Goal: Information Seeking & Learning: Learn about a topic

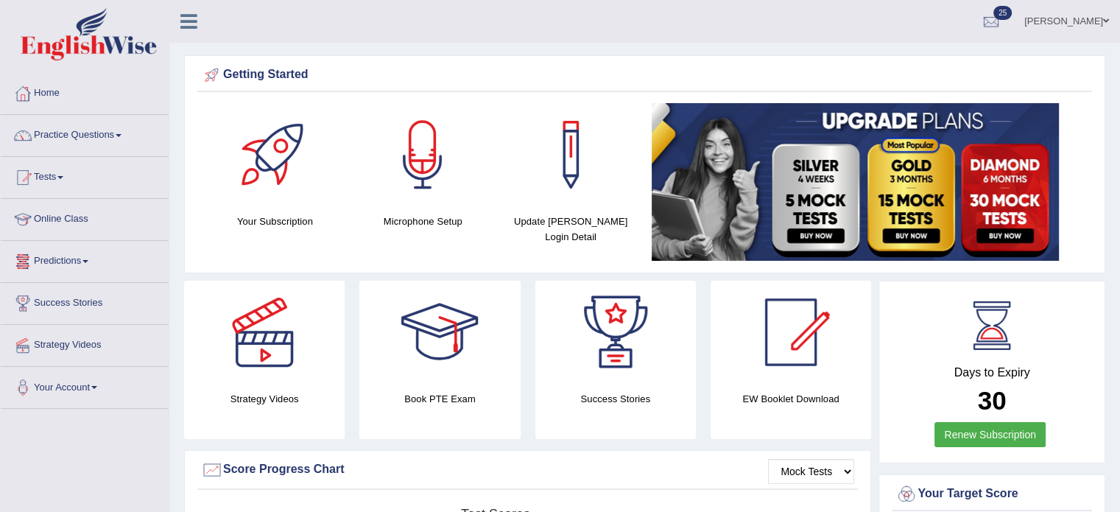
click at [65, 173] on link "Tests" at bounding box center [85, 175] width 168 height 37
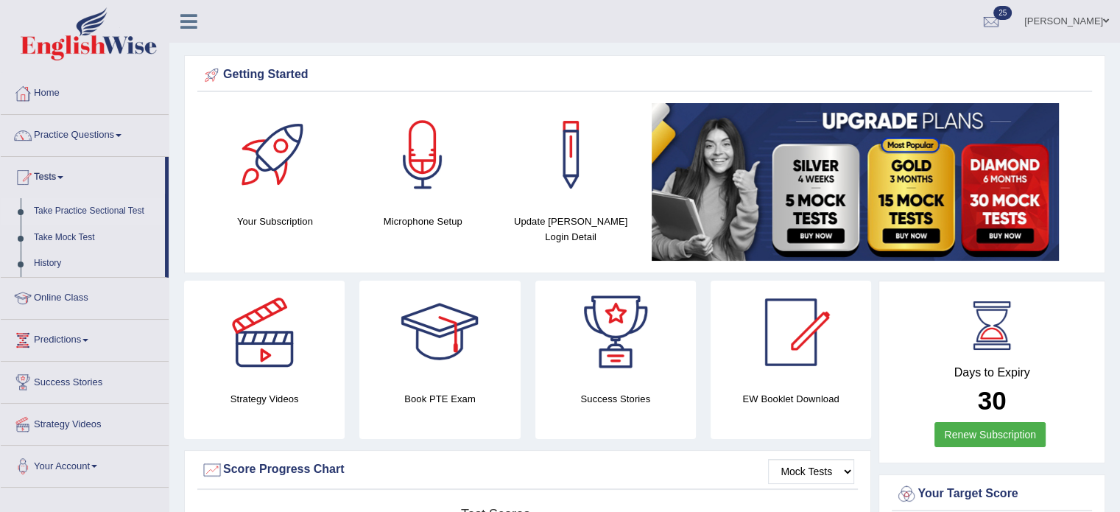
click at [100, 208] on link "Take Practice Sectional Test" at bounding box center [96, 211] width 138 height 26
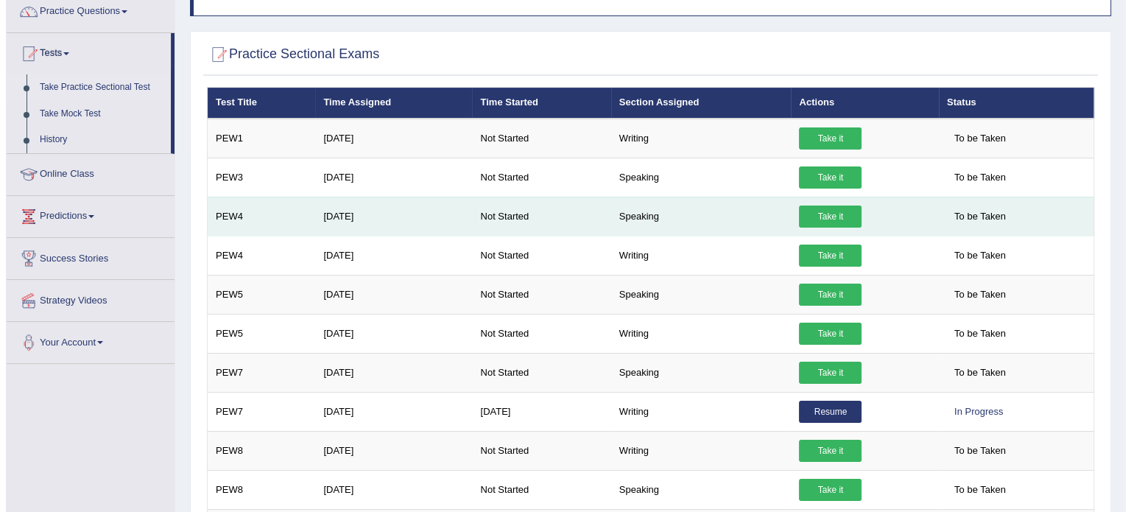
scroll to position [125, 0]
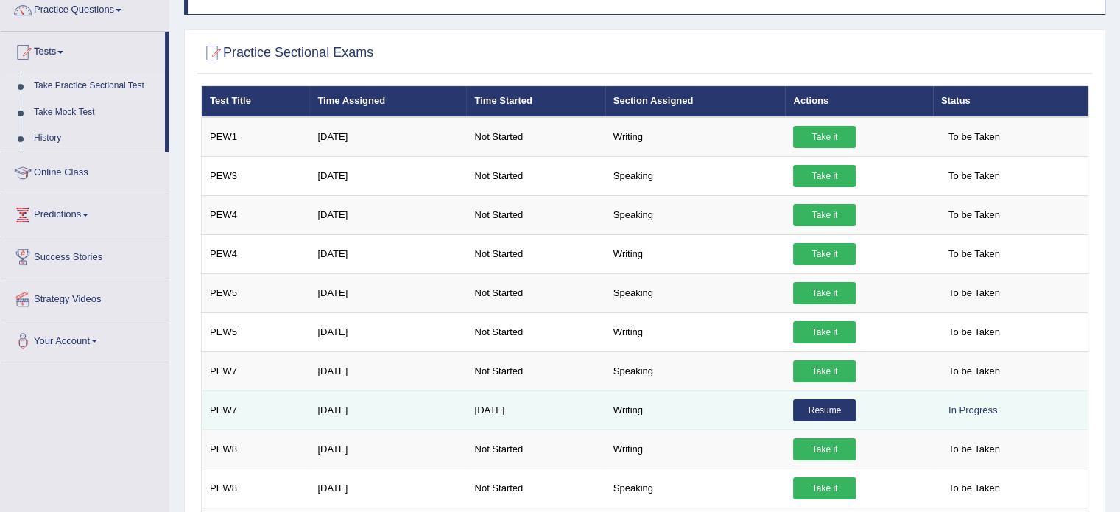
click at [832, 408] on link "Resume" at bounding box center [824, 410] width 63 height 22
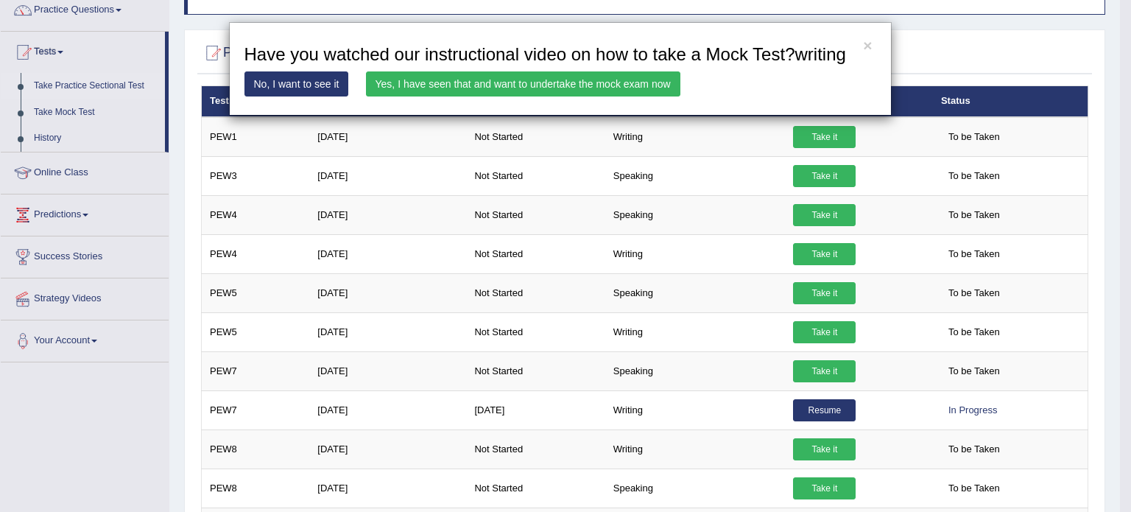
click at [499, 79] on link "Yes, I have seen that and want to undertake the mock exam now" at bounding box center [523, 83] width 314 height 25
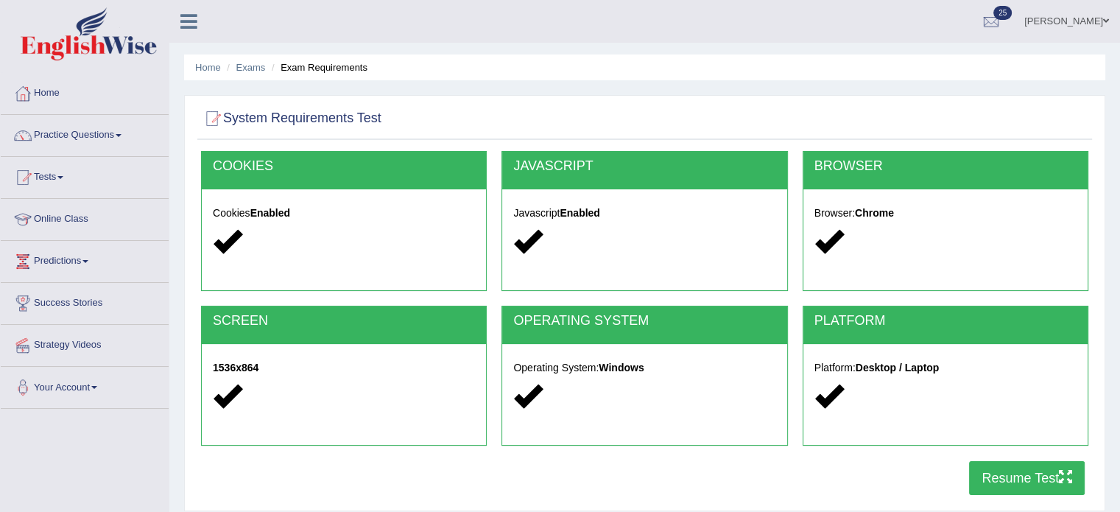
click at [998, 480] on button "Resume Test" at bounding box center [1027, 478] width 116 height 34
click at [116, 138] on link "Practice Questions" at bounding box center [85, 133] width 168 height 37
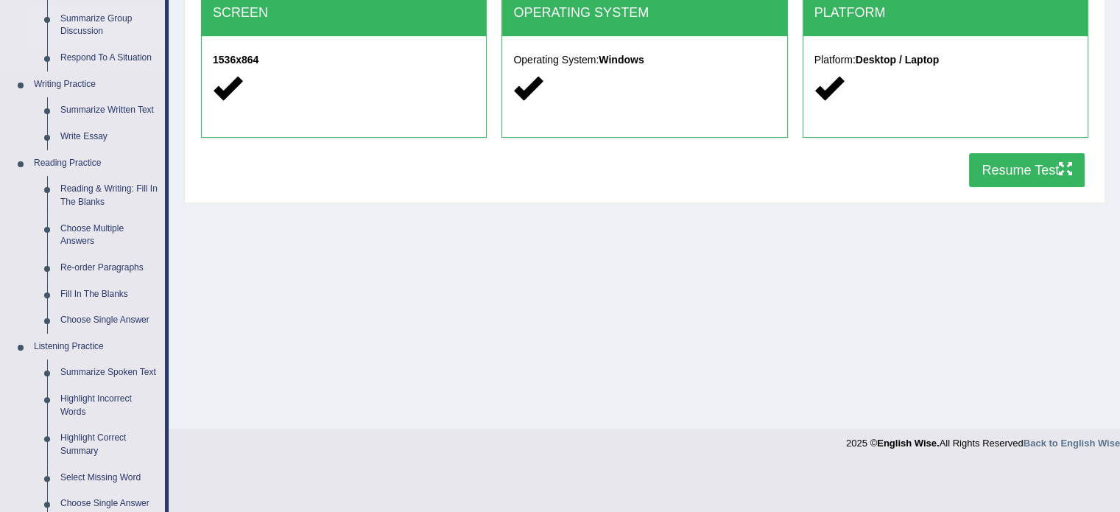
scroll to position [308, 0]
click at [88, 291] on link "Fill In The Blanks" at bounding box center [109, 293] width 111 height 26
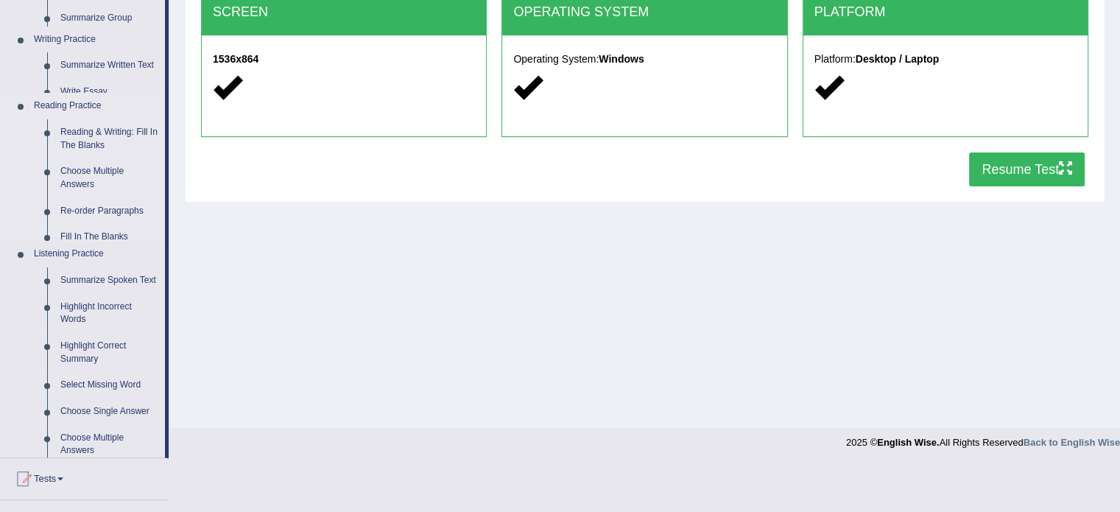
scroll to position [261, 0]
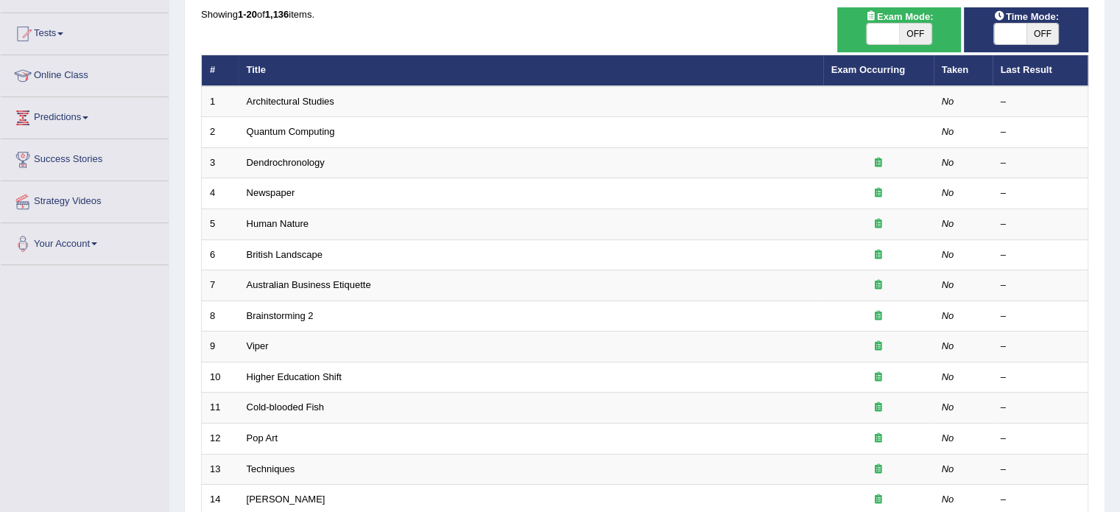
scroll to position [143, 0]
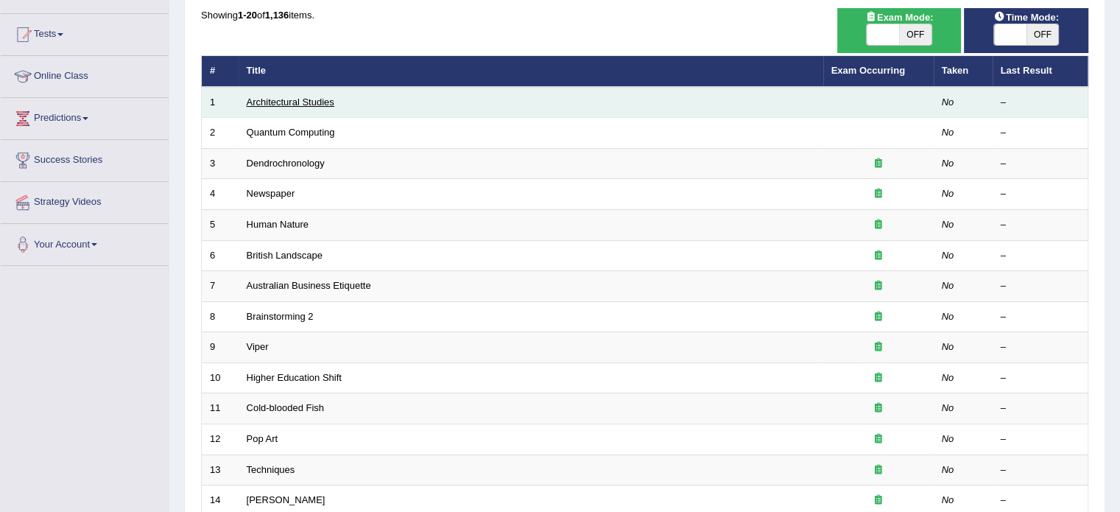
click at [314, 99] on link "Architectural Studies" at bounding box center [291, 101] width 88 height 11
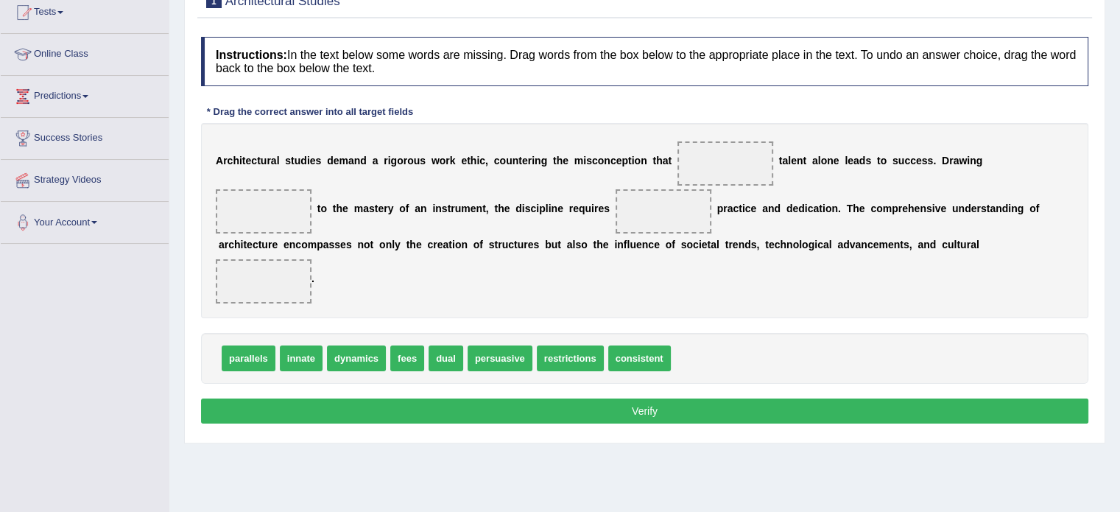
scroll to position [177, 0]
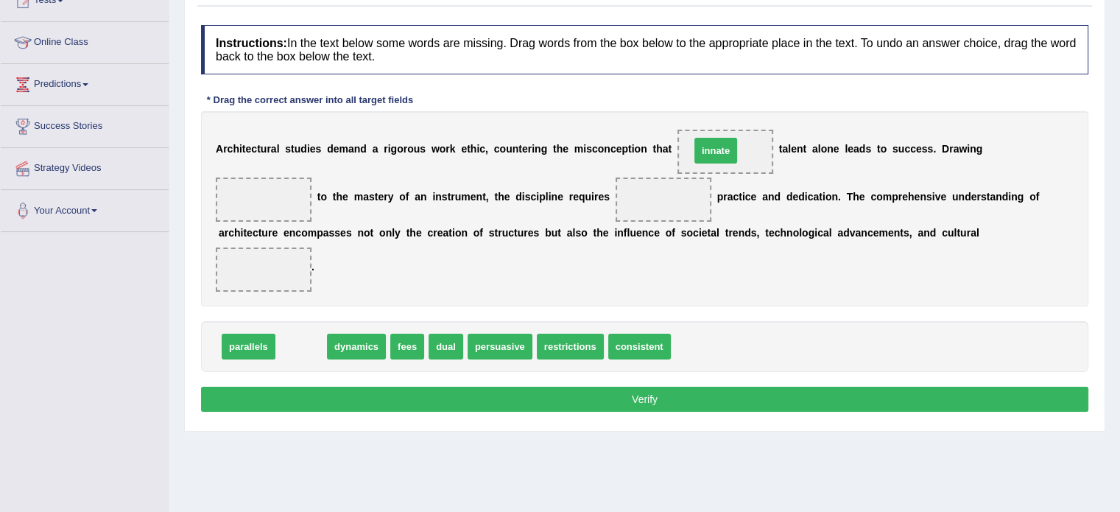
drag, startPoint x: 300, startPoint y: 346, endPoint x: 736, endPoint y: 149, distance: 479.0
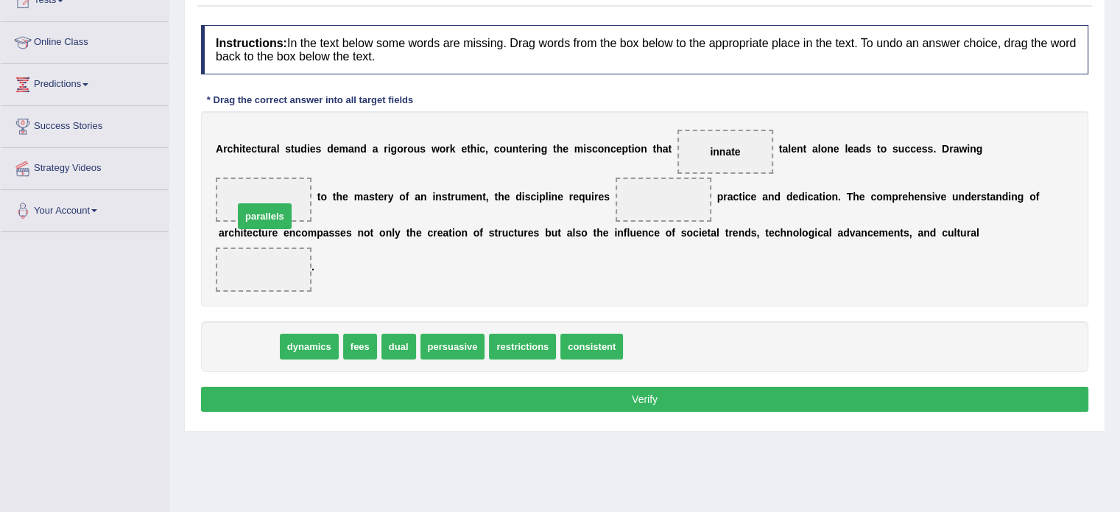
drag, startPoint x: 254, startPoint y: 347, endPoint x: 269, endPoint y: 211, distance: 137.0
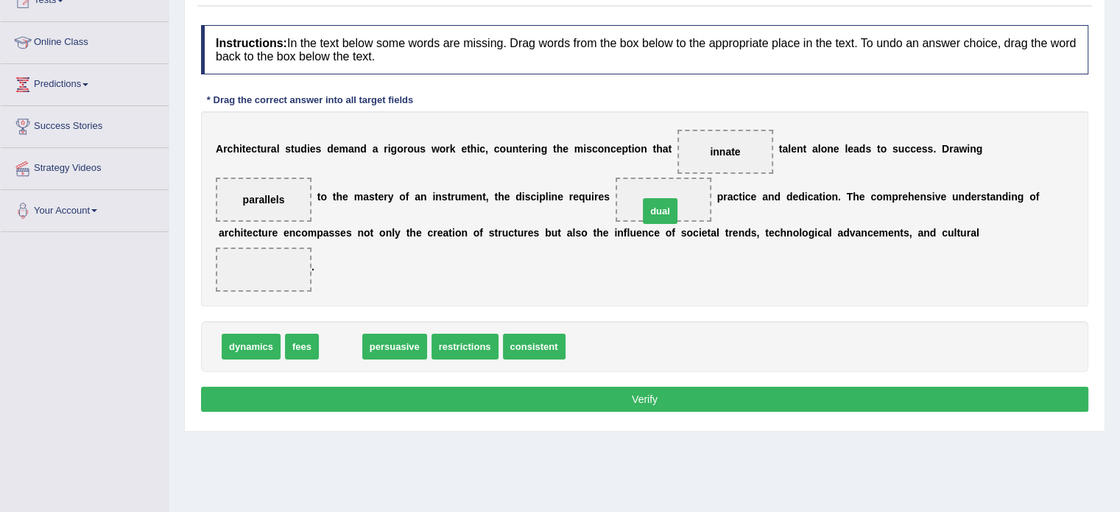
drag, startPoint x: 335, startPoint y: 351, endPoint x: 657, endPoint y: 214, distance: 349.6
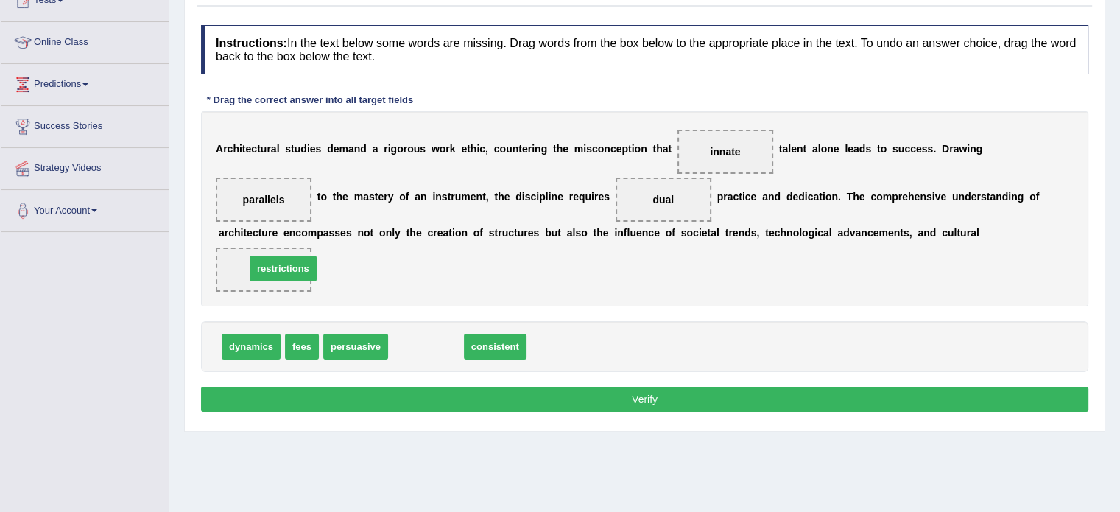
drag, startPoint x: 418, startPoint y: 341, endPoint x: 275, endPoint y: 263, distance: 162.7
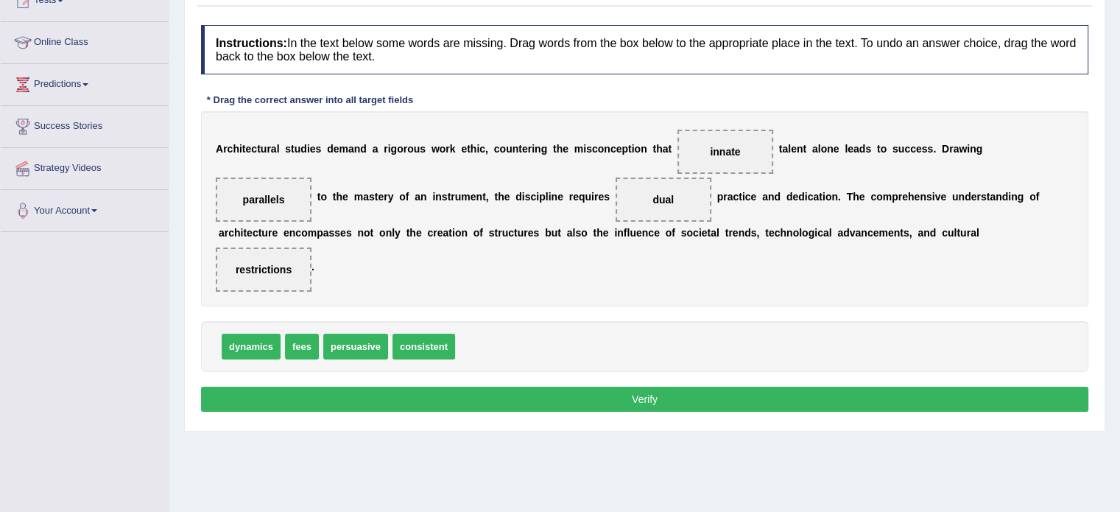
click at [494, 401] on button "Verify" at bounding box center [644, 398] width 887 height 25
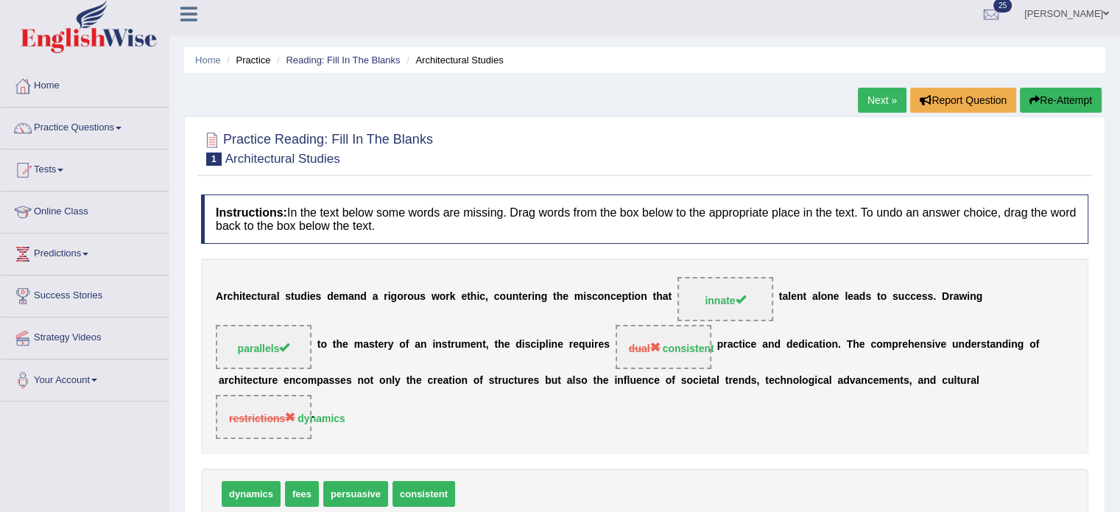
scroll to position [6, 0]
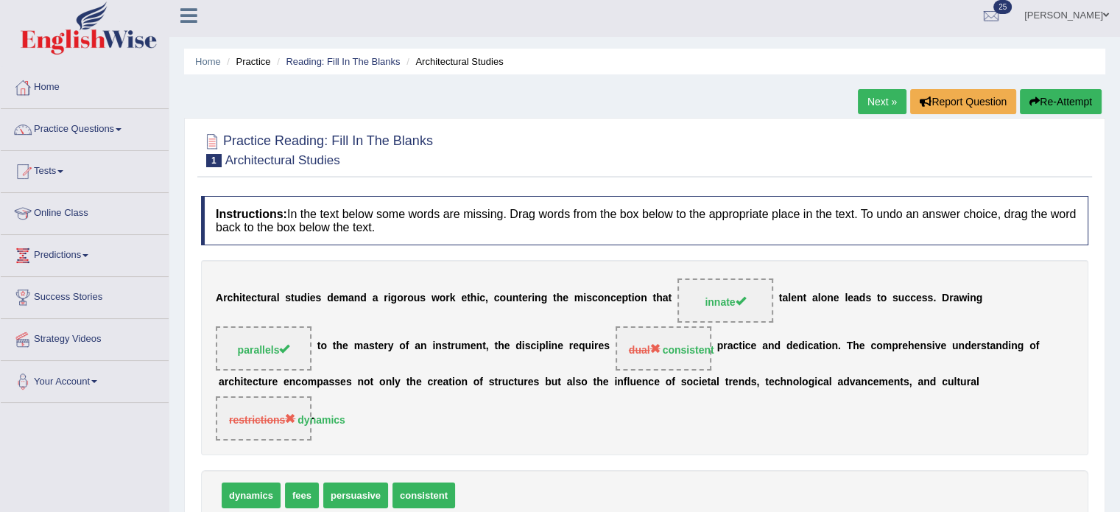
click at [1034, 103] on icon "button" at bounding box center [1034, 101] width 10 height 10
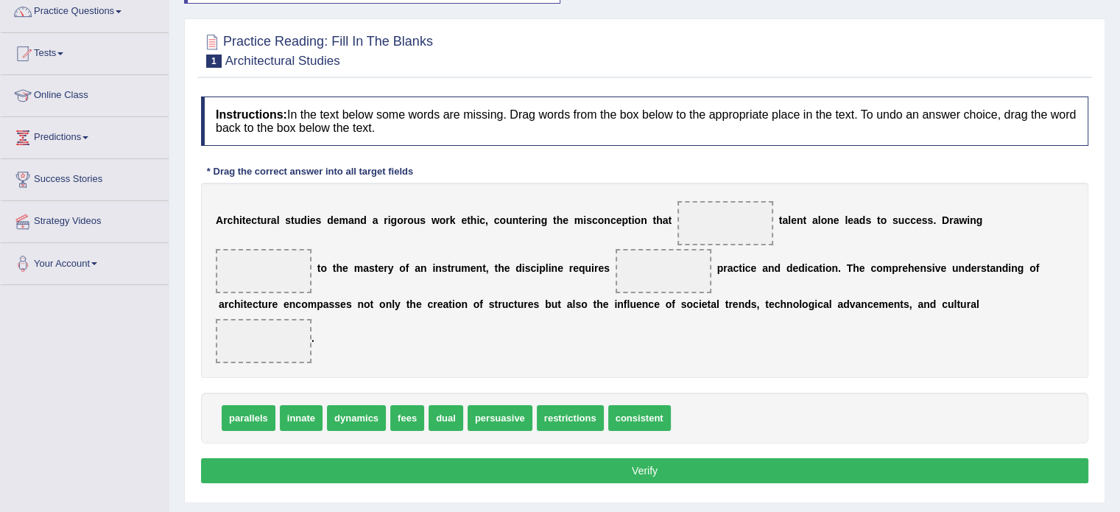
scroll to position [126, 0]
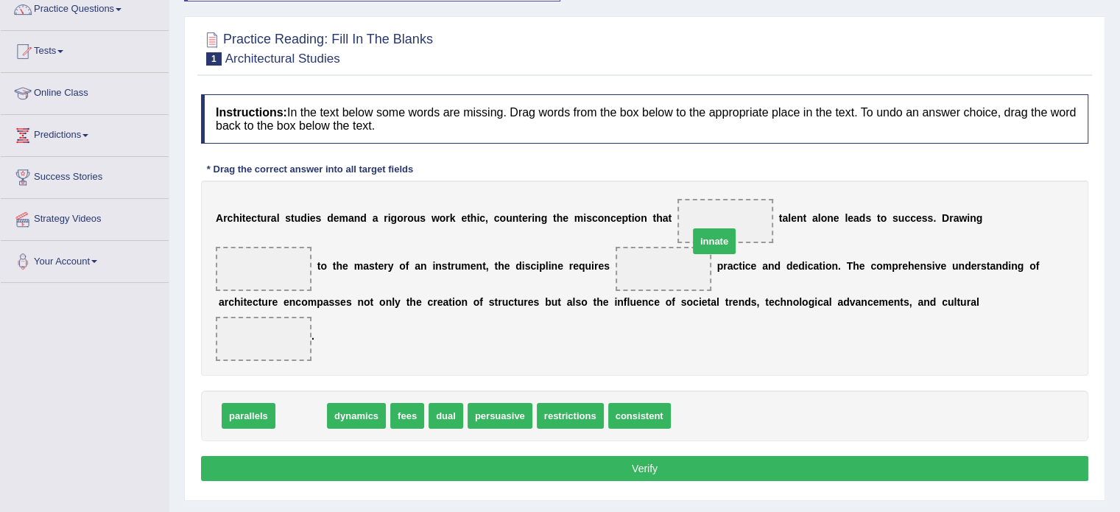
drag, startPoint x: 297, startPoint y: 416, endPoint x: 711, endPoint y: 241, distance: 449.9
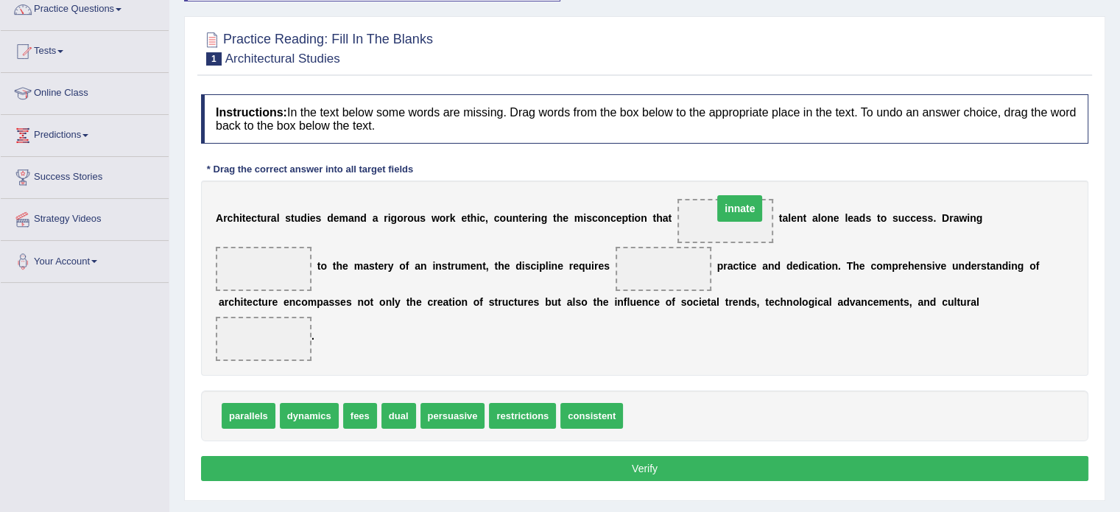
drag, startPoint x: 668, startPoint y: 270, endPoint x: 744, endPoint y: 211, distance: 96.0
drag, startPoint x: 244, startPoint y: 414, endPoint x: 274, endPoint y: 265, distance: 151.6
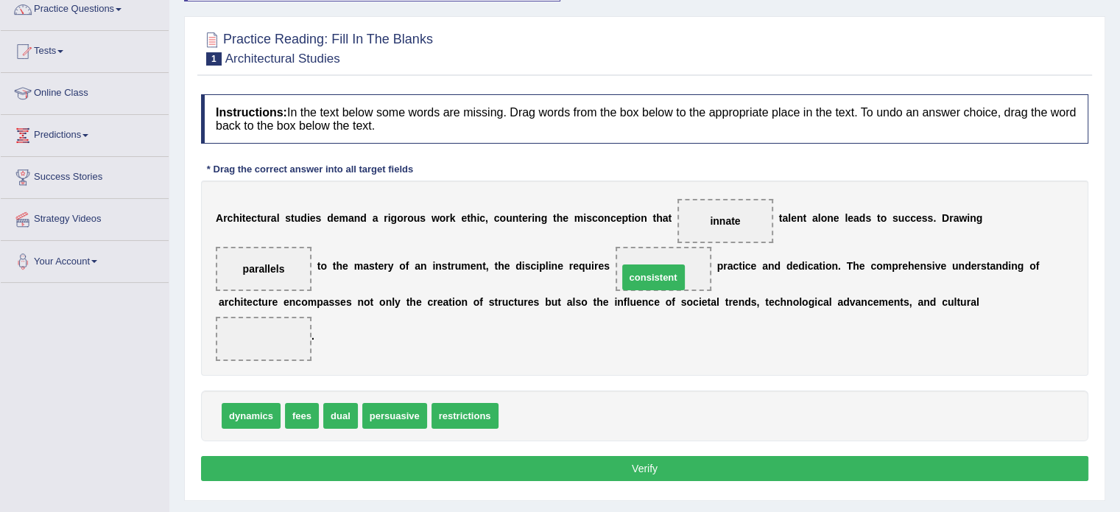
drag, startPoint x: 534, startPoint y: 420, endPoint x: 657, endPoint y: 279, distance: 186.7
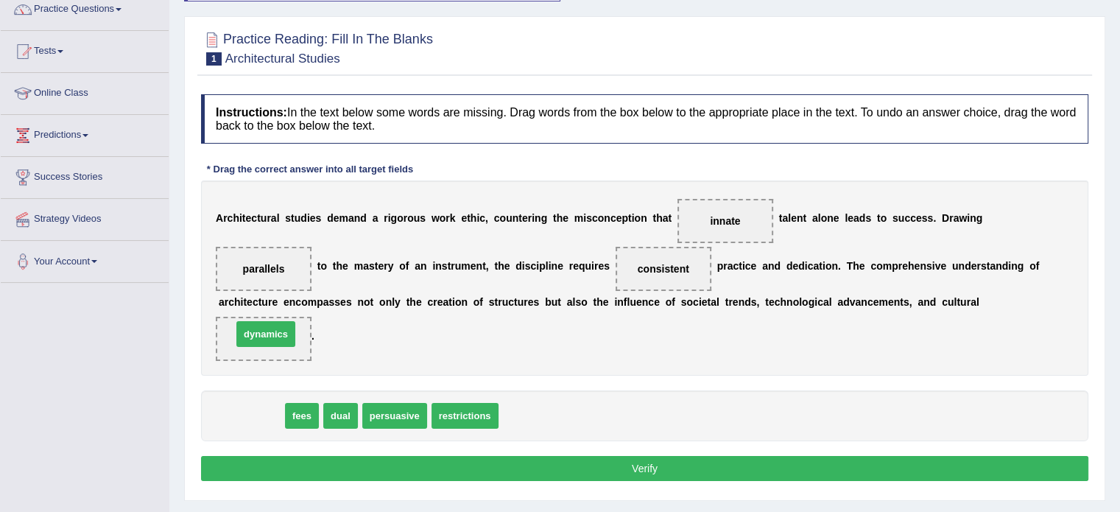
drag, startPoint x: 259, startPoint y: 417, endPoint x: 276, endPoint y: 329, distance: 89.9
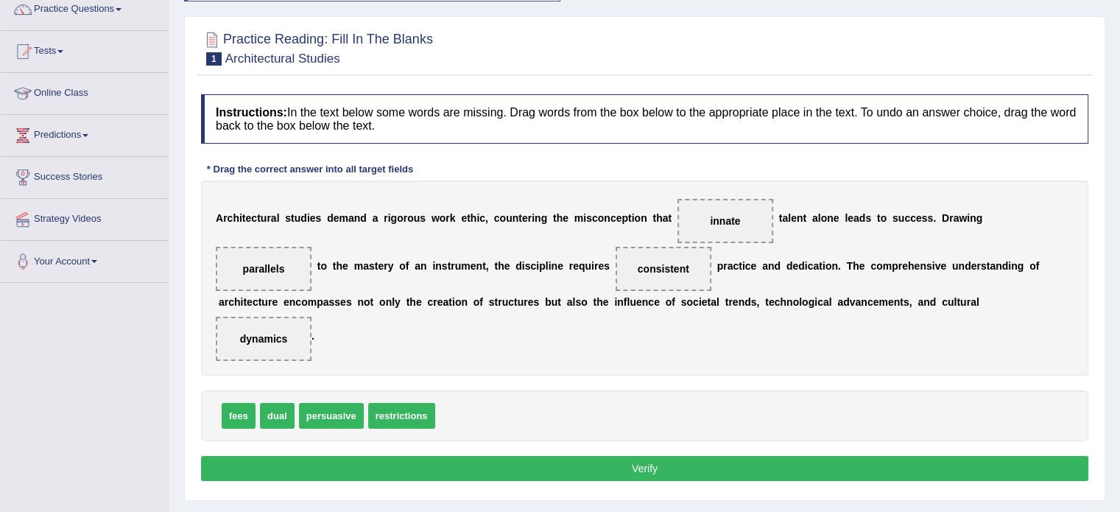
click at [468, 459] on button "Verify" at bounding box center [644, 468] width 887 height 25
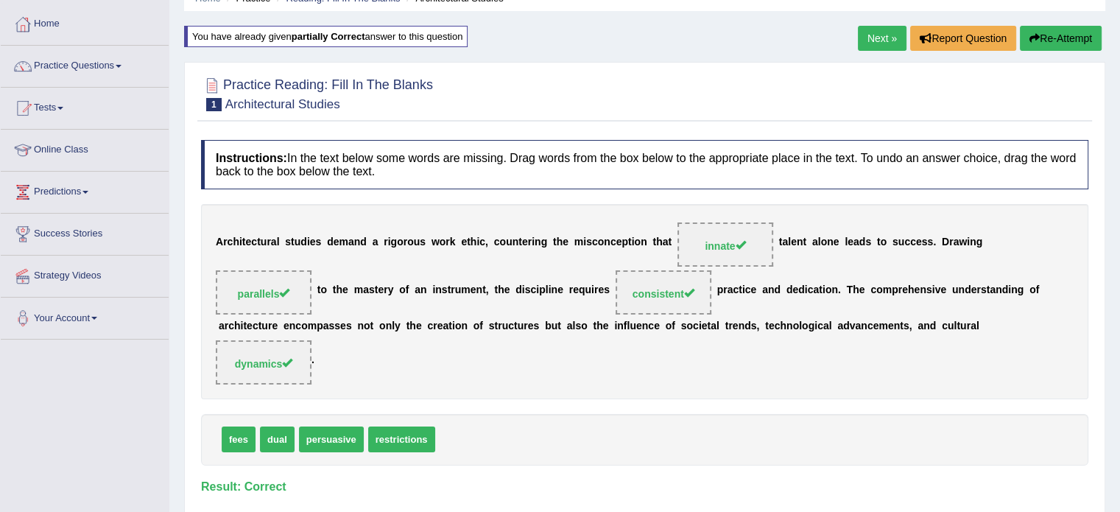
scroll to position [0, 0]
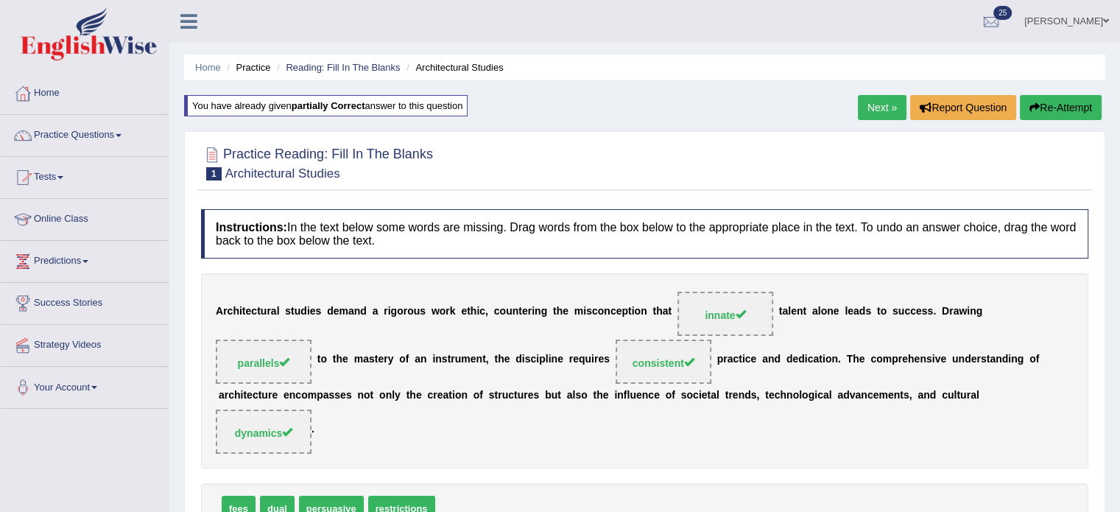
click at [860, 96] on link "Next »" at bounding box center [881, 107] width 49 height 25
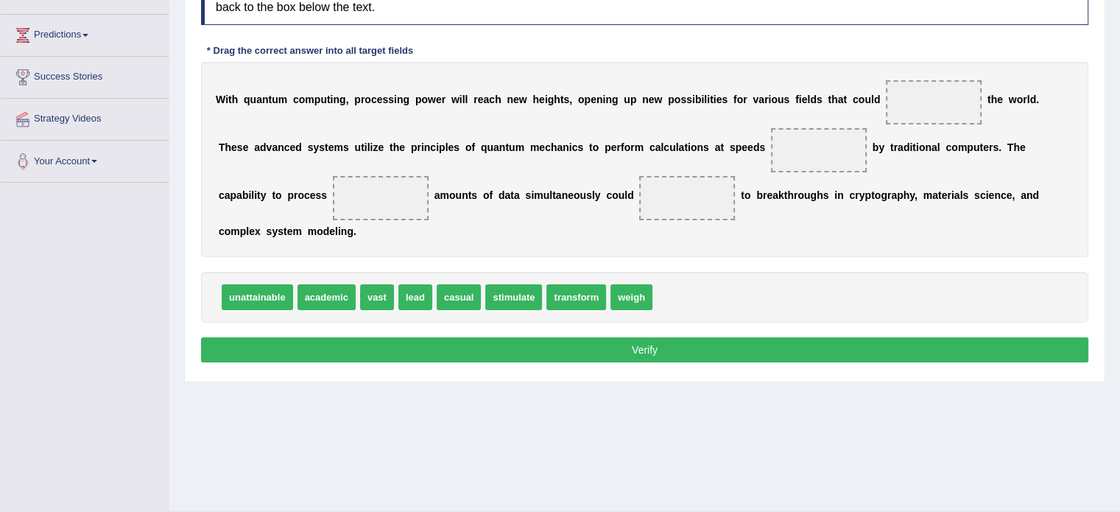
scroll to position [227, 0]
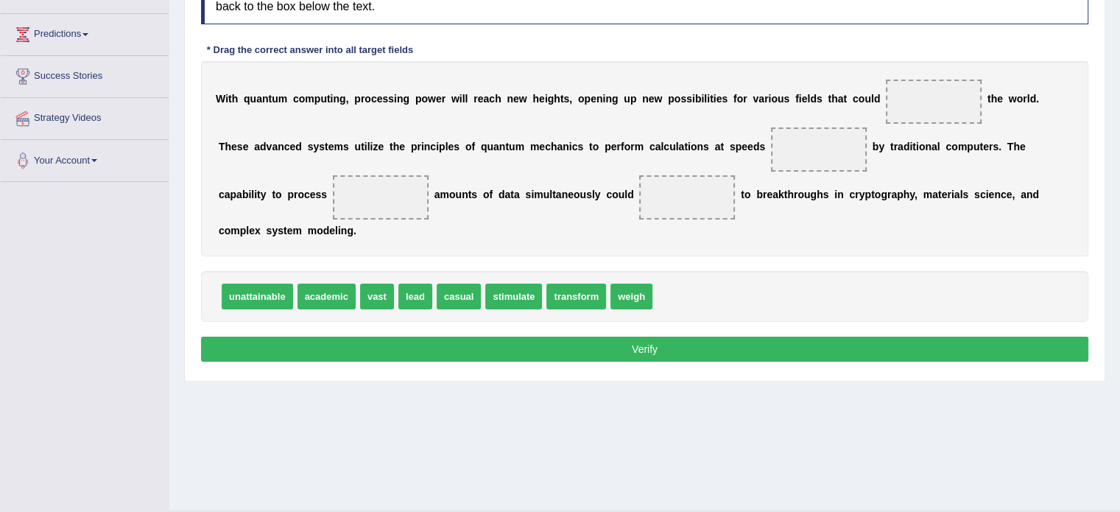
click at [626, 295] on span "weigh" at bounding box center [631, 296] width 42 height 26
drag, startPoint x: 626, startPoint y: 298, endPoint x: 955, endPoint y: 114, distance: 377.0
click at [408, 294] on span "lead" at bounding box center [415, 296] width 34 height 26
drag, startPoint x: 406, startPoint y: 303, endPoint x: 783, endPoint y: 153, distance: 406.1
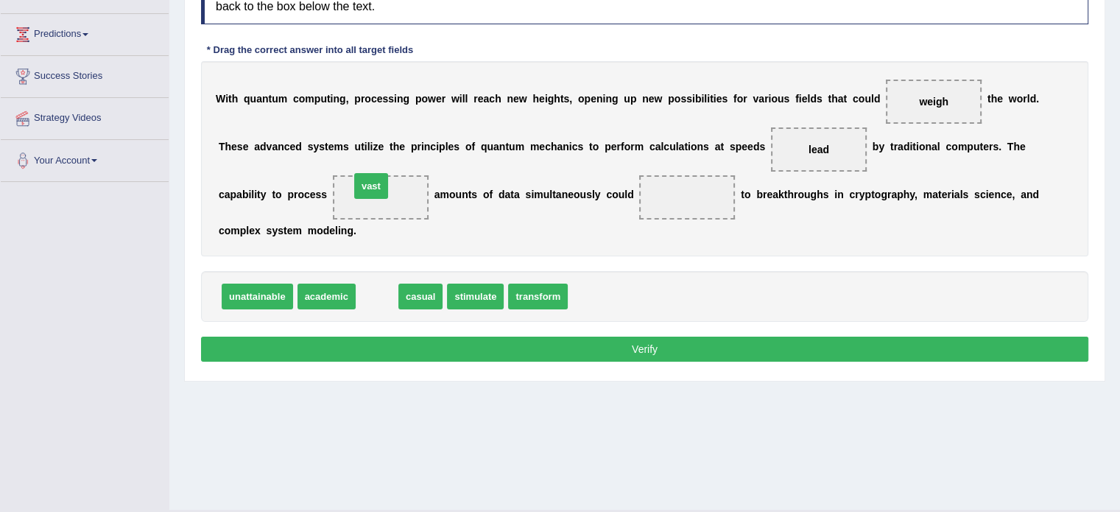
drag, startPoint x: 365, startPoint y: 297, endPoint x: 360, endPoint y: 185, distance: 111.3
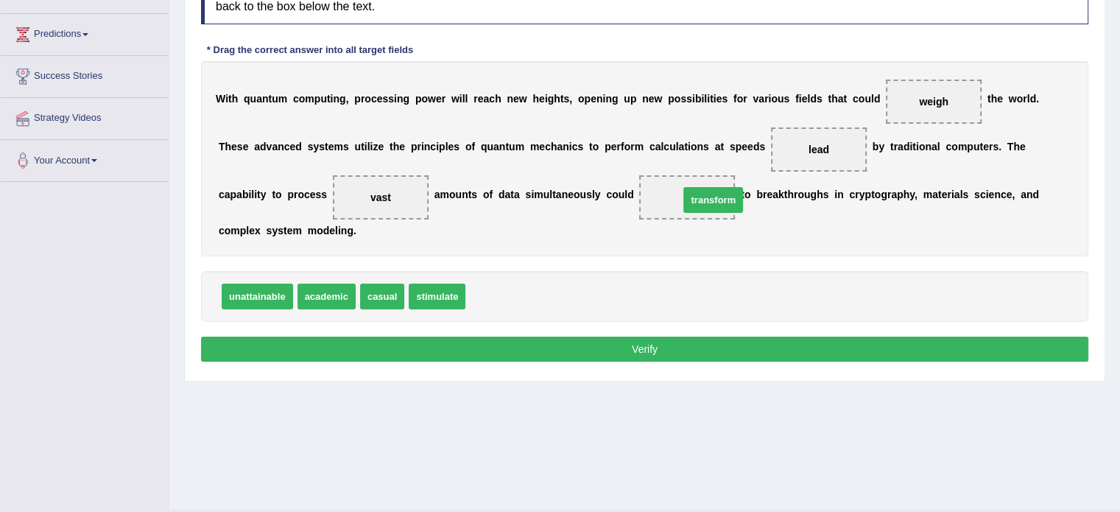
drag, startPoint x: 503, startPoint y: 296, endPoint x: 717, endPoint y: 199, distance: 234.2
click at [559, 350] on button "Verify" at bounding box center [644, 348] width 887 height 25
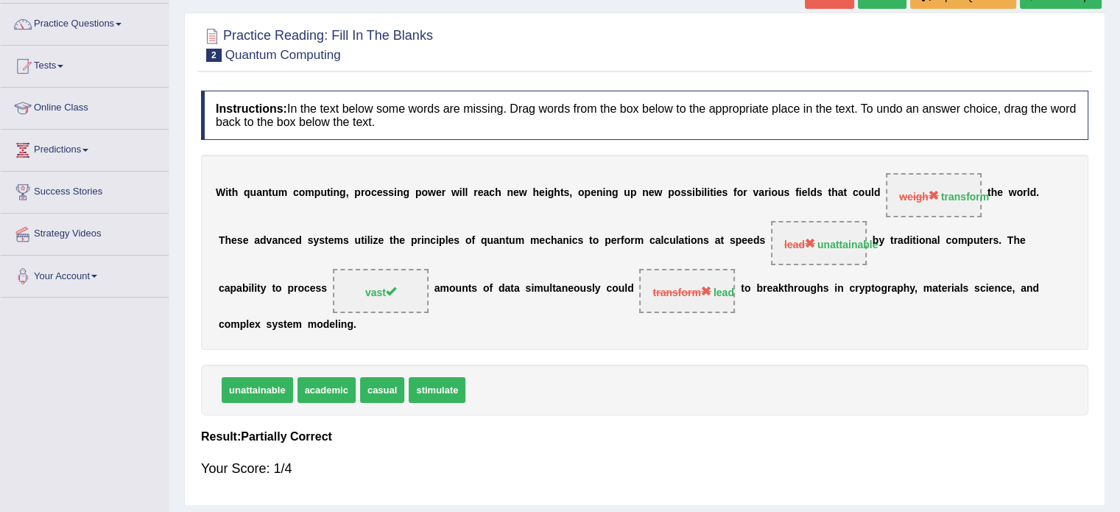
scroll to position [102, 0]
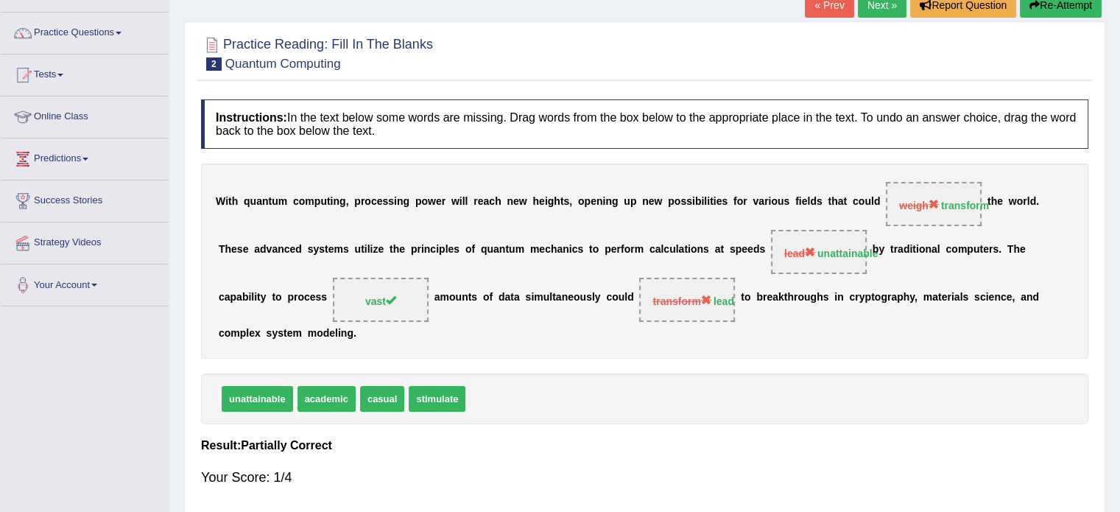
drag, startPoint x: 436, startPoint y: 396, endPoint x: 599, endPoint y: 344, distance: 170.6
click at [599, 344] on div "Instructions: In the text below some words are missing. Drag words from the box…" at bounding box center [644, 299] width 894 height 414
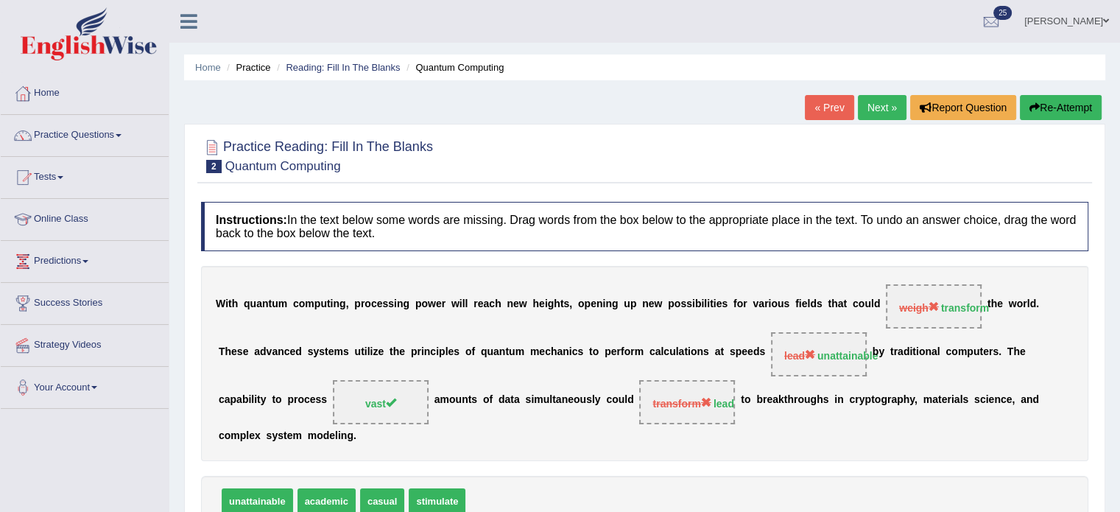
scroll to position [0, 0]
click at [1063, 107] on button "Re-Attempt" at bounding box center [1060, 107] width 82 height 25
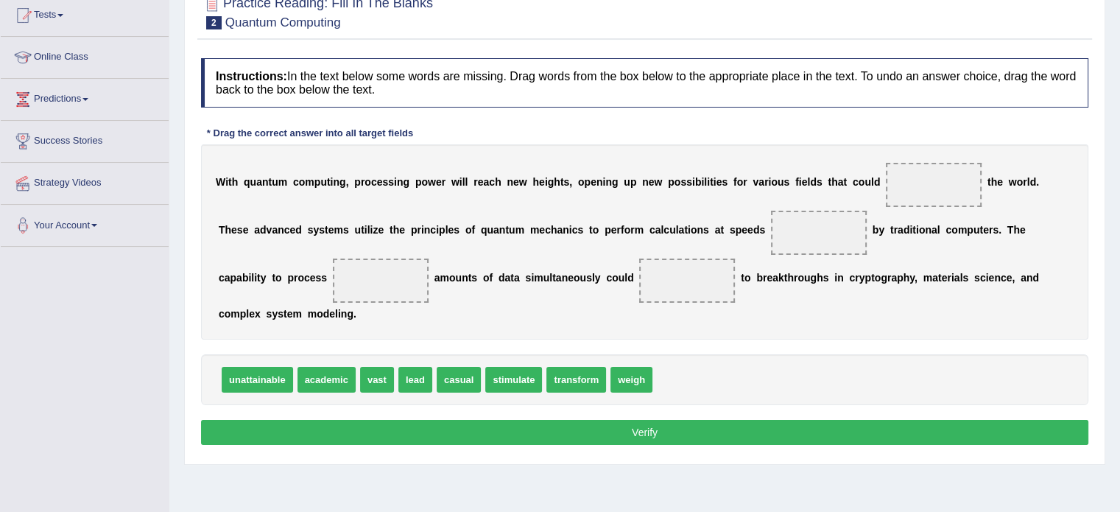
scroll to position [162, 0]
drag, startPoint x: 581, startPoint y: 381, endPoint x: 941, endPoint y: 190, distance: 408.3
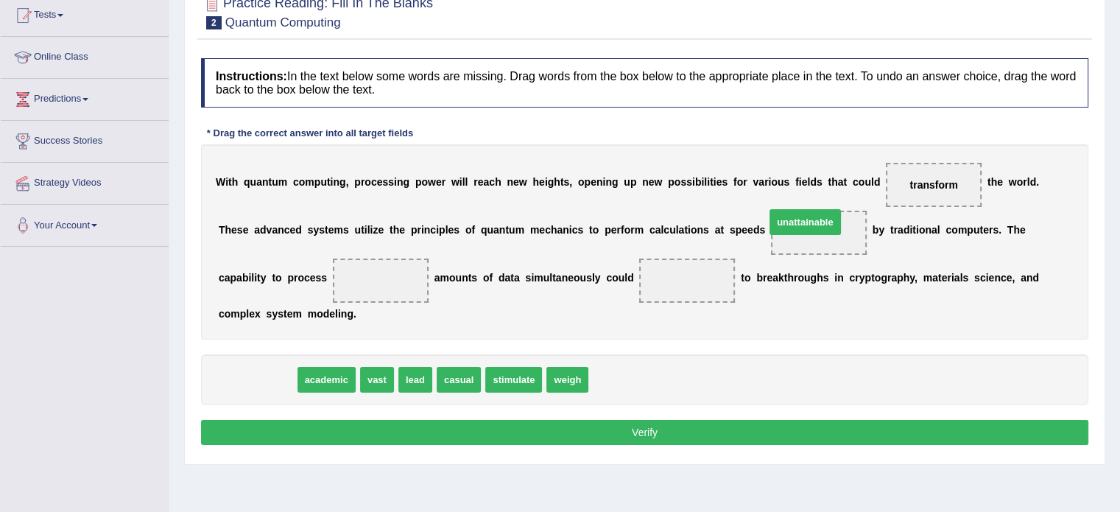
drag, startPoint x: 255, startPoint y: 377, endPoint x: 803, endPoint y: 220, distance: 570.3
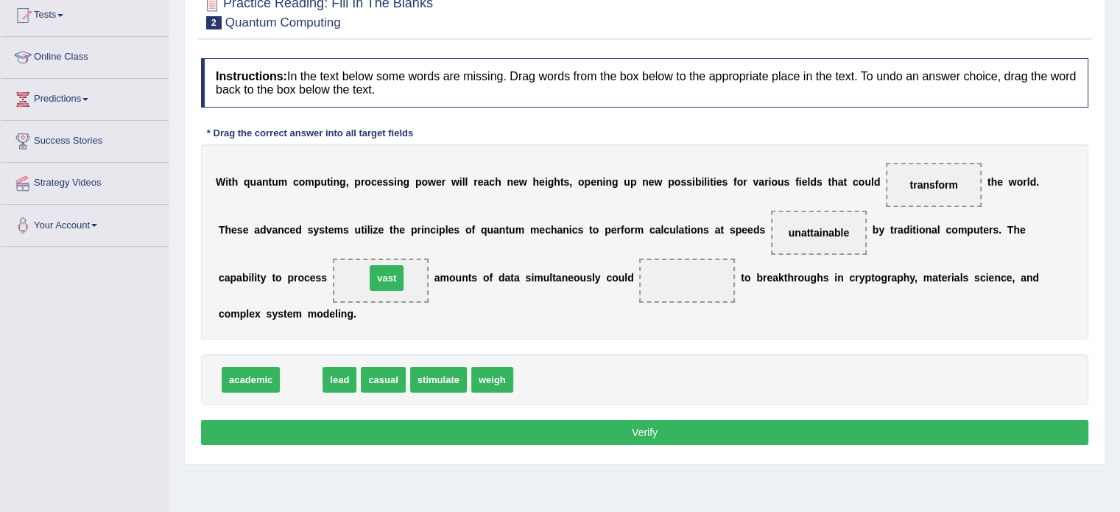
drag, startPoint x: 297, startPoint y: 380, endPoint x: 381, endPoint y: 284, distance: 126.8
drag, startPoint x: 299, startPoint y: 375, endPoint x: 692, endPoint y: 277, distance: 405.0
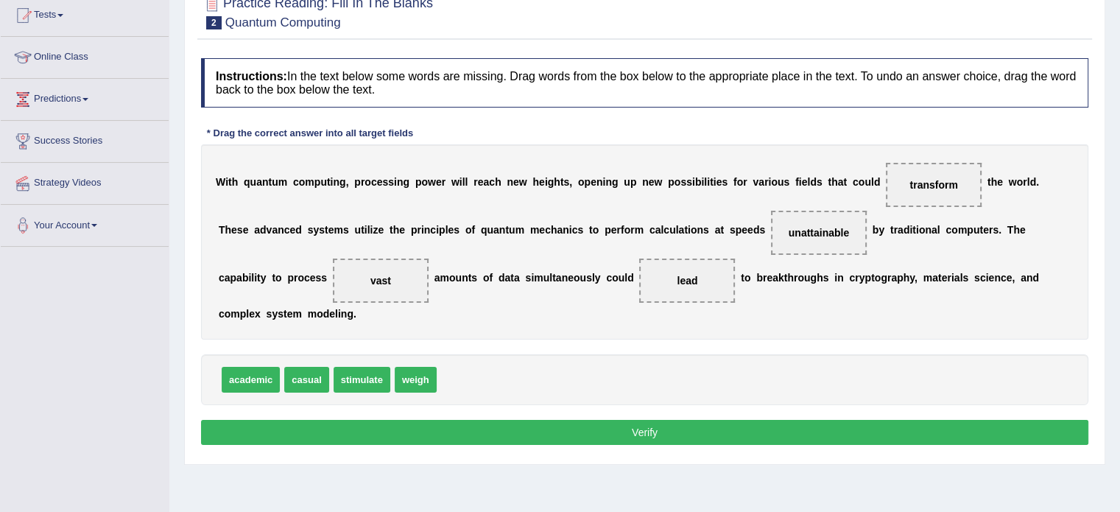
click at [574, 431] on button "Verify" at bounding box center [644, 432] width 887 height 25
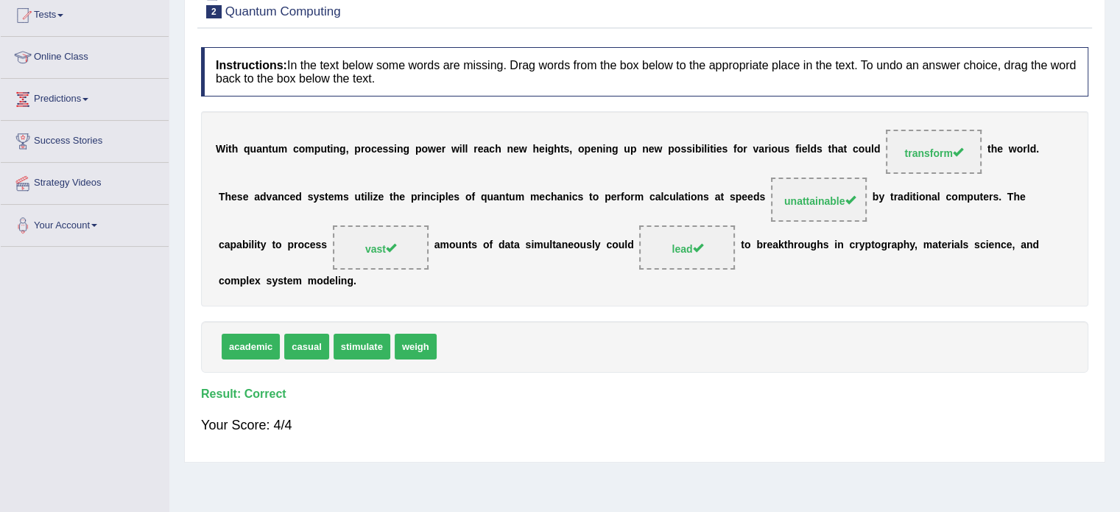
scroll to position [0, 0]
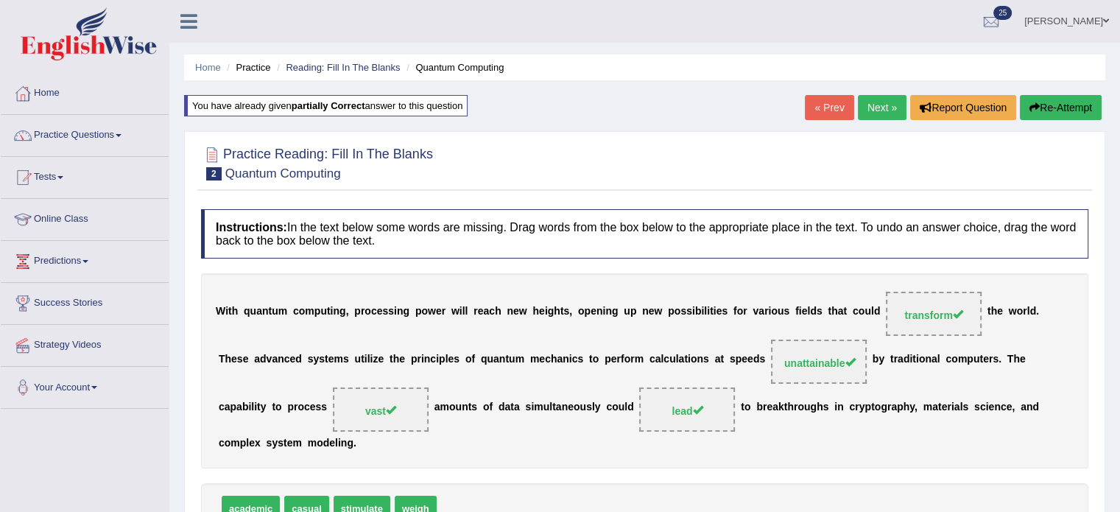
click at [871, 110] on link "Next »" at bounding box center [881, 107] width 49 height 25
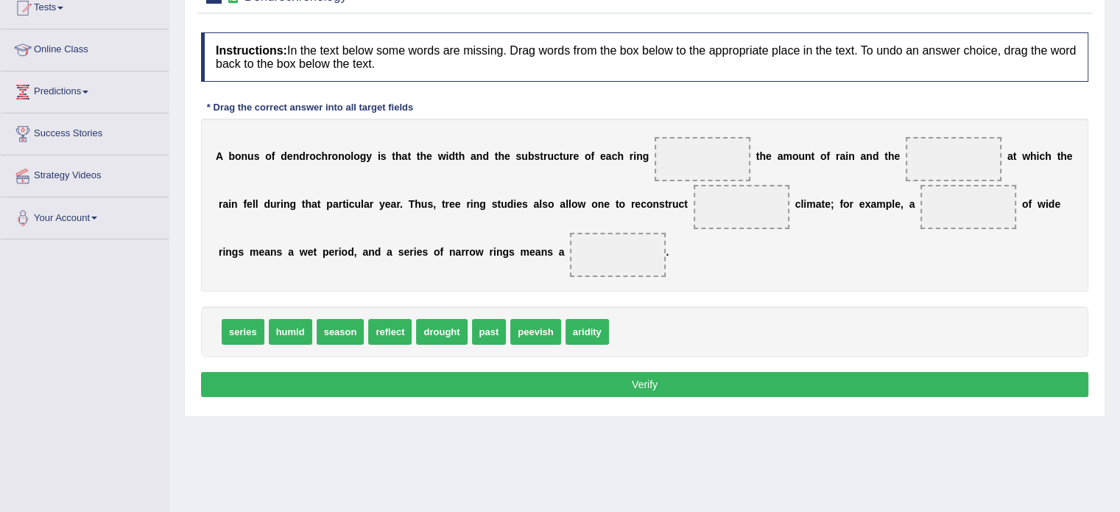
scroll to position [171, 0]
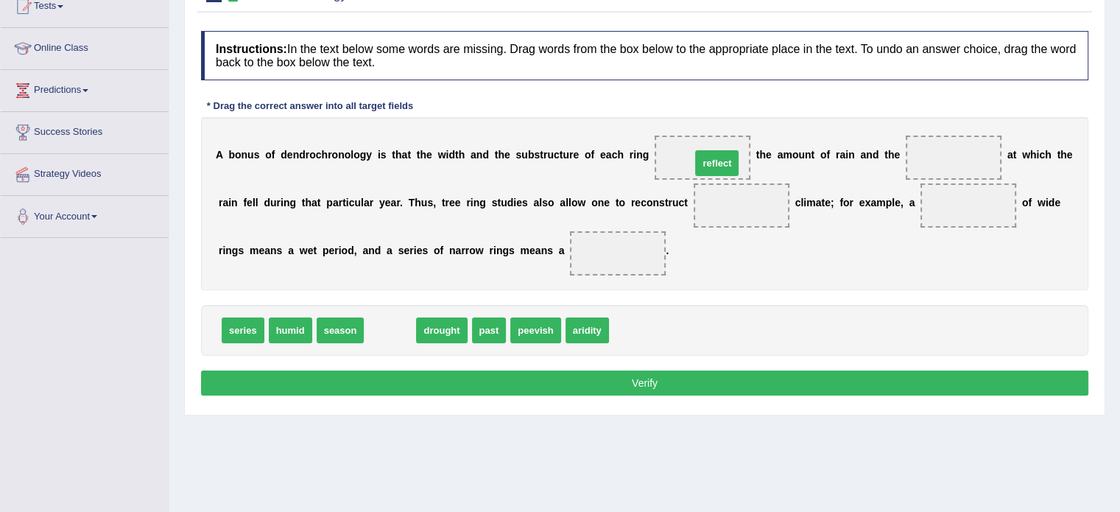
drag, startPoint x: 383, startPoint y: 332, endPoint x: 710, endPoint y: 165, distance: 367.0
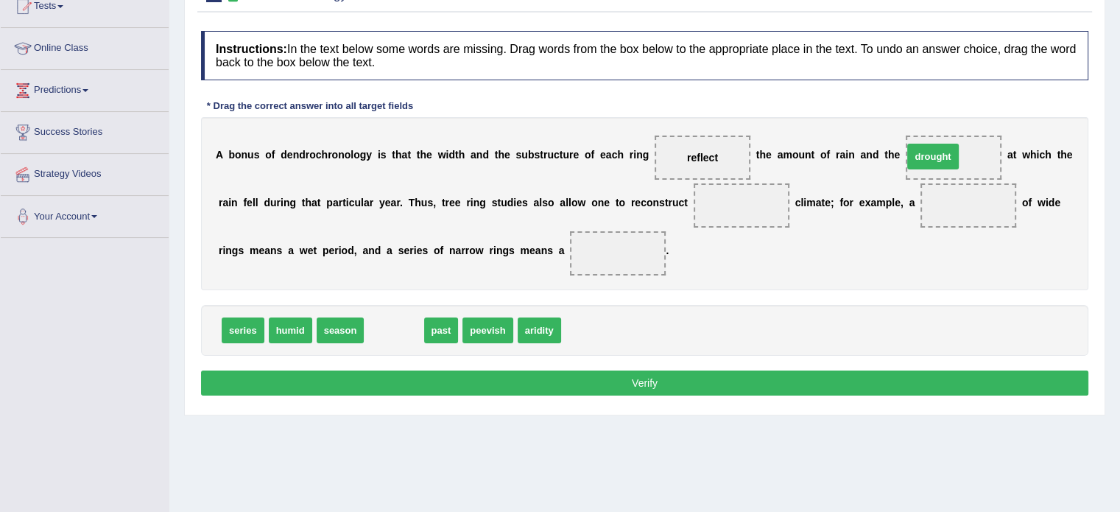
drag, startPoint x: 400, startPoint y: 328, endPoint x: 939, endPoint y: 155, distance: 566.1
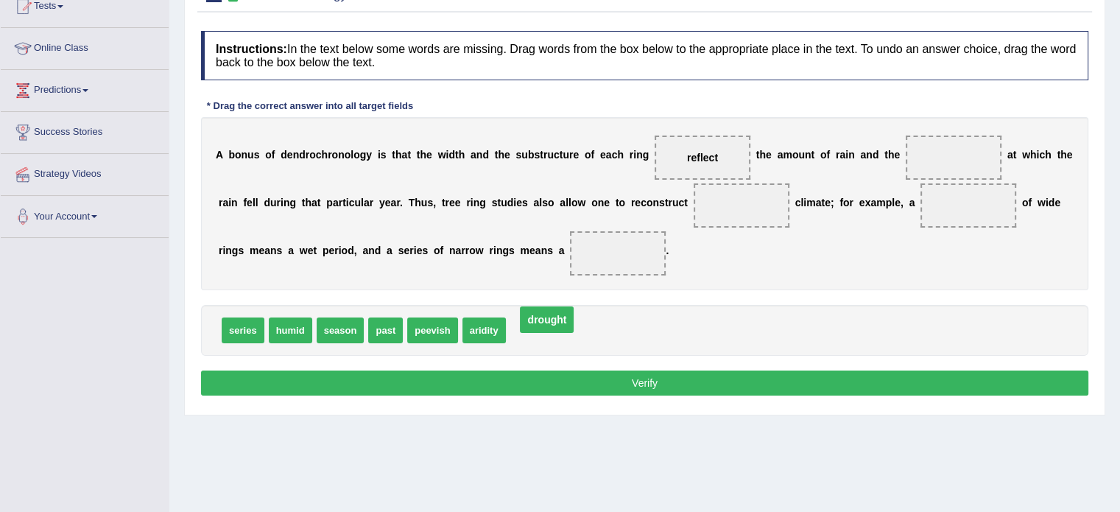
drag, startPoint x: 936, startPoint y: 152, endPoint x: 530, endPoint y: 316, distance: 437.9
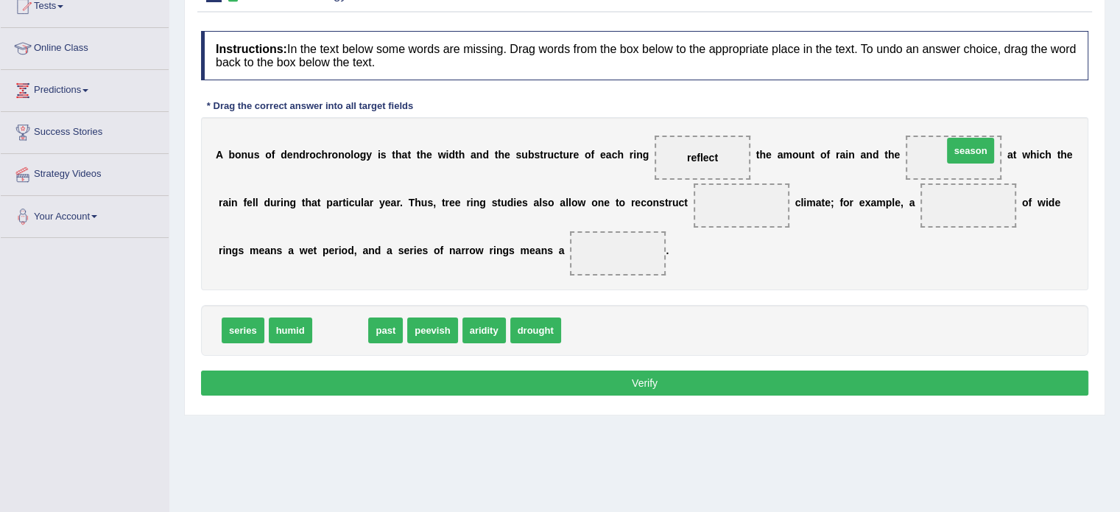
drag, startPoint x: 340, startPoint y: 328, endPoint x: 969, endPoint y: 148, distance: 654.4
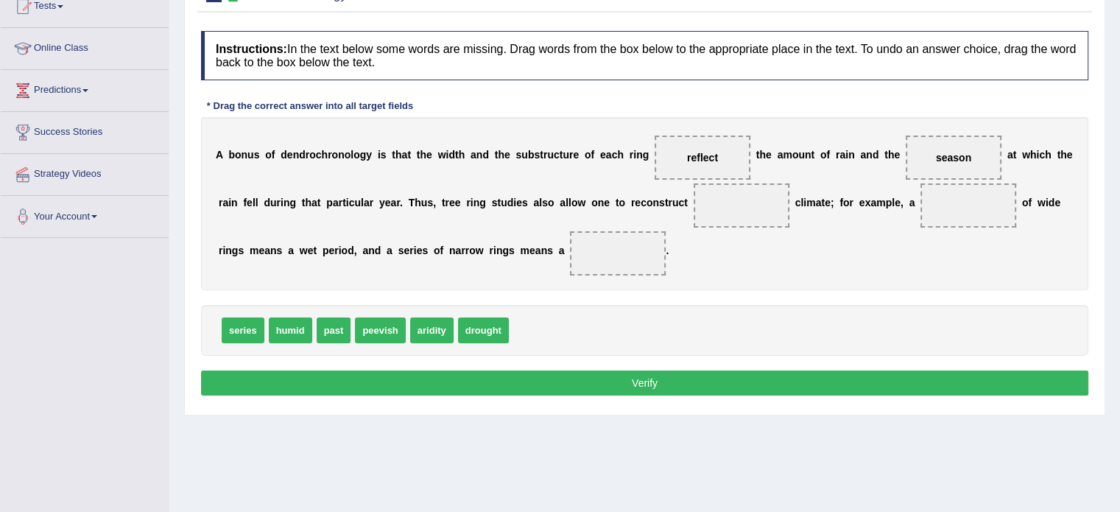
drag, startPoint x: 335, startPoint y: 327, endPoint x: 467, endPoint y: 277, distance: 141.6
click at [351, 317] on span "past" at bounding box center [333, 330] width 35 height 26
drag, startPoint x: 333, startPoint y: 325, endPoint x: 720, endPoint y: 215, distance: 402.4
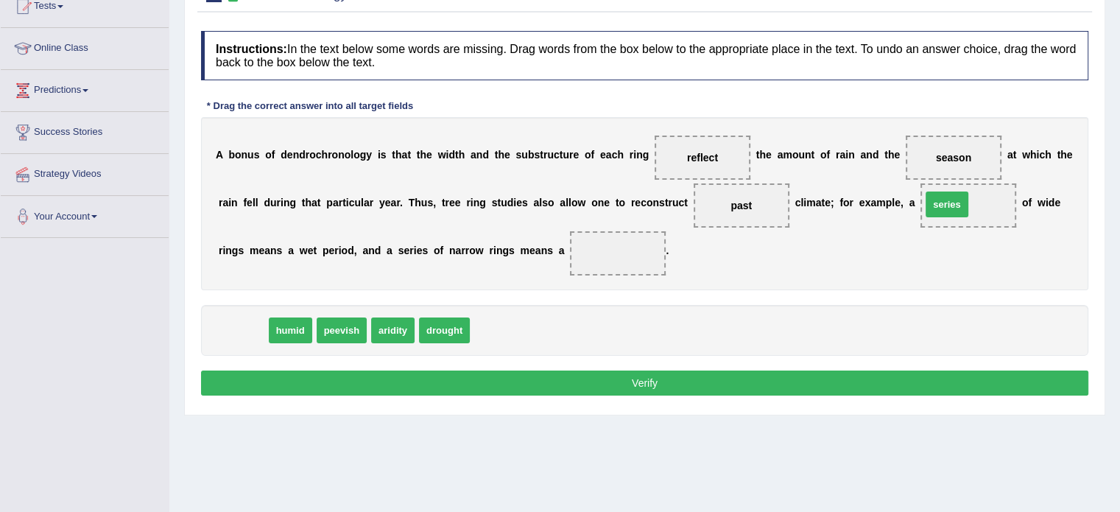
drag, startPoint x: 247, startPoint y: 327, endPoint x: 958, endPoint y: 201, distance: 722.8
click at [390, 329] on span "drought" at bounding box center [397, 330] width 51 height 26
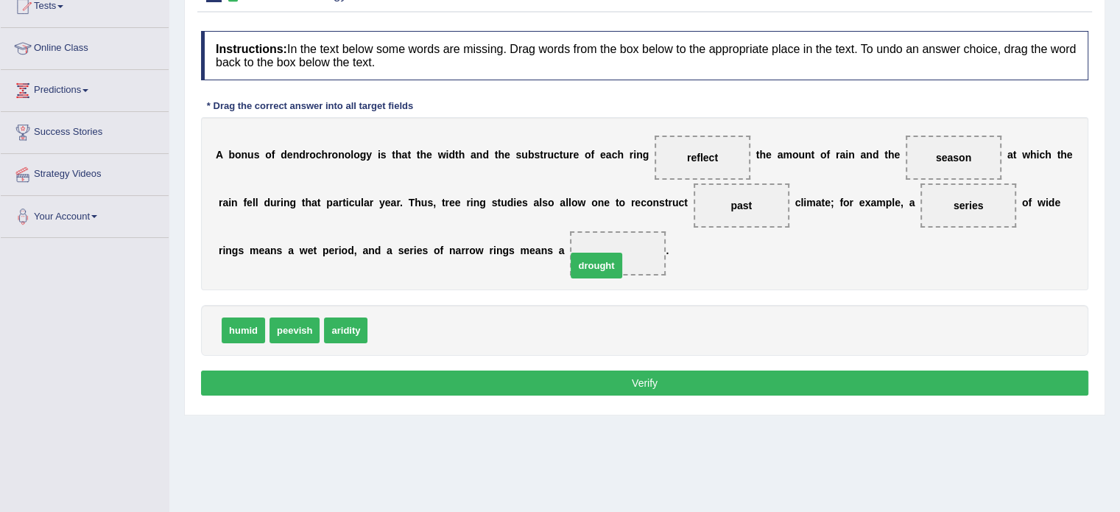
drag, startPoint x: 390, startPoint y: 329, endPoint x: 599, endPoint y: 261, distance: 219.7
click at [518, 386] on button "Verify" at bounding box center [644, 382] width 887 height 25
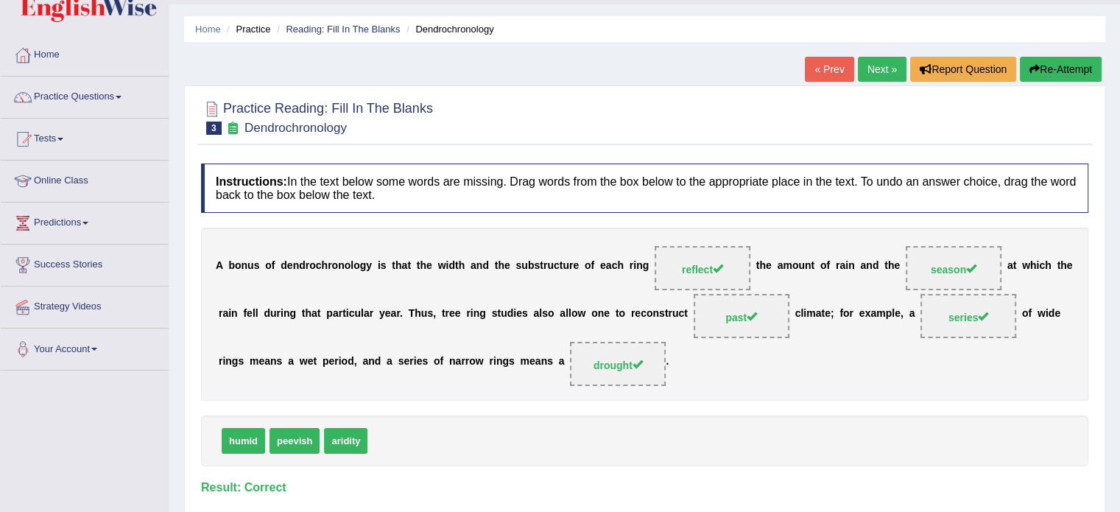
scroll to position [0, 0]
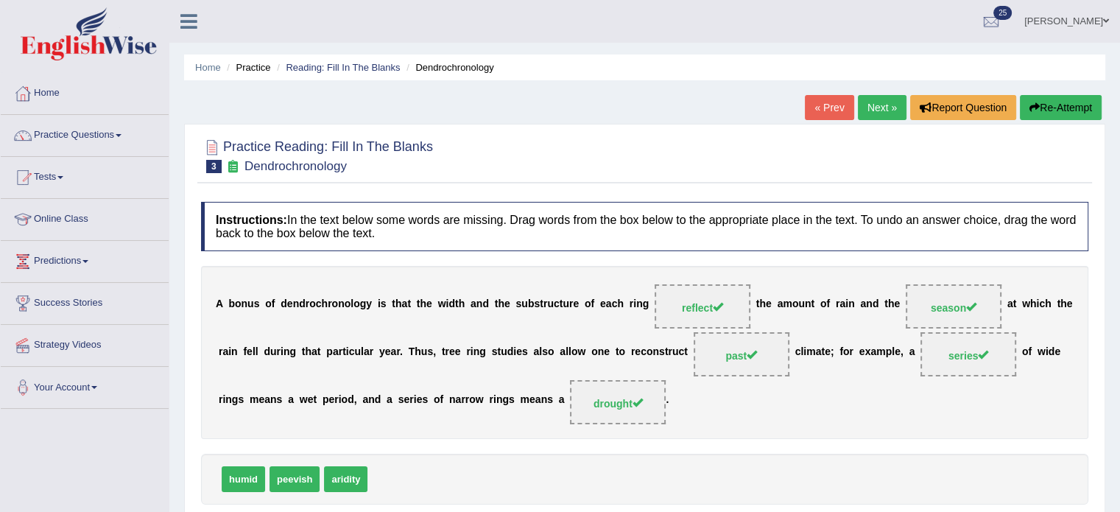
click at [880, 102] on link "Next »" at bounding box center [881, 107] width 49 height 25
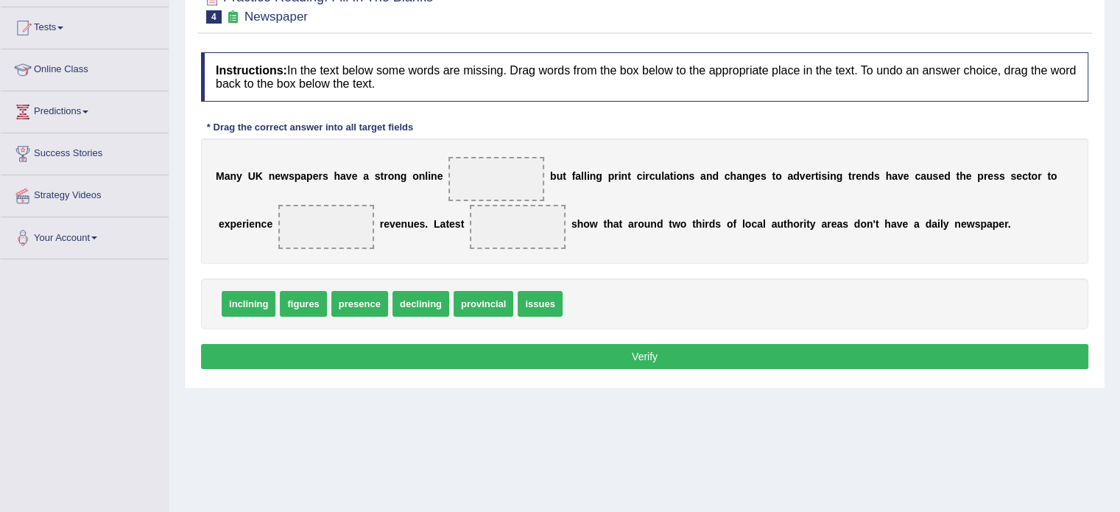
scroll to position [150, 0]
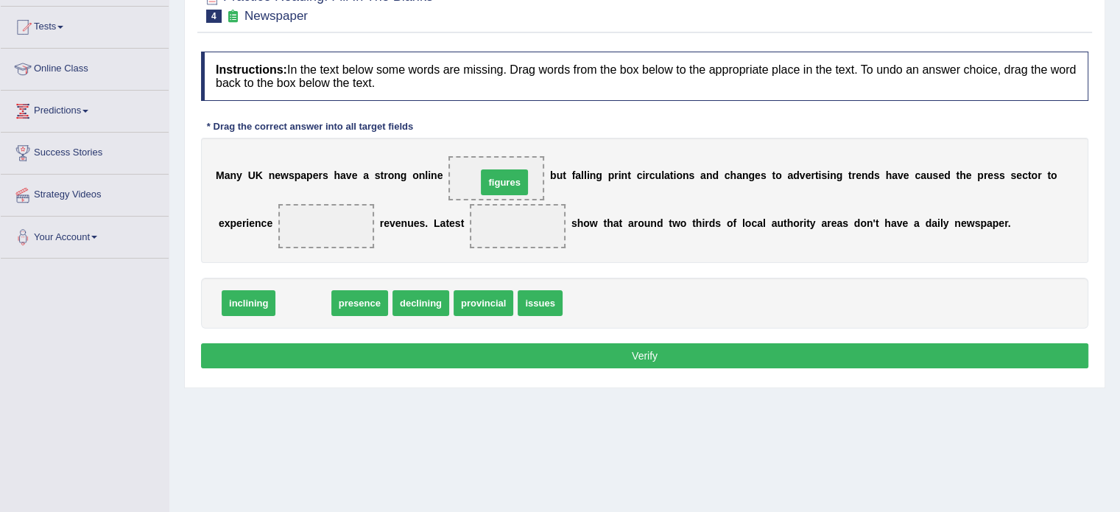
drag, startPoint x: 300, startPoint y: 300, endPoint x: 498, endPoint y: 180, distance: 230.9
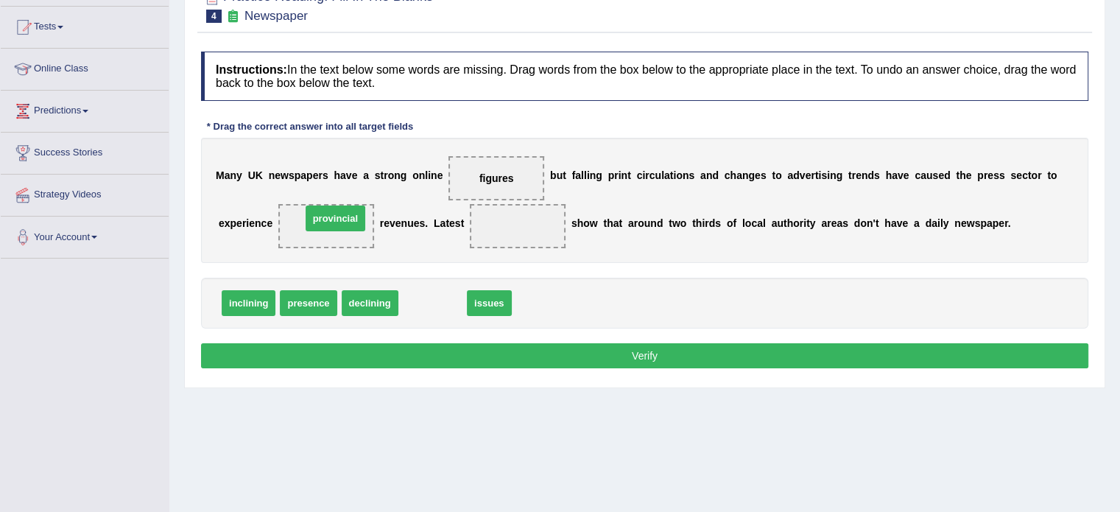
drag, startPoint x: 428, startPoint y: 302, endPoint x: 330, endPoint y: 217, distance: 128.9
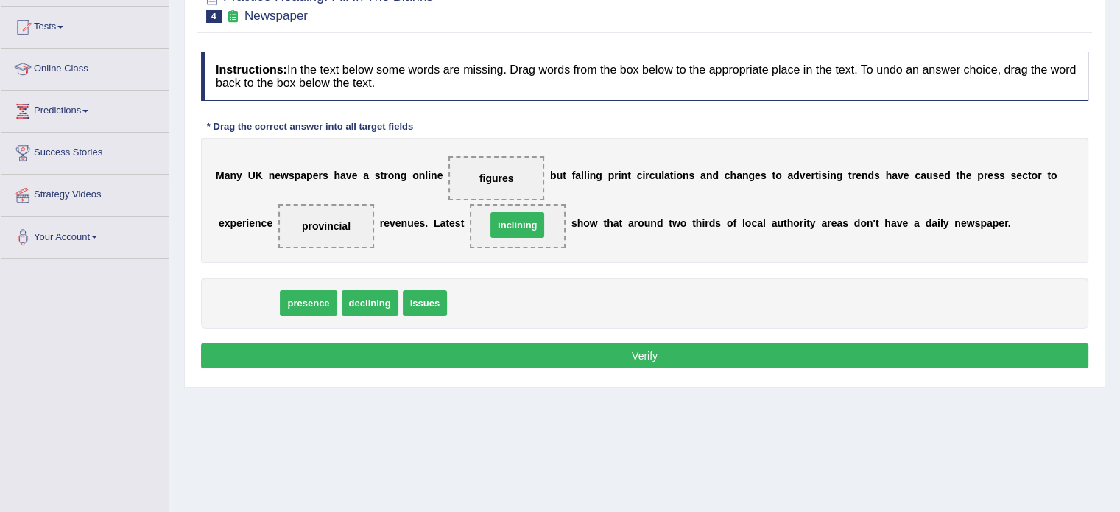
drag, startPoint x: 245, startPoint y: 303, endPoint x: 537, endPoint y: 227, distance: 301.4
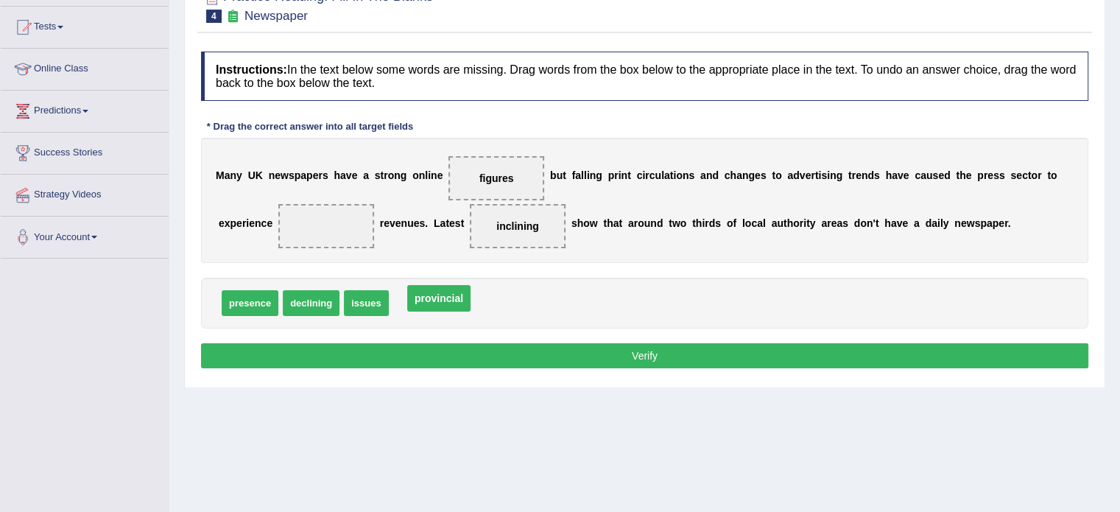
drag, startPoint x: 334, startPoint y: 224, endPoint x: 447, endPoint y: 296, distance: 133.7
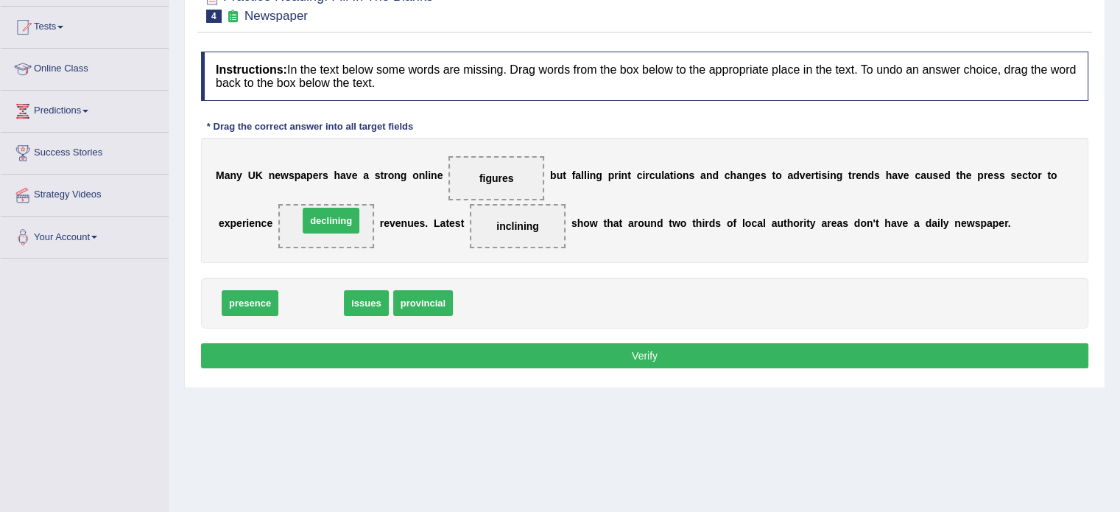
drag, startPoint x: 311, startPoint y: 308, endPoint x: 331, endPoint y: 225, distance: 84.8
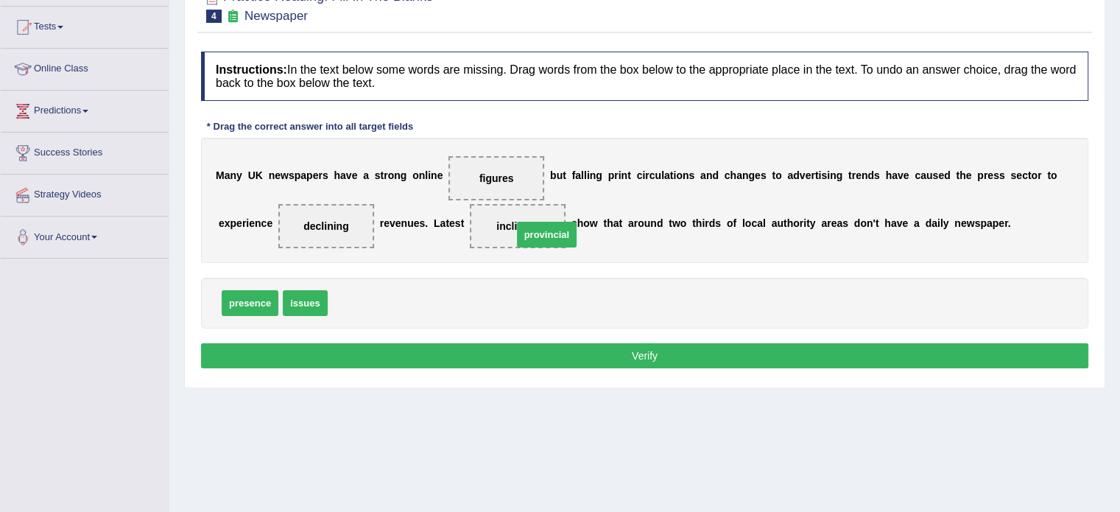
drag, startPoint x: 363, startPoint y: 307, endPoint x: 538, endPoint y: 238, distance: 188.3
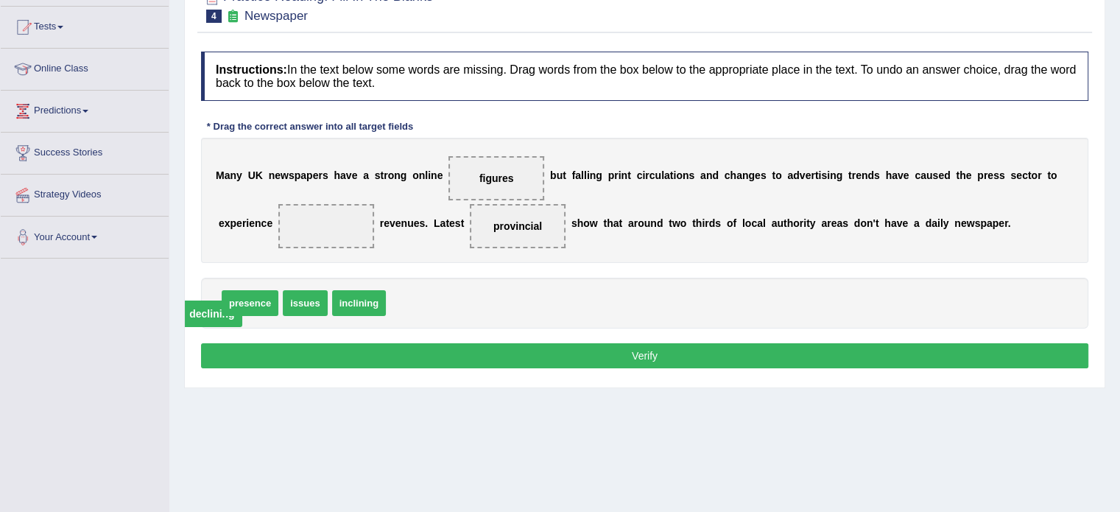
drag, startPoint x: 325, startPoint y: 218, endPoint x: 216, endPoint y: 303, distance: 138.5
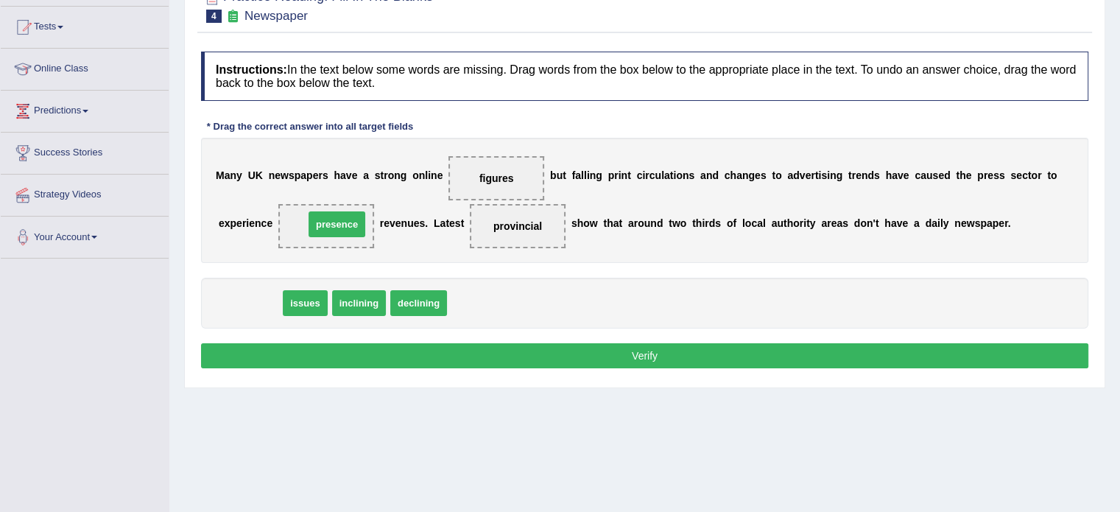
drag, startPoint x: 232, startPoint y: 302, endPoint x: 319, endPoint y: 223, distance: 117.8
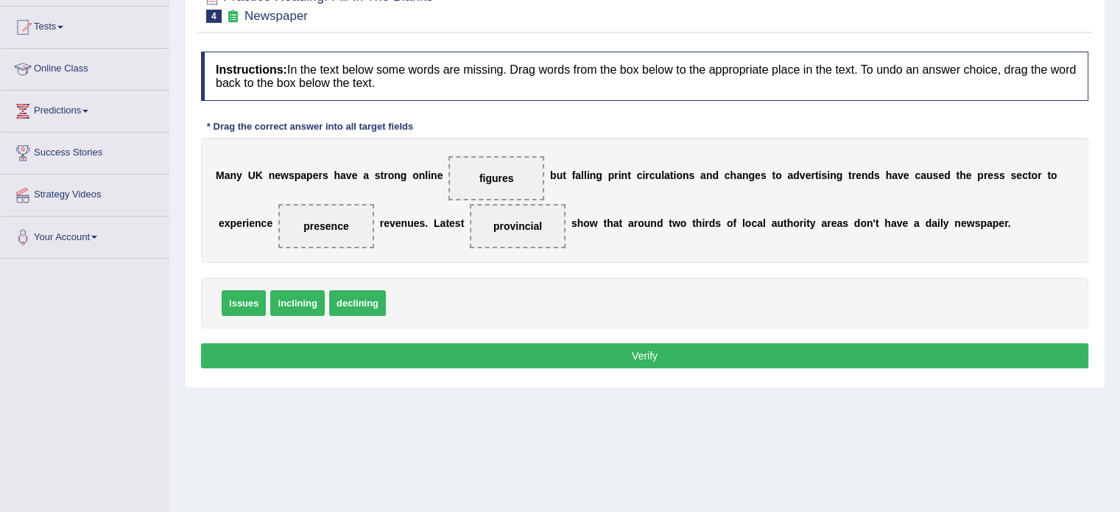
click at [469, 353] on button "Verify" at bounding box center [644, 355] width 887 height 25
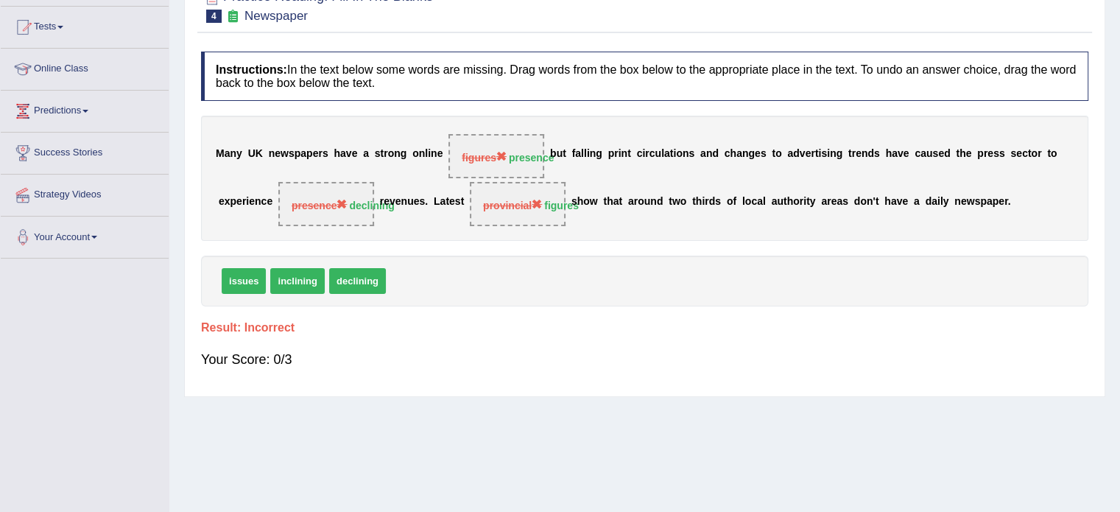
scroll to position [0, 0]
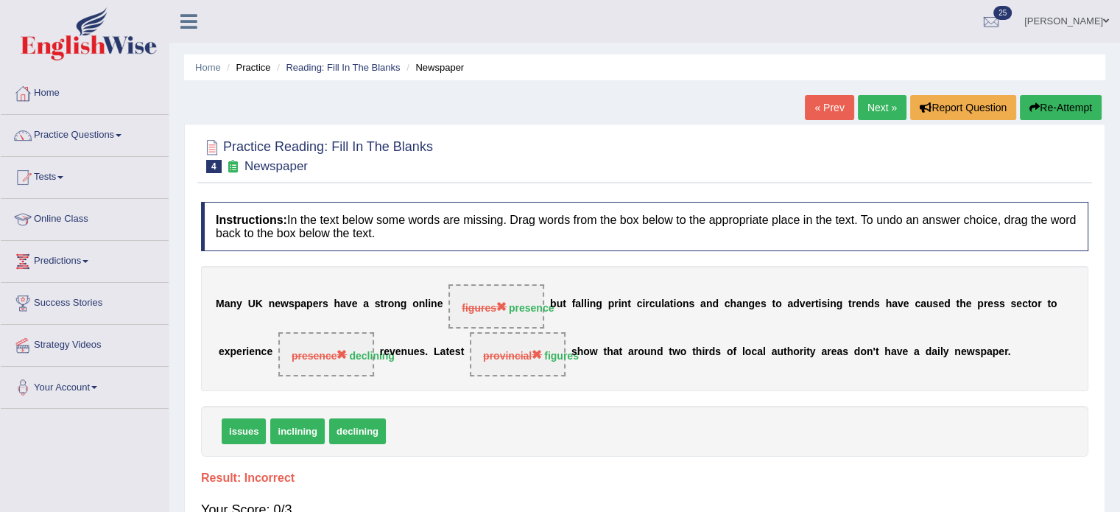
click at [1051, 112] on button "Re-Attempt" at bounding box center [1060, 107] width 82 height 25
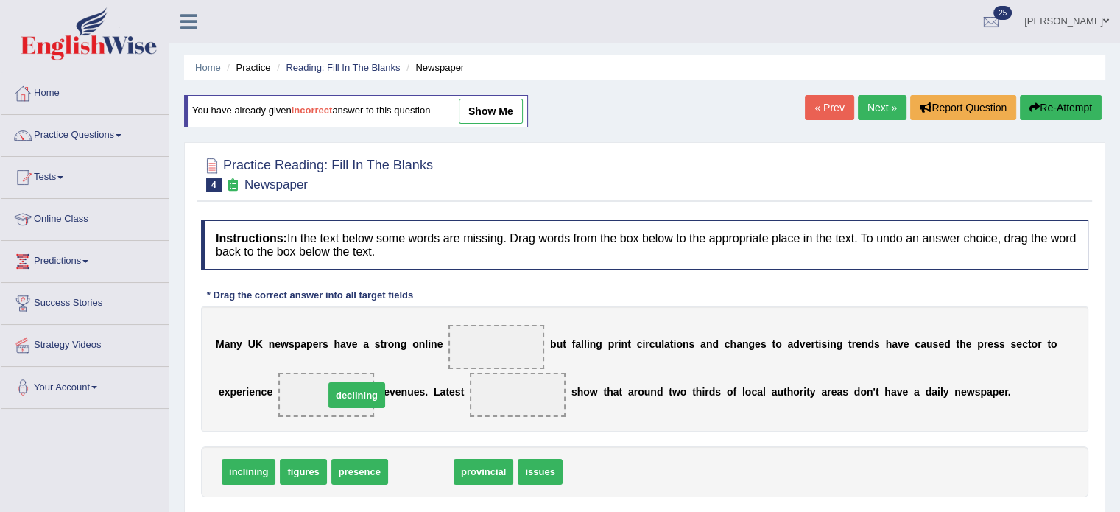
drag, startPoint x: 423, startPoint y: 473, endPoint x: 353, endPoint y: 397, distance: 103.1
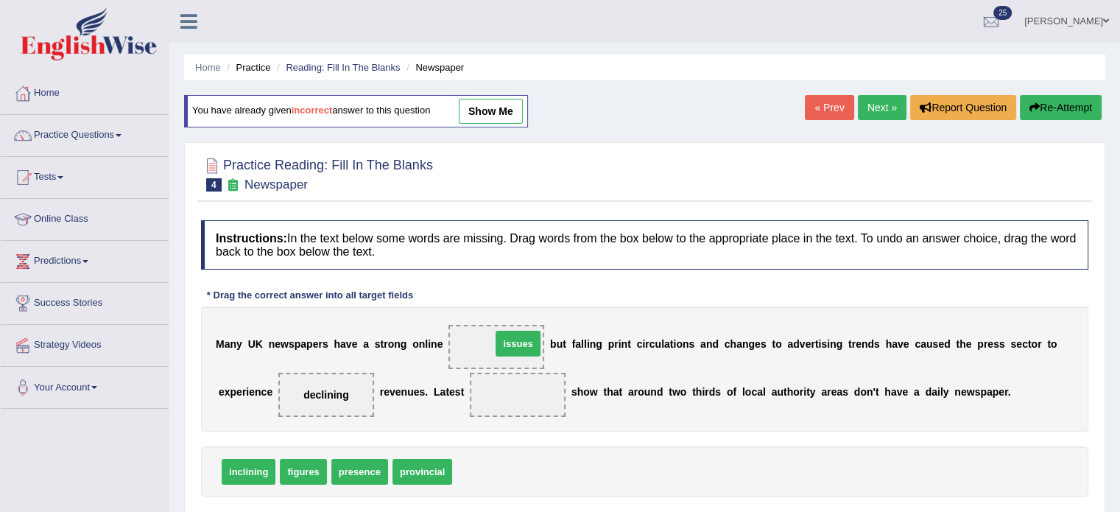
drag, startPoint x: 481, startPoint y: 470, endPoint x: 518, endPoint y: 341, distance: 134.2
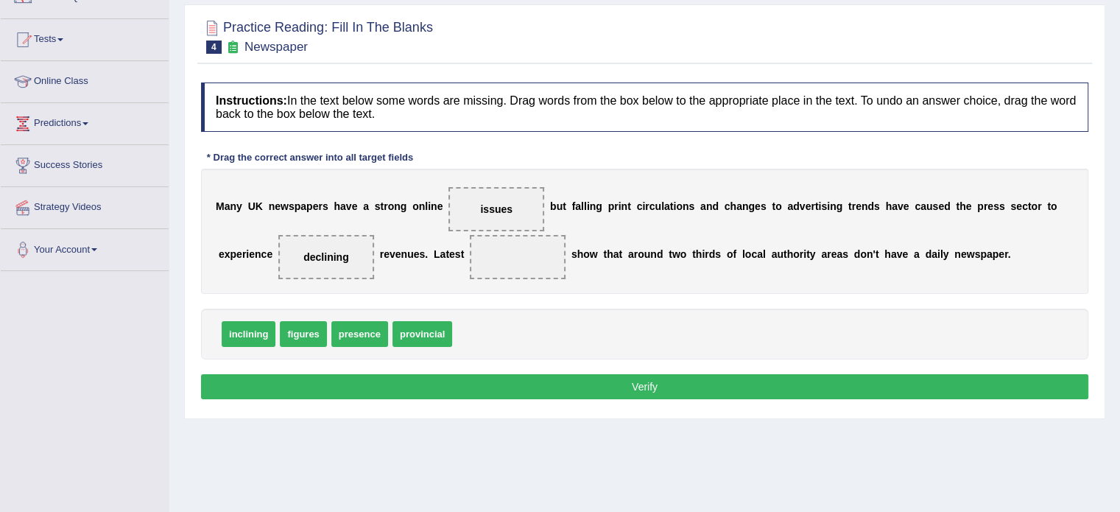
scroll to position [141, 0]
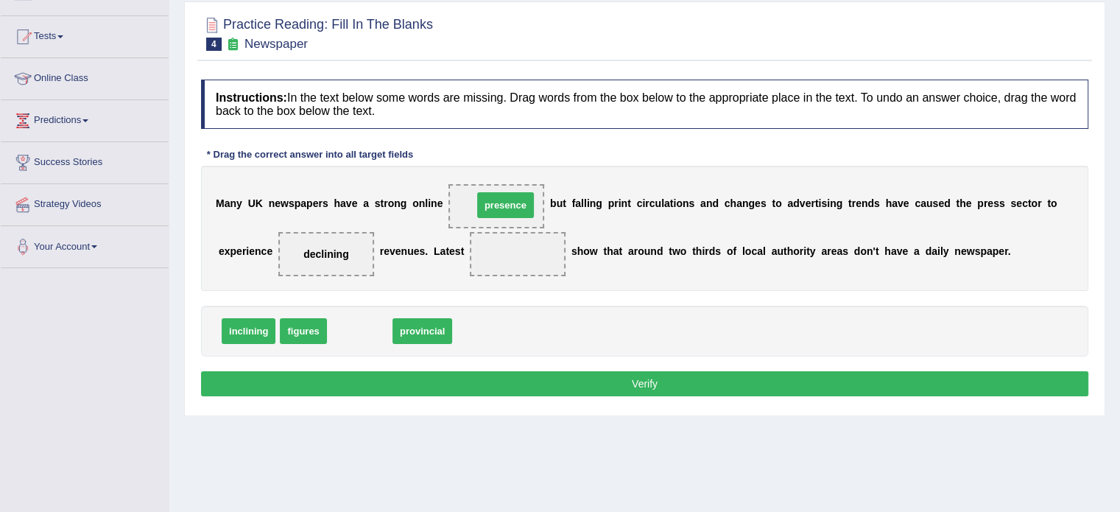
drag, startPoint x: 358, startPoint y: 332, endPoint x: 503, endPoint y: 206, distance: 192.6
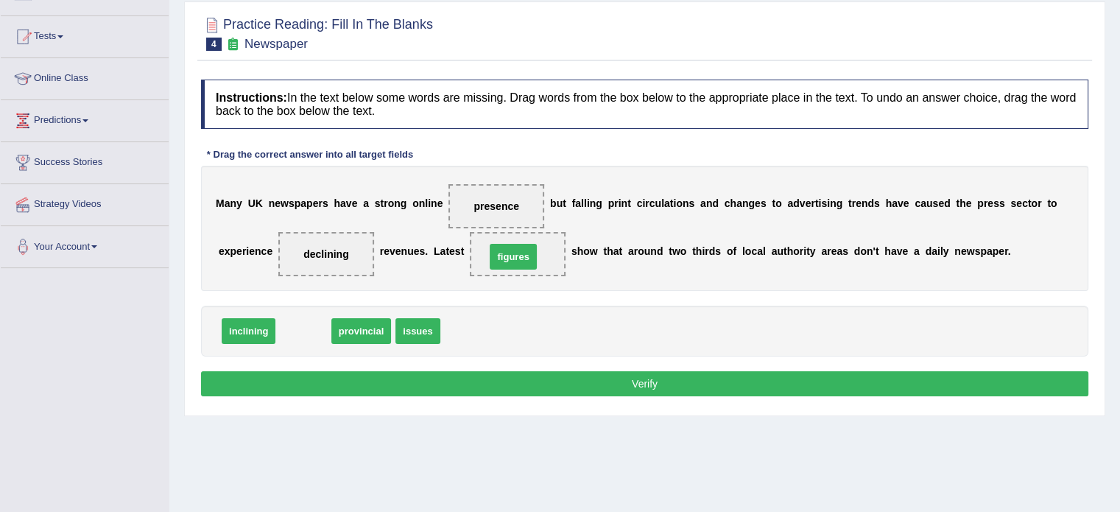
drag, startPoint x: 303, startPoint y: 330, endPoint x: 548, endPoint y: 250, distance: 257.9
click at [515, 385] on button "Verify" at bounding box center [644, 383] width 887 height 25
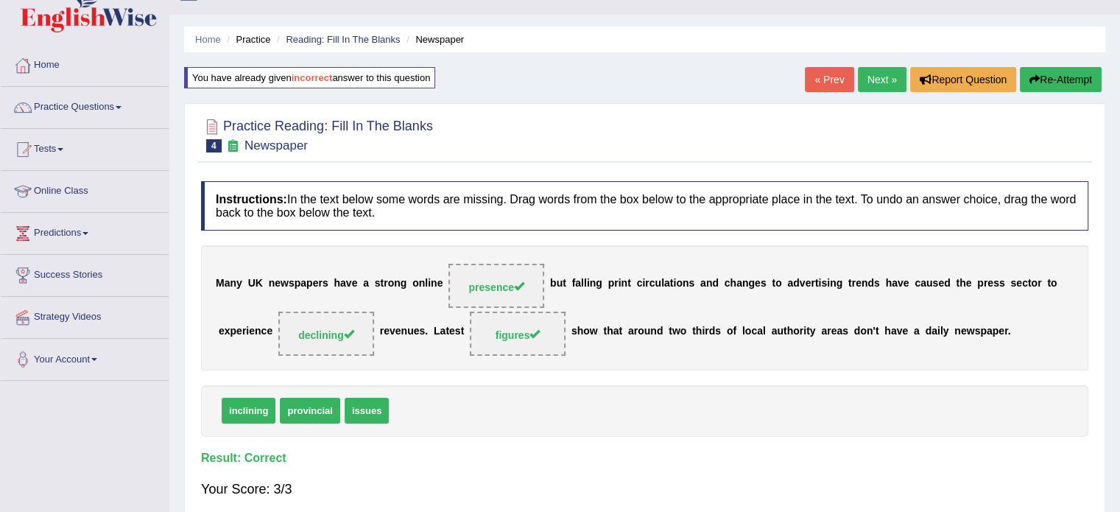
scroll to position [12, 0]
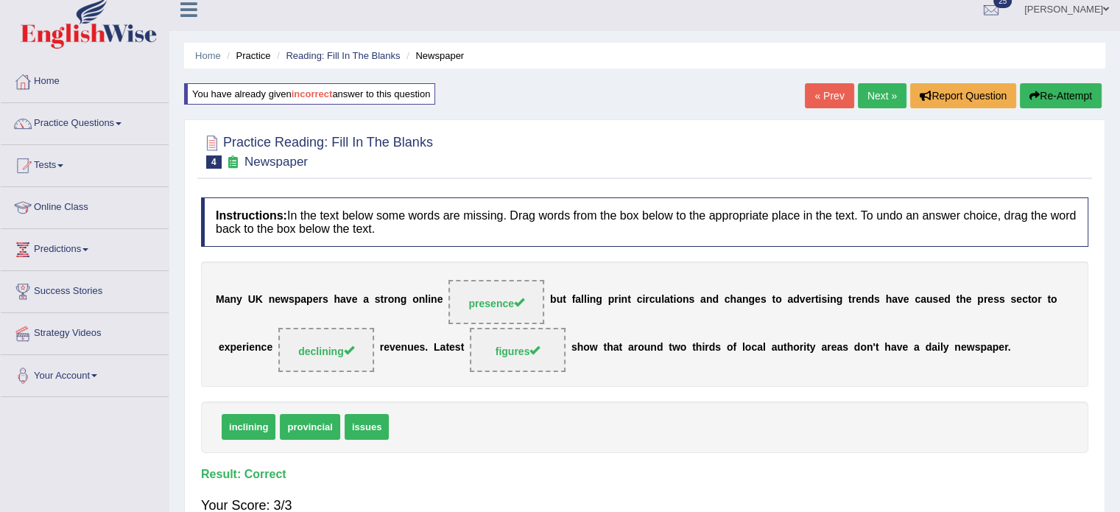
click at [873, 93] on link "Next »" at bounding box center [881, 95] width 49 height 25
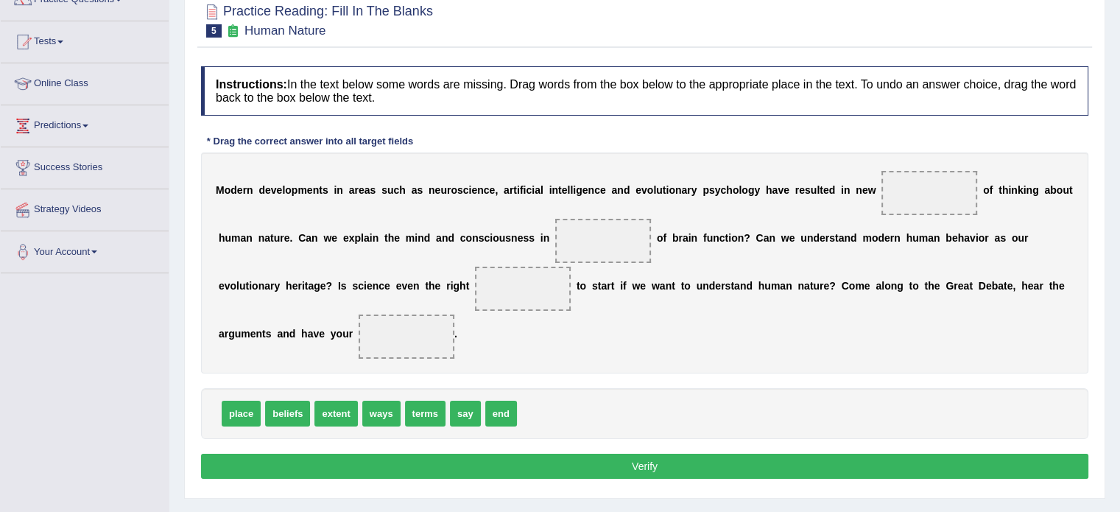
scroll to position [150, 0]
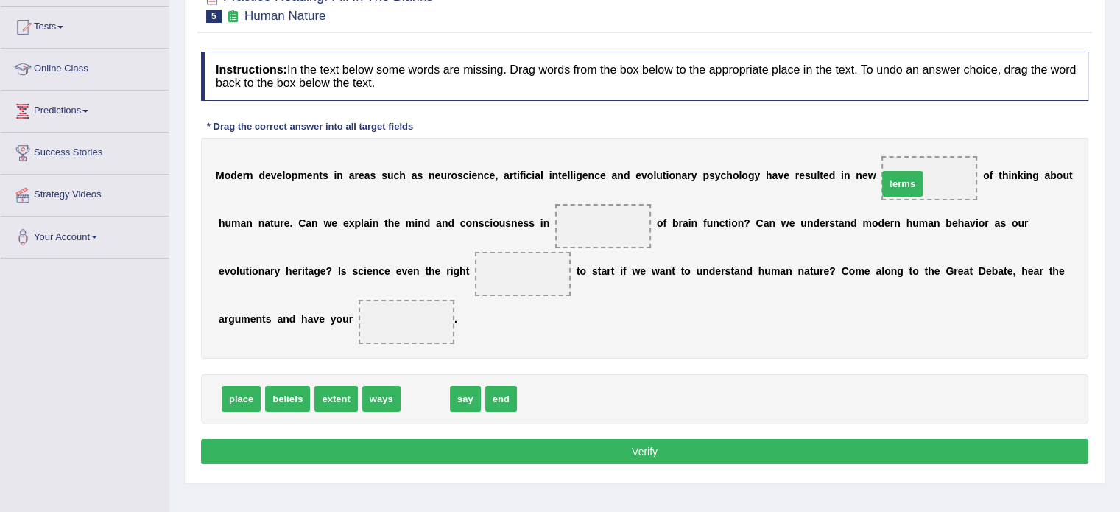
drag, startPoint x: 421, startPoint y: 398, endPoint x: 907, endPoint y: 185, distance: 530.6
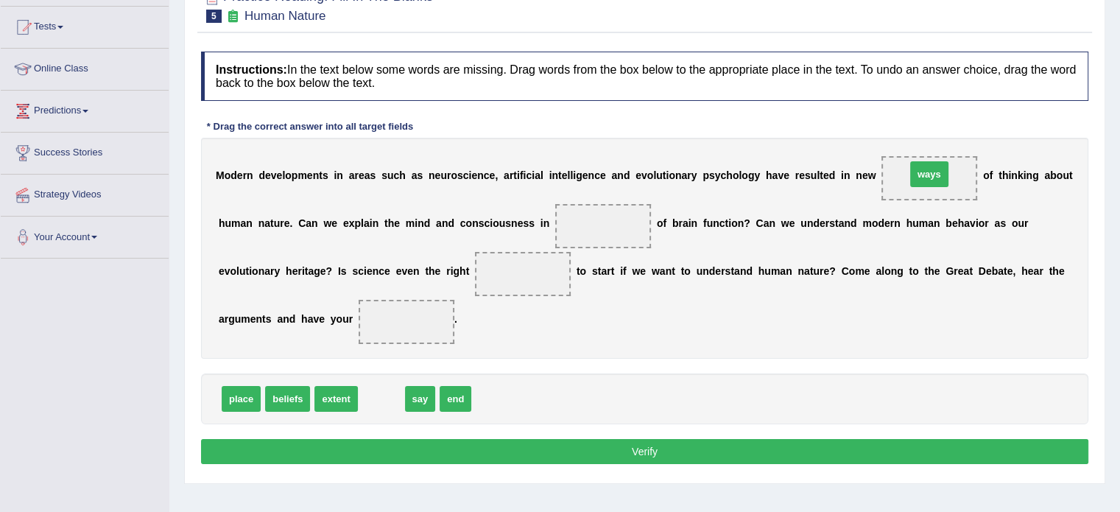
drag, startPoint x: 383, startPoint y: 397, endPoint x: 930, endPoint y: 173, distance: 591.6
click at [453, 393] on span "terms" at bounding box center [454, 399] width 40 height 26
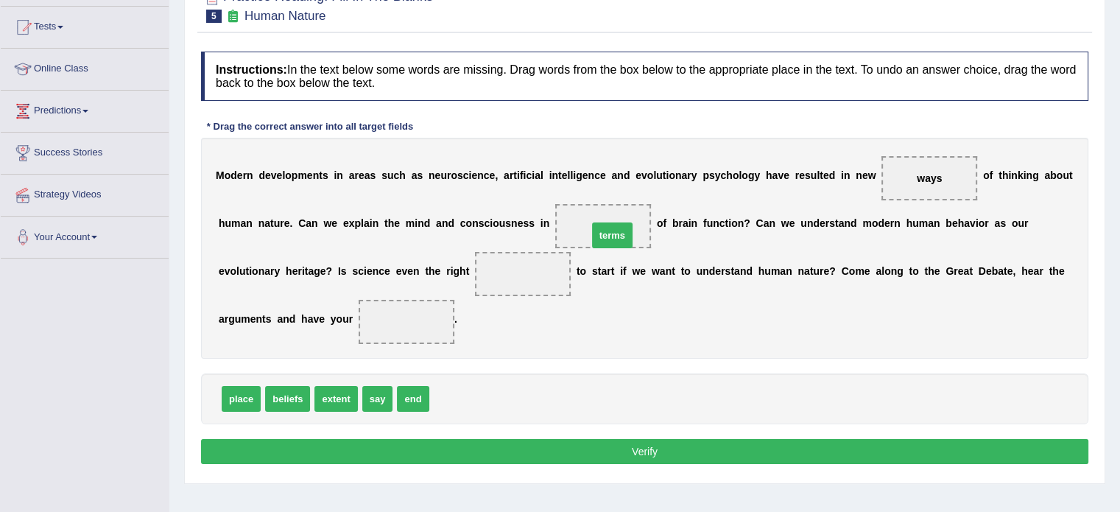
drag, startPoint x: 451, startPoint y: 403, endPoint x: 610, endPoint y: 238, distance: 229.0
drag, startPoint x: 230, startPoint y: 396, endPoint x: 509, endPoint y: 273, distance: 304.8
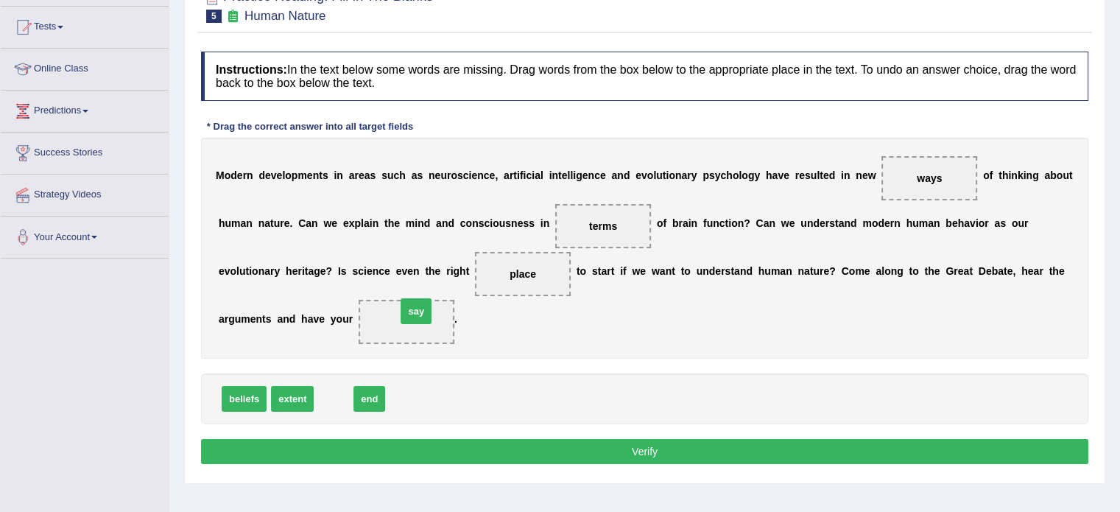
drag, startPoint x: 330, startPoint y: 402, endPoint x: 422, endPoint y: 314, distance: 127.0
click at [582, 456] on button "Verify" at bounding box center [644, 451] width 887 height 25
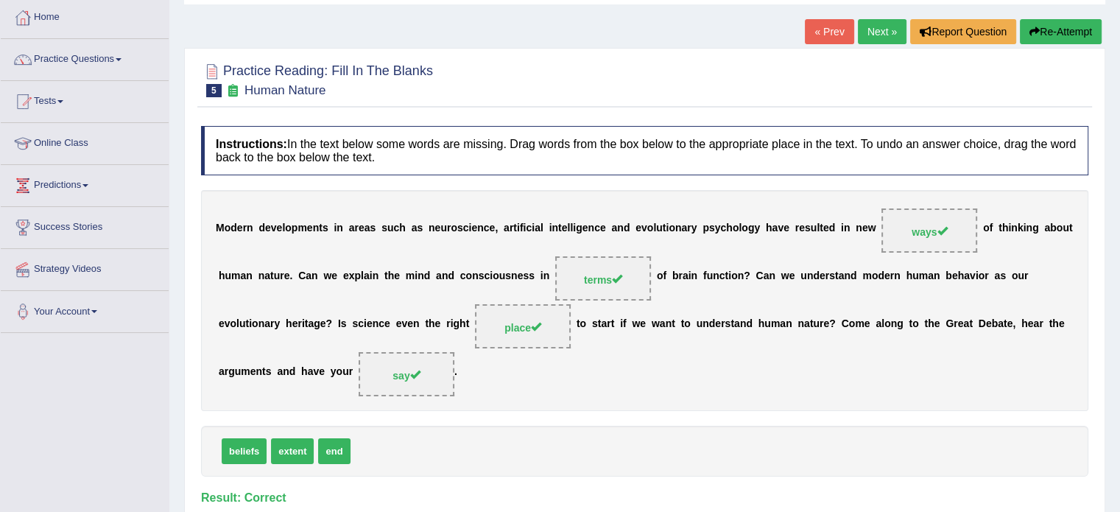
scroll to position [75, 0]
click at [873, 29] on link "Next »" at bounding box center [881, 32] width 49 height 25
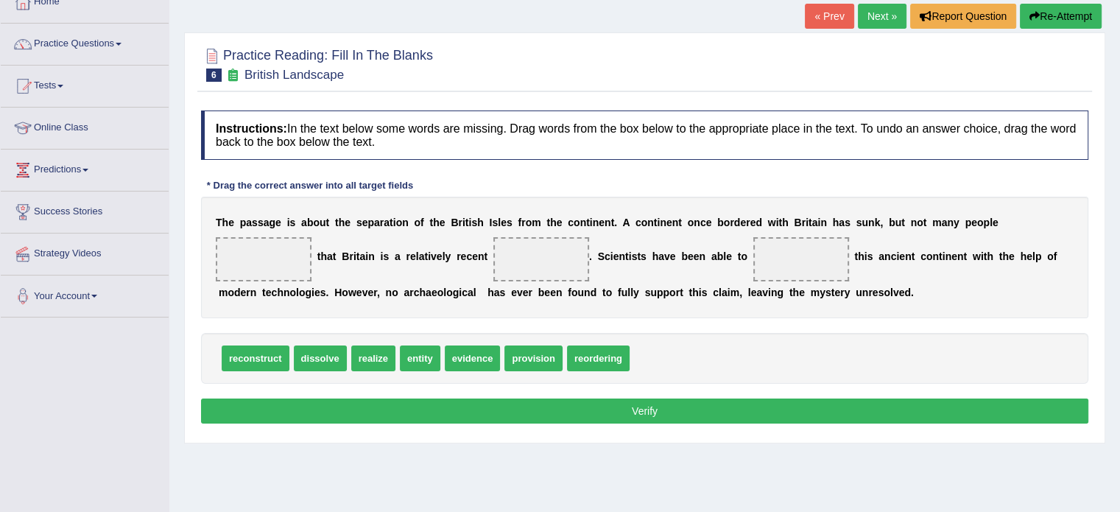
scroll to position [93, 0]
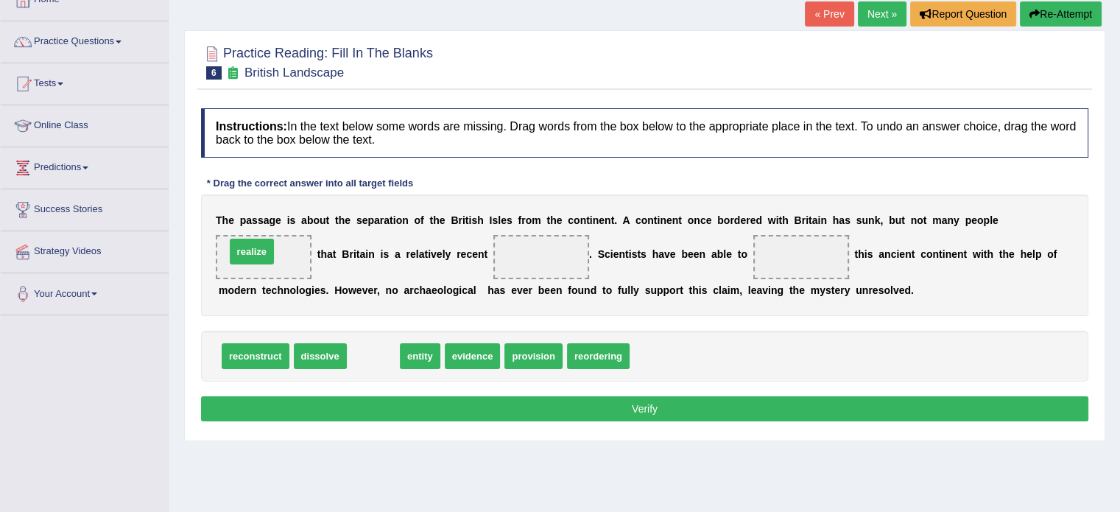
drag, startPoint x: 375, startPoint y: 355, endPoint x: 257, endPoint y: 252, distance: 156.0
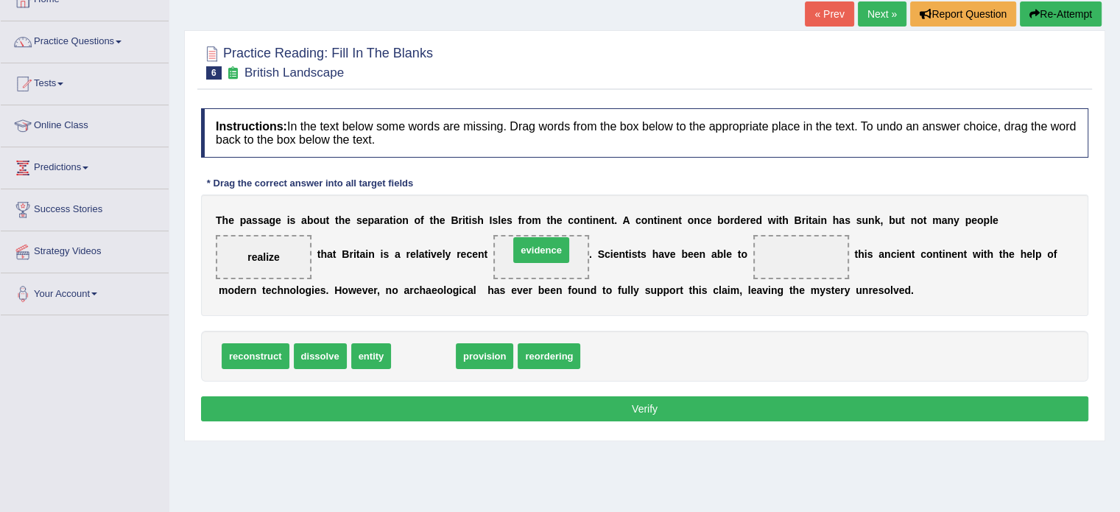
drag, startPoint x: 418, startPoint y: 355, endPoint x: 539, endPoint y: 247, distance: 161.6
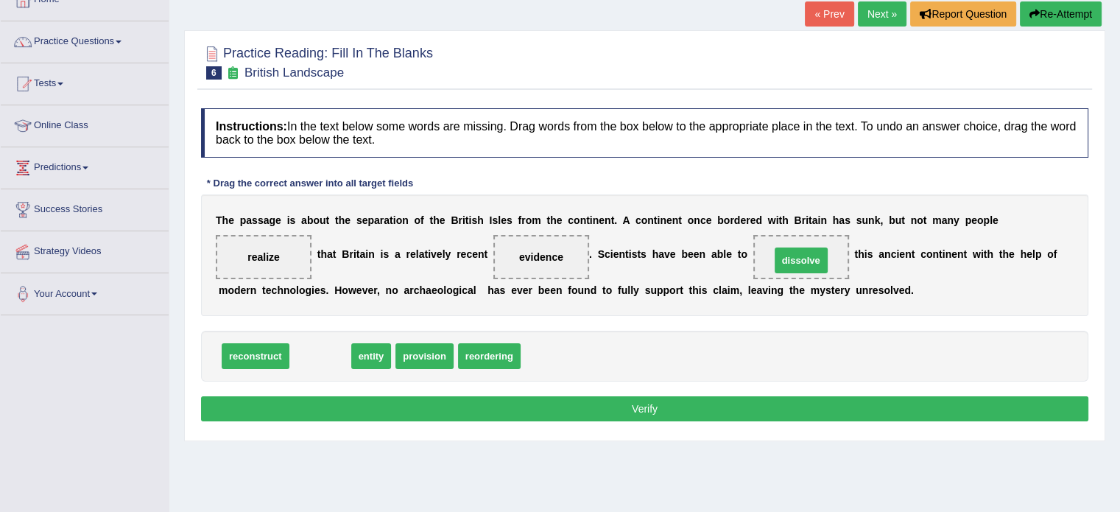
drag, startPoint x: 318, startPoint y: 356, endPoint x: 798, endPoint y: 261, distance: 489.2
click at [620, 403] on button "Verify" at bounding box center [644, 408] width 887 height 25
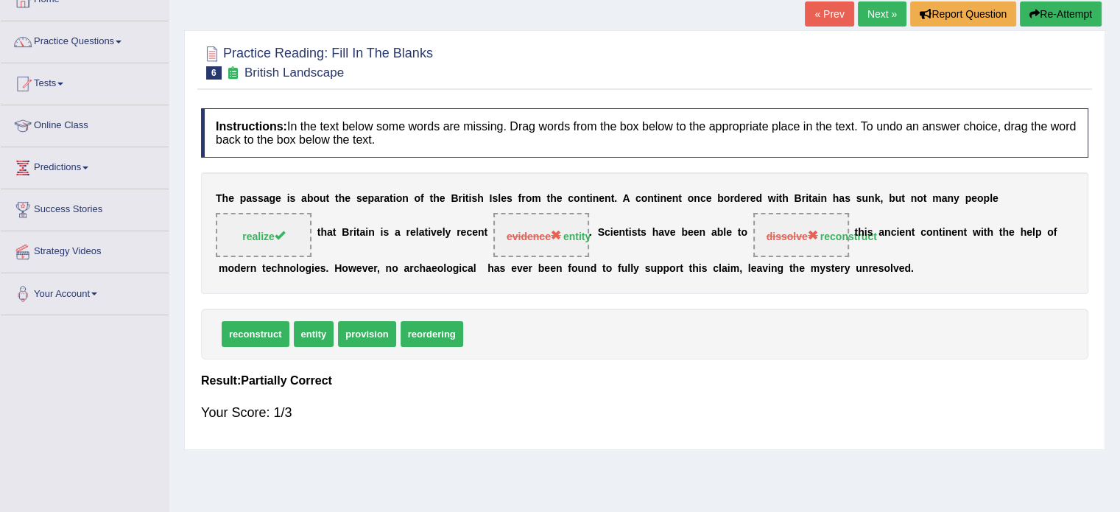
click at [1042, 7] on button "Re-Attempt" at bounding box center [1060, 13] width 82 height 25
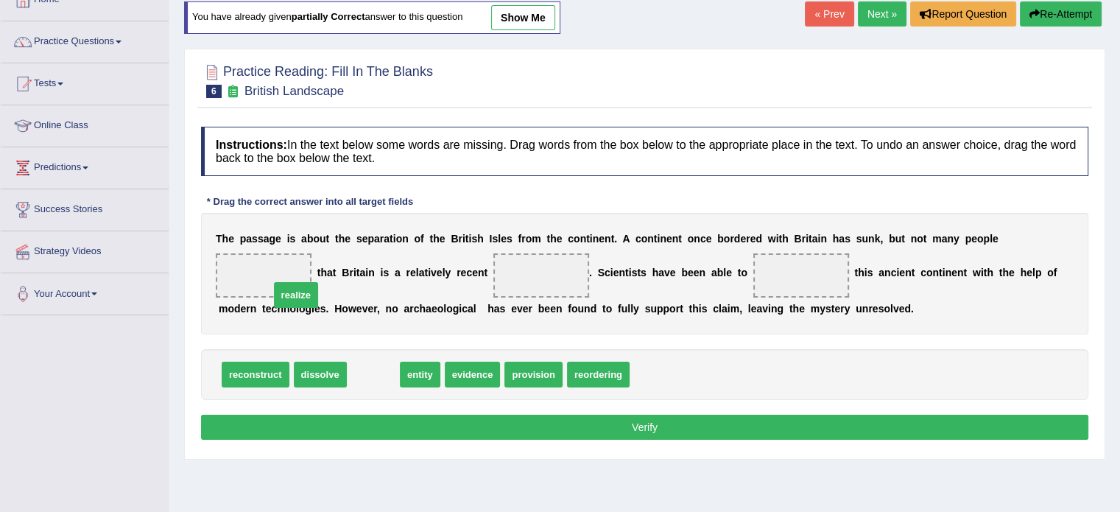
drag, startPoint x: 370, startPoint y: 368, endPoint x: 279, endPoint y: 281, distance: 126.0
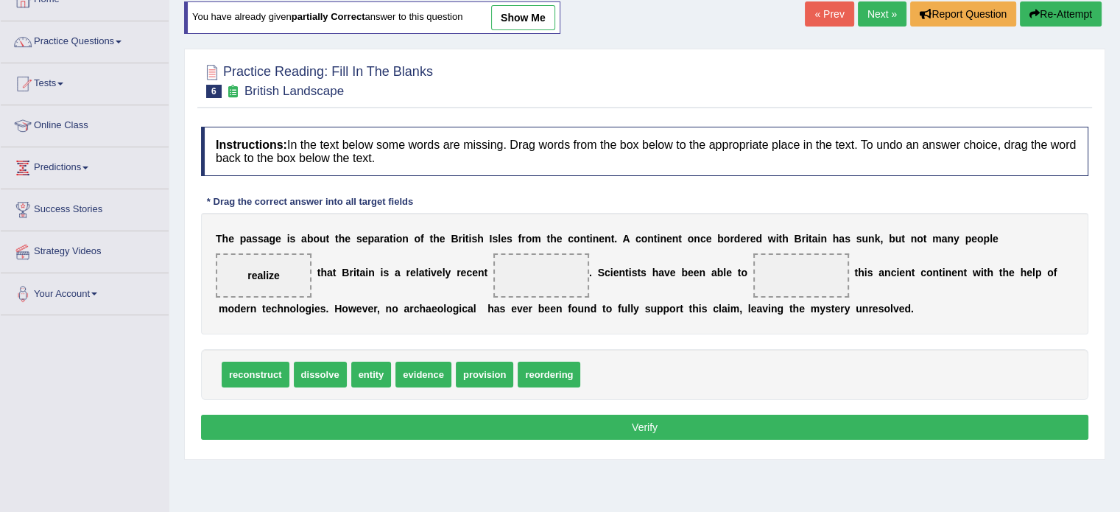
click at [346, 379] on div "reconstruct dissolve entity evidence provision reordering" at bounding box center [644, 374] width 887 height 51
drag, startPoint x: 371, startPoint y: 373, endPoint x: 551, endPoint y: 266, distance: 208.9
click at [247, 371] on span "reconstruct" at bounding box center [256, 374] width 68 height 26
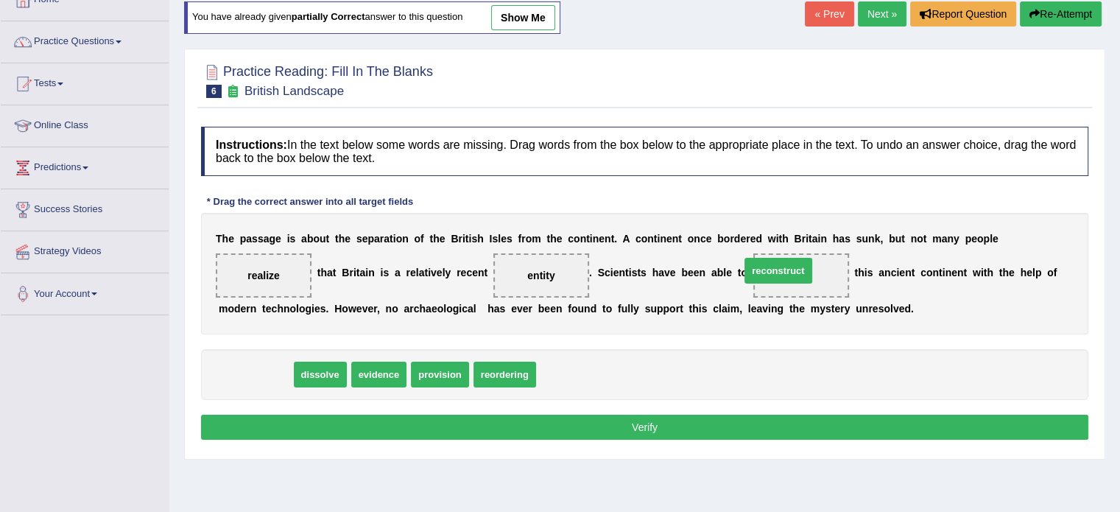
drag, startPoint x: 259, startPoint y: 372, endPoint x: 787, endPoint y: 267, distance: 538.0
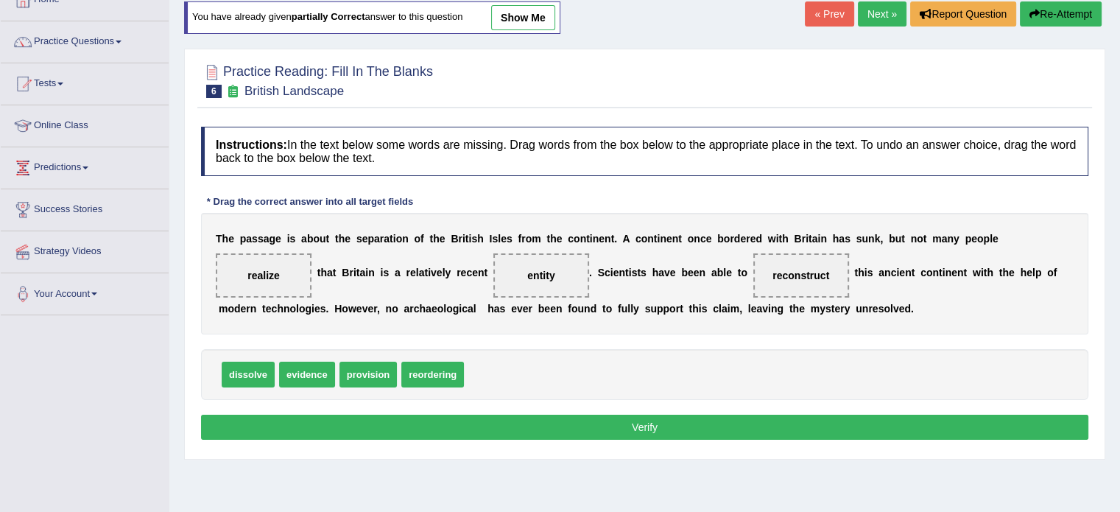
click at [528, 422] on button "Verify" at bounding box center [644, 426] width 887 height 25
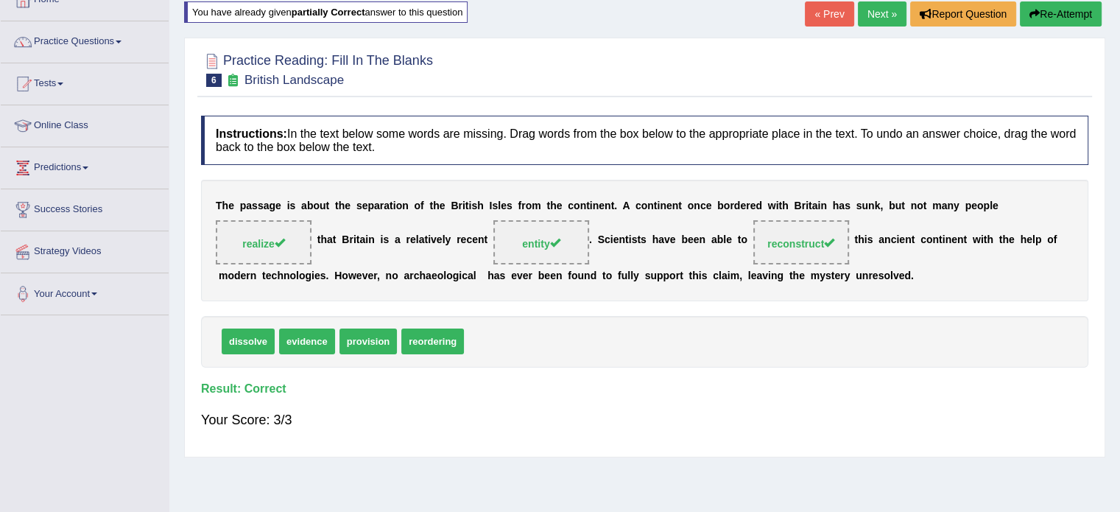
click at [882, 15] on link "Next »" at bounding box center [881, 13] width 49 height 25
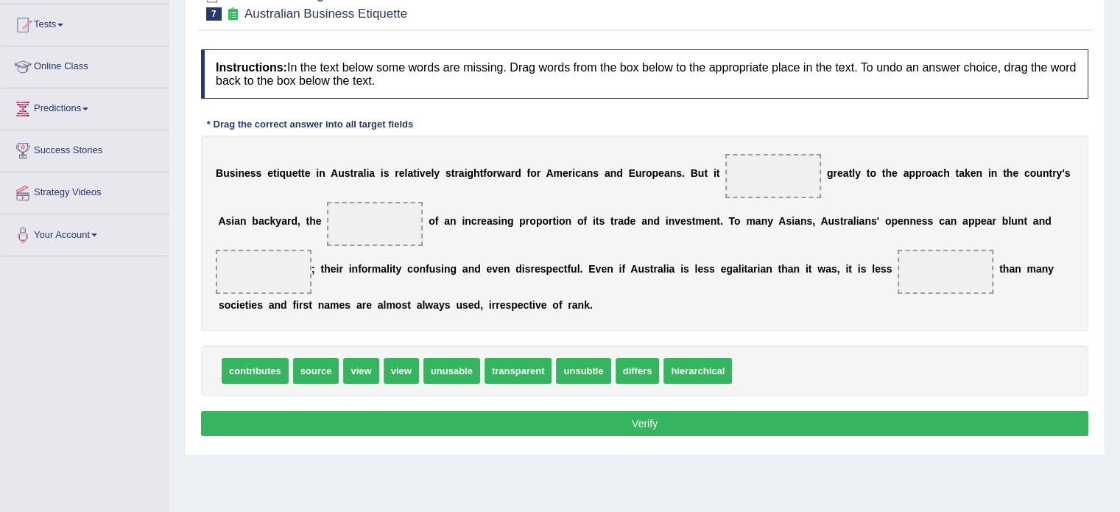
scroll to position [153, 0]
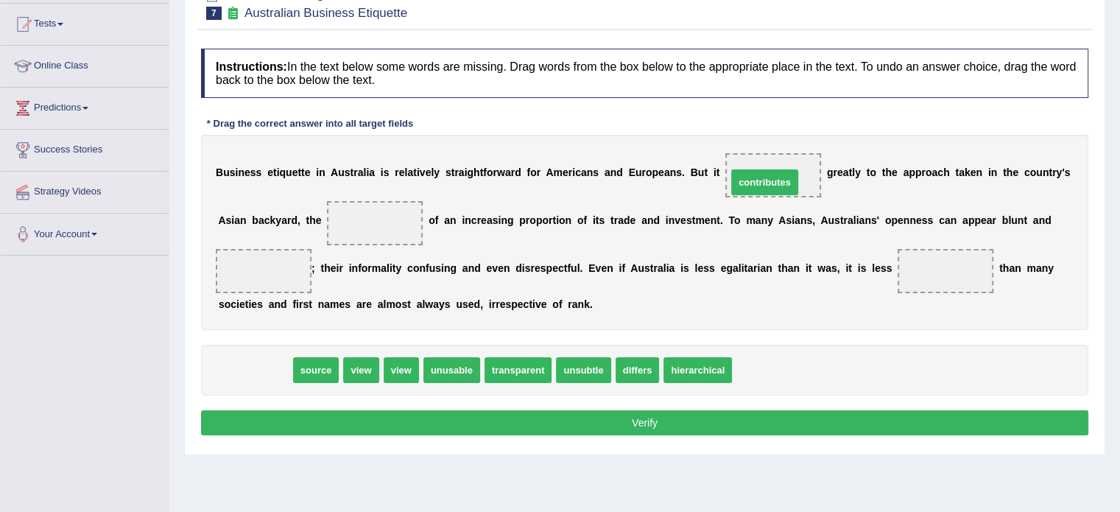
drag, startPoint x: 256, startPoint y: 369, endPoint x: 760, endPoint y: 177, distance: 539.5
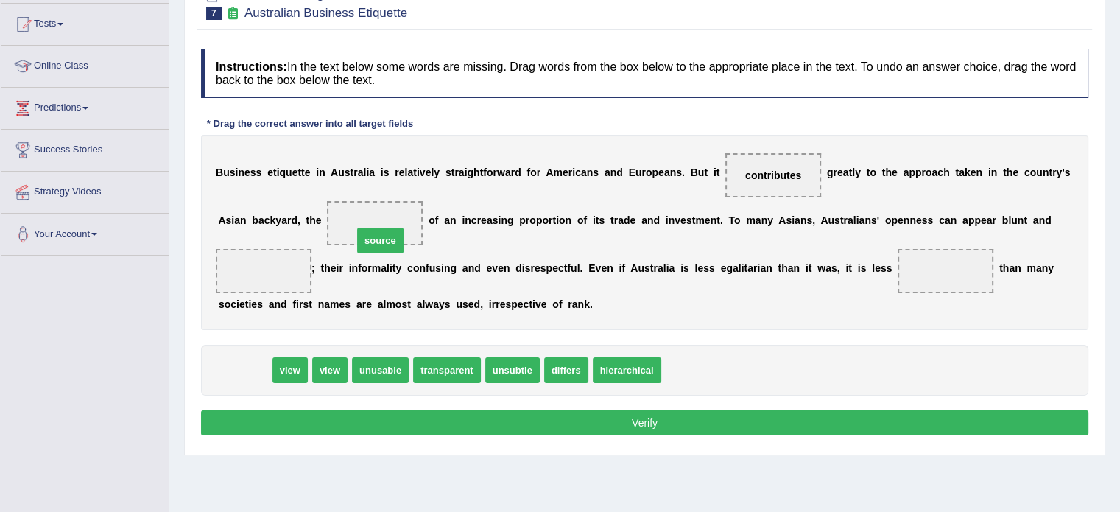
drag, startPoint x: 237, startPoint y: 368, endPoint x: 372, endPoint y: 238, distance: 187.4
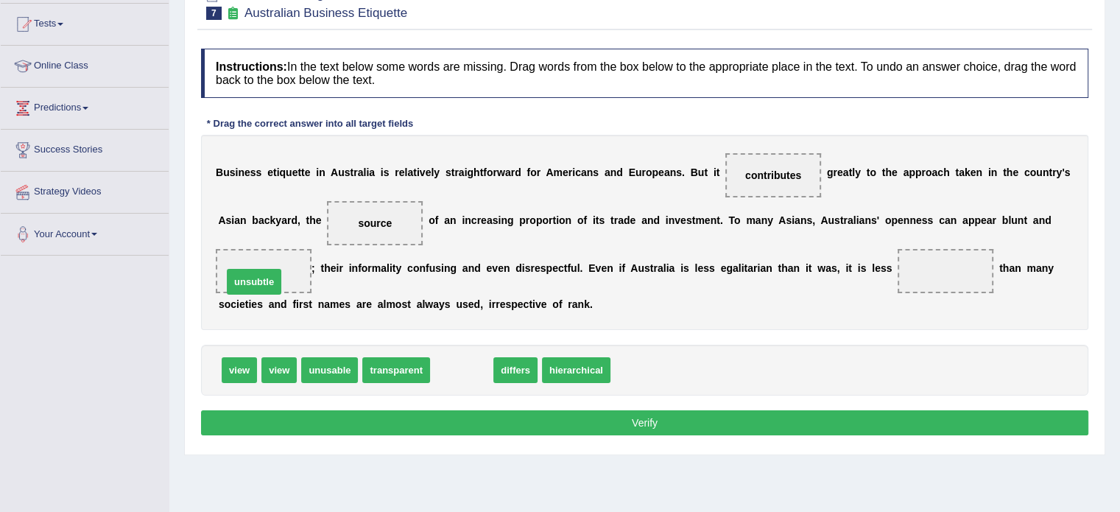
drag, startPoint x: 461, startPoint y: 372, endPoint x: 253, endPoint y: 283, distance: 225.6
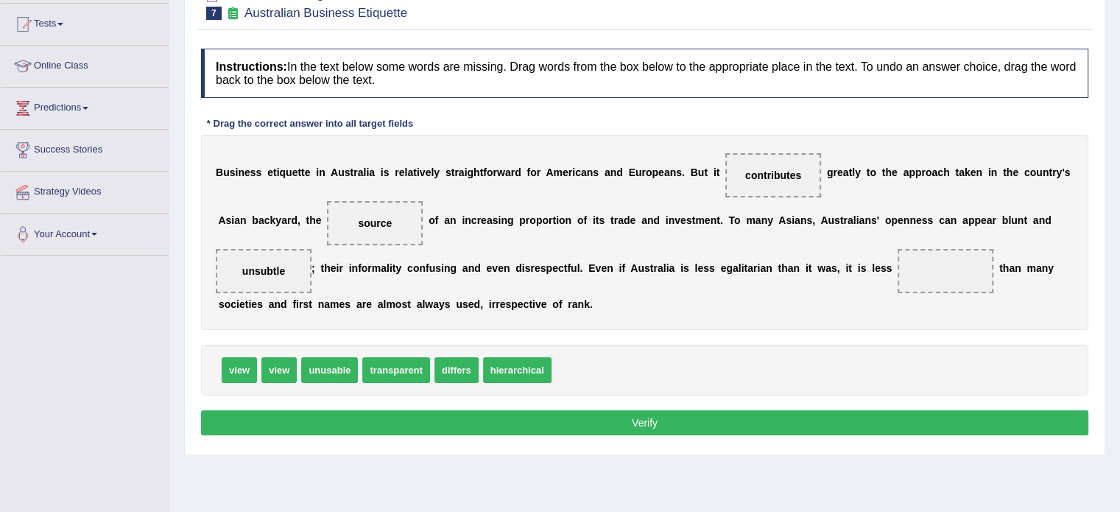
click at [261, 265] on span "unsubtle" at bounding box center [263, 271] width 43 height 12
drag, startPoint x: 261, startPoint y: 263, endPoint x: 206, endPoint y: 412, distance: 159.3
click at [206, 412] on span "unsubtle" at bounding box center [208, 416] width 57 height 26
drag, startPoint x: 327, startPoint y: 363, endPoint x: 281, endPoint y: 264, distance: 108.7
drag, startPoint x: 456, startPoint y: 369, endPoint x: 961, endPoint y: 274, distance: 513.9
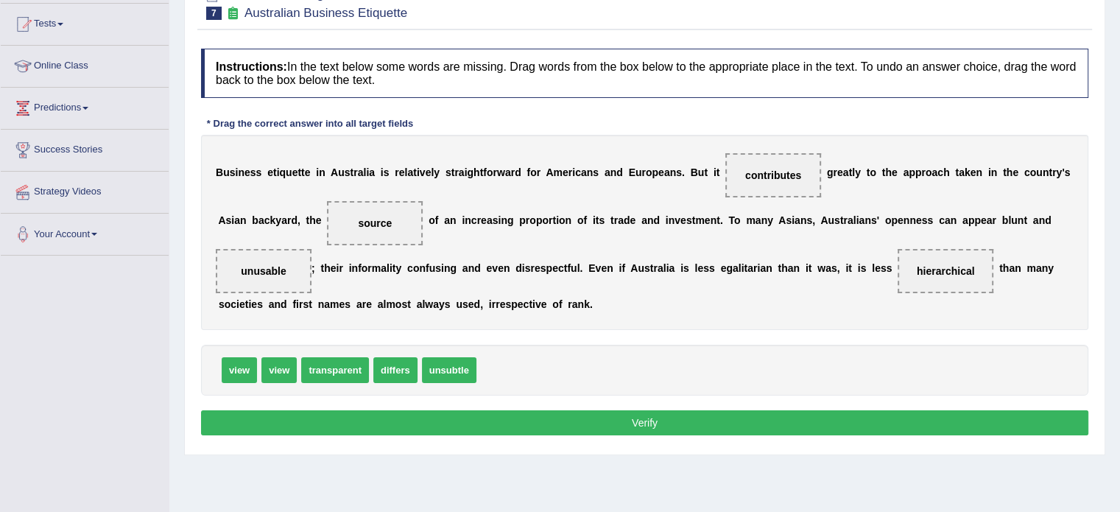
click at [582, 417] on button "Verify" at bounding box center [644, 422] width 887 height 25
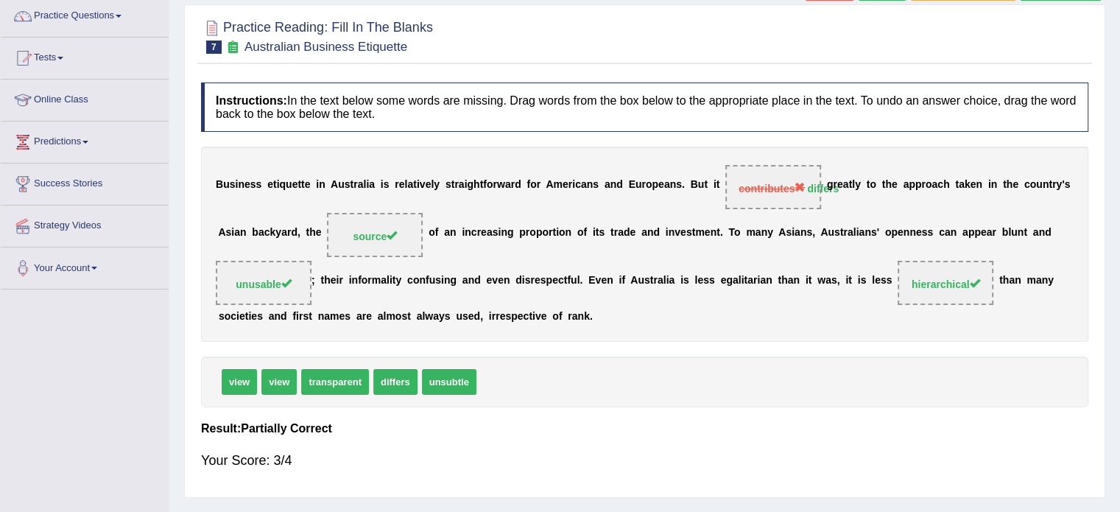
scroll to position [96, 0]
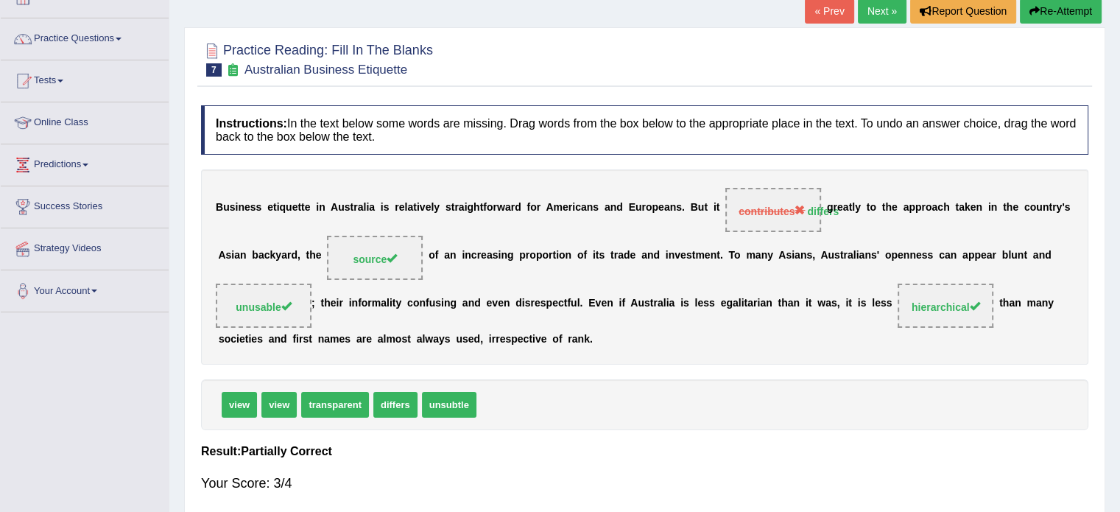
click at [1059, 7] on button "Re-Attempt" at bounding box center [1060, 11] width 82 height 25
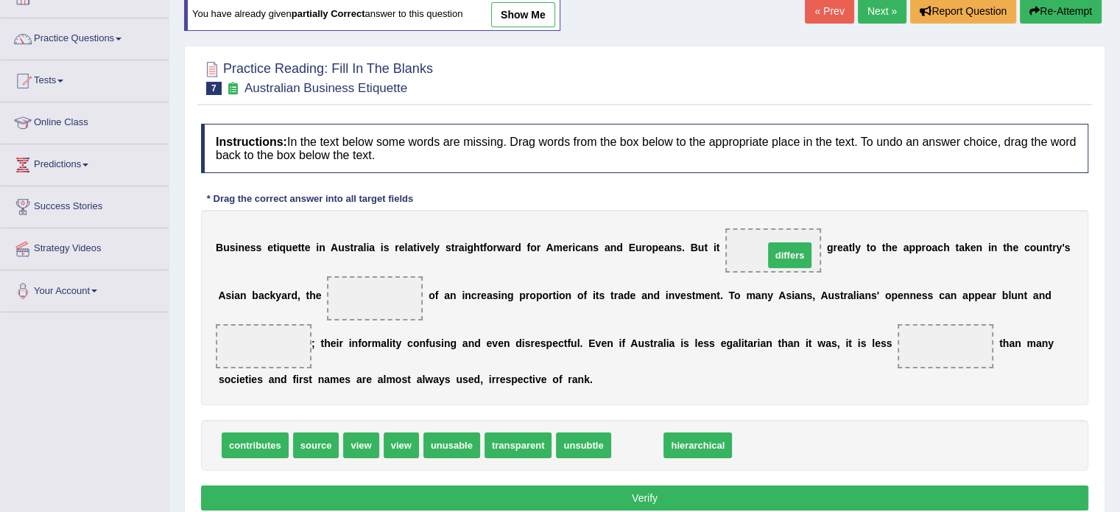
drag, startPoint x: 637, startPoint y: 438, endPoint x: 790, endPoint y: 247, distance: 244.0
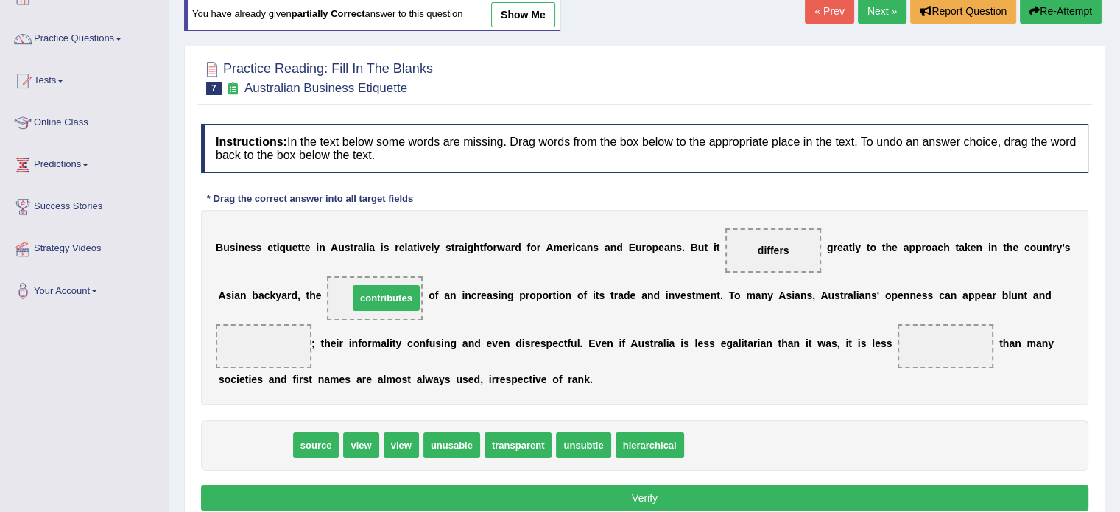
drag, startPoint x: 247, startPoint y: 445, endPoint x: 383, endPoint y: 297, distance: 201.1
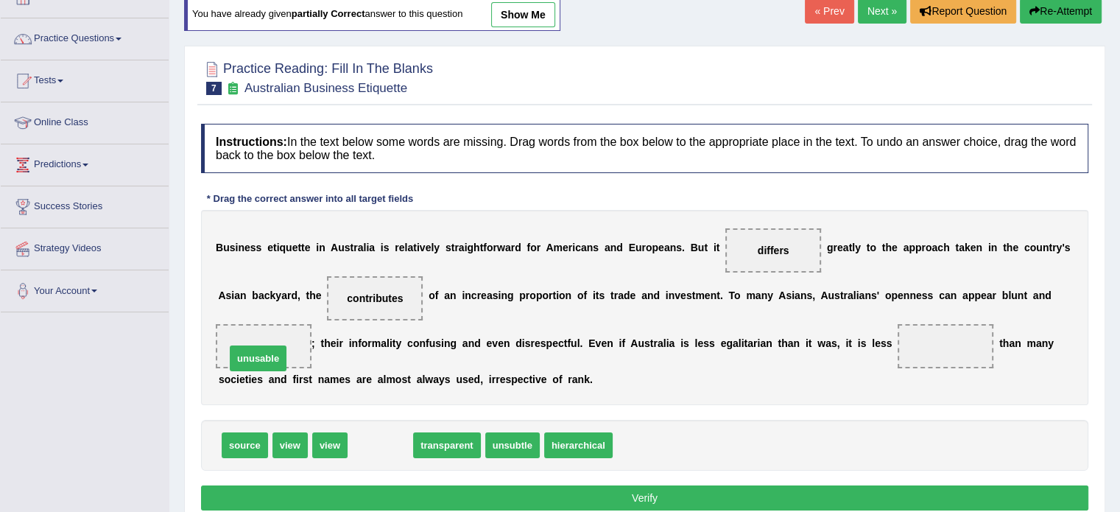
drag, startPoint x: 372, startPoint y: 440, endPoint x: 248, endPoint y: 353, distance: 151.1
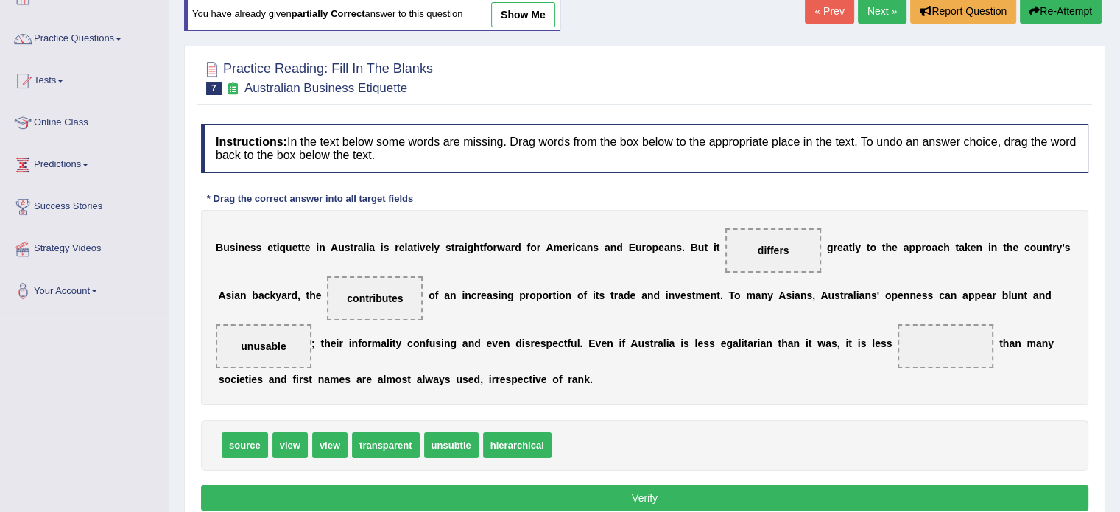
click at [510, 446] on span "hierarchical" at bounding box center [517, 445] width 68 height 26
drag, startPoint x: 518, startPoint y: 450, endPoint x: 936, endPoint y: 359, distance: 427.8
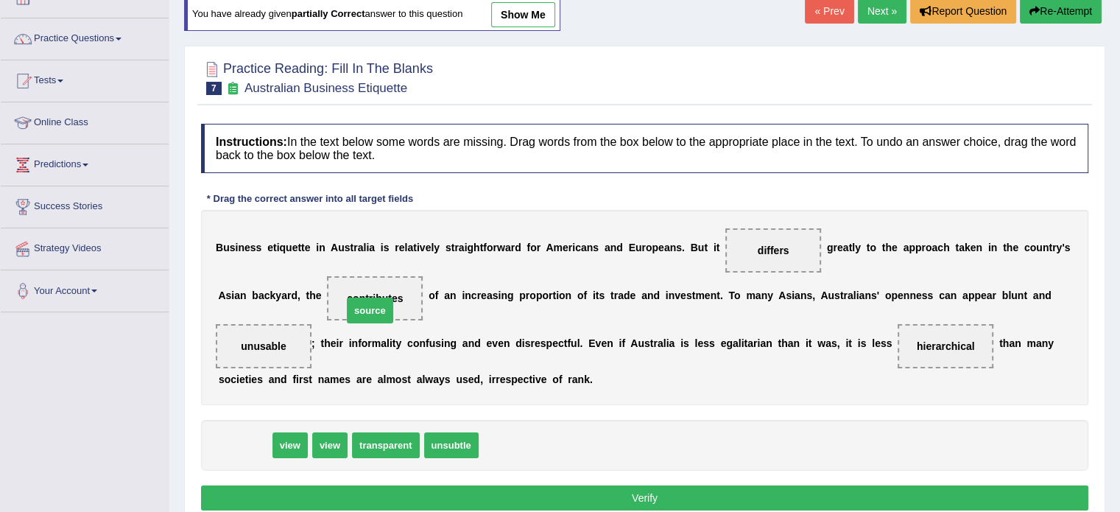
drag, startPoint x: 248, startPoint y: 441, endPoint x: 374, endPoint y: 305, distance: 184.9
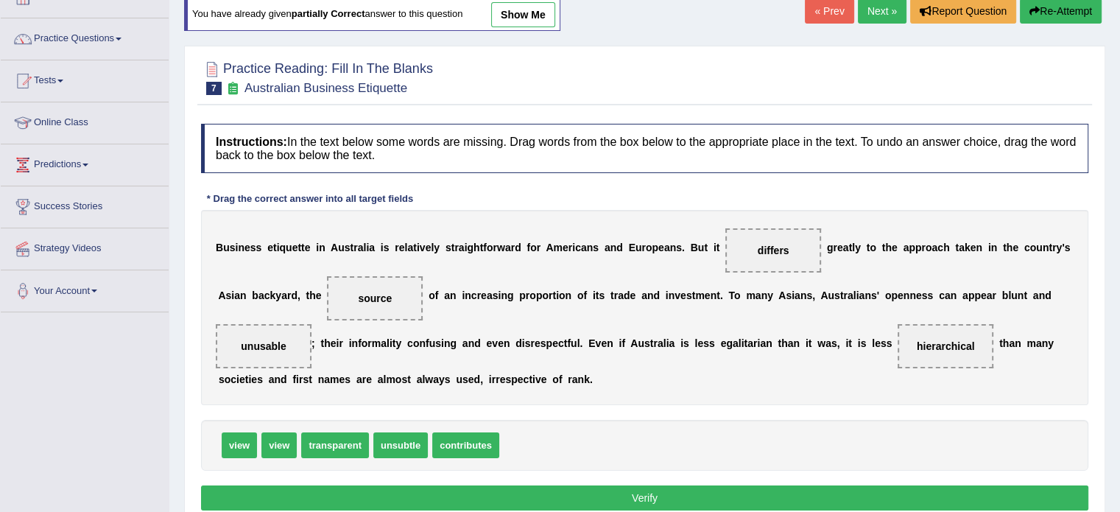
click at [633, 485] on button "Verify" at bounding box center [644, 497] width 887 height 25
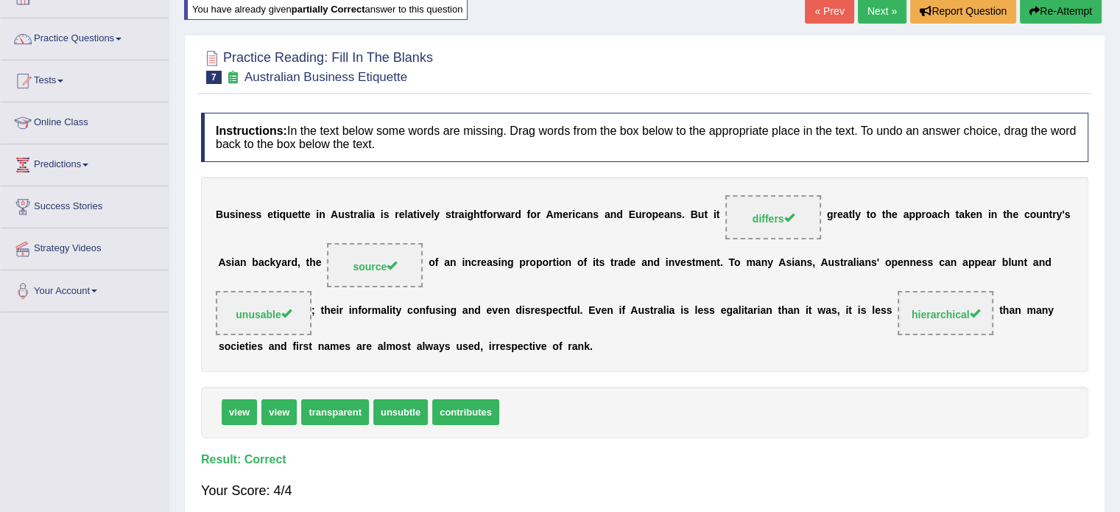
click at [881, 4] on link "Next »" at bounding box center [881, 11] width 49 height 25
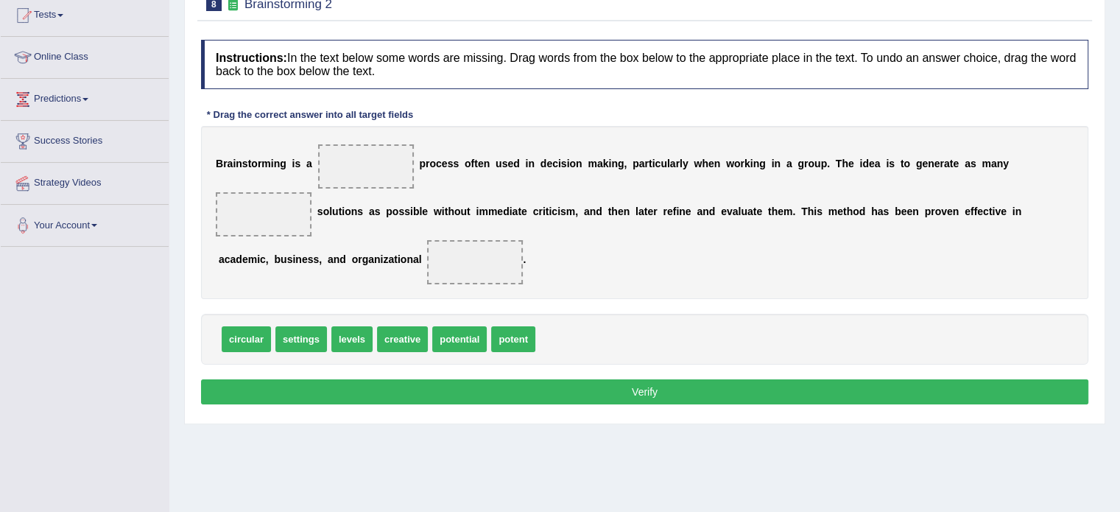
scroll to position [166, 0]
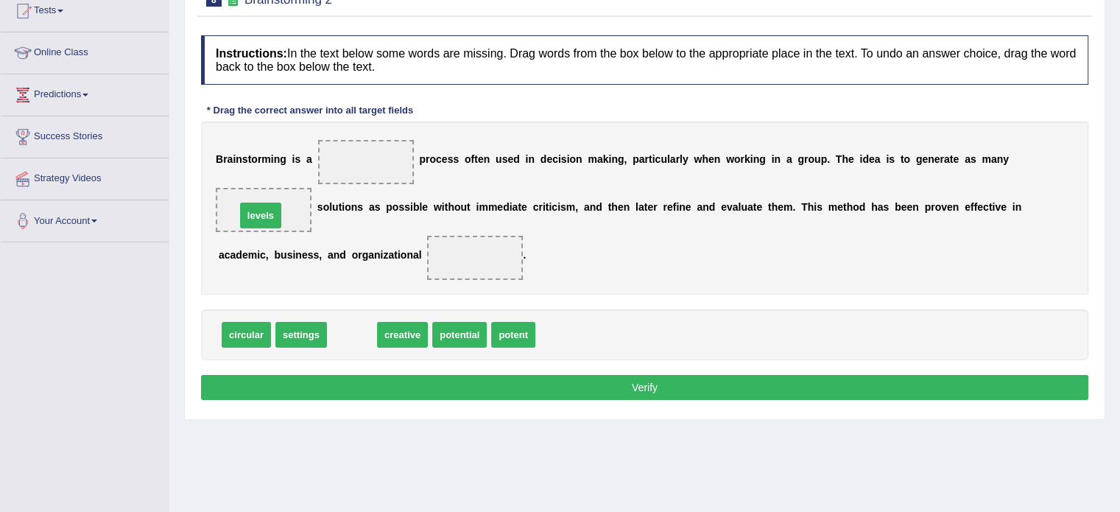
drag, startPoint x: 344, startPoint y: 335, endPoint x: 250, endPoint y: 212, distance: 155.3
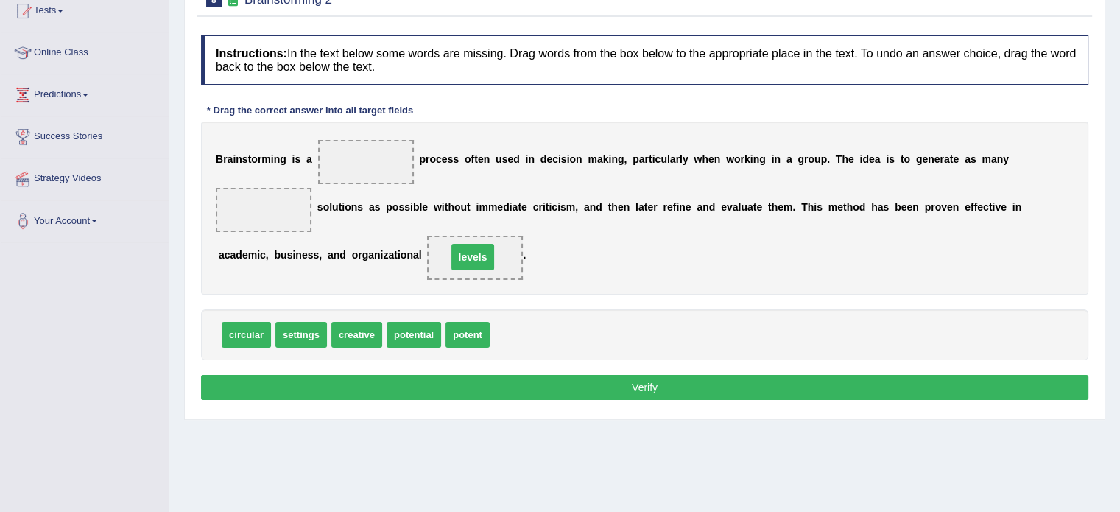
drag, startPoint x: 263, startPoint y: 209, endPoint x: 474, endPoint y: 258, distance: 216.2
drag, startPoint x: 310, startPoint y: 333, endPoint x: 376, endPoint y: 169, distance: 177.0
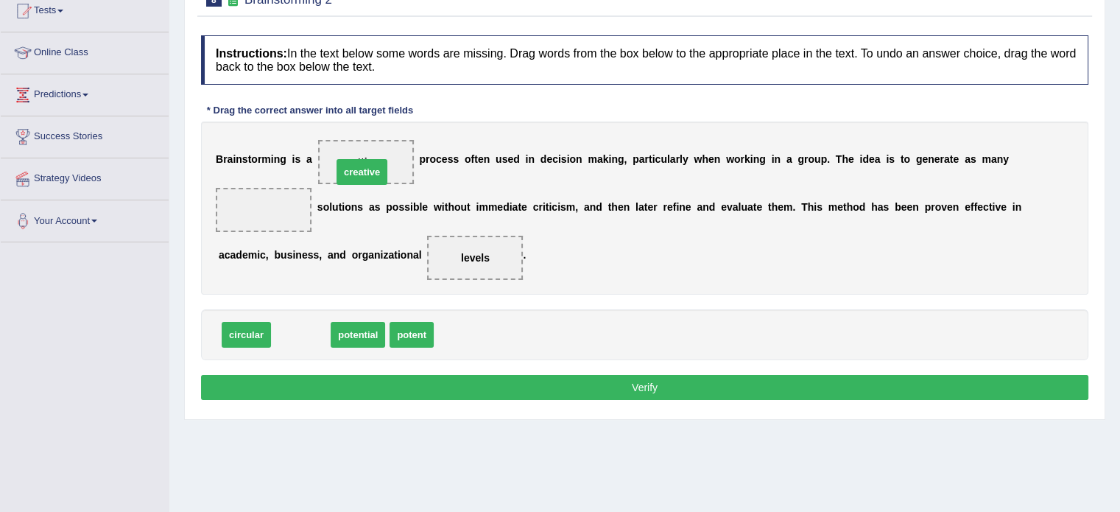
drag, startPoint x: 303, startPoint y: 333, endPoint x: 368, endPoint y: 164, distance: 180.6
drag, startPoint x: 300, startPoint y: 333, endPoint x: 264, endPoint y: 208, distance: 129.5
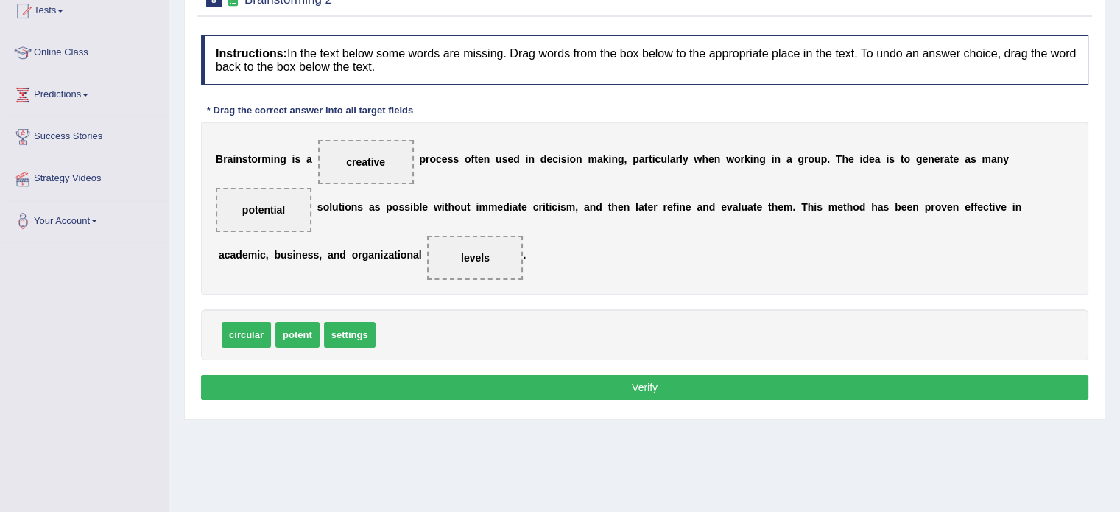
click at [439, 378] on button "Verify" at bounding box center [644, 387] width 887 height 25
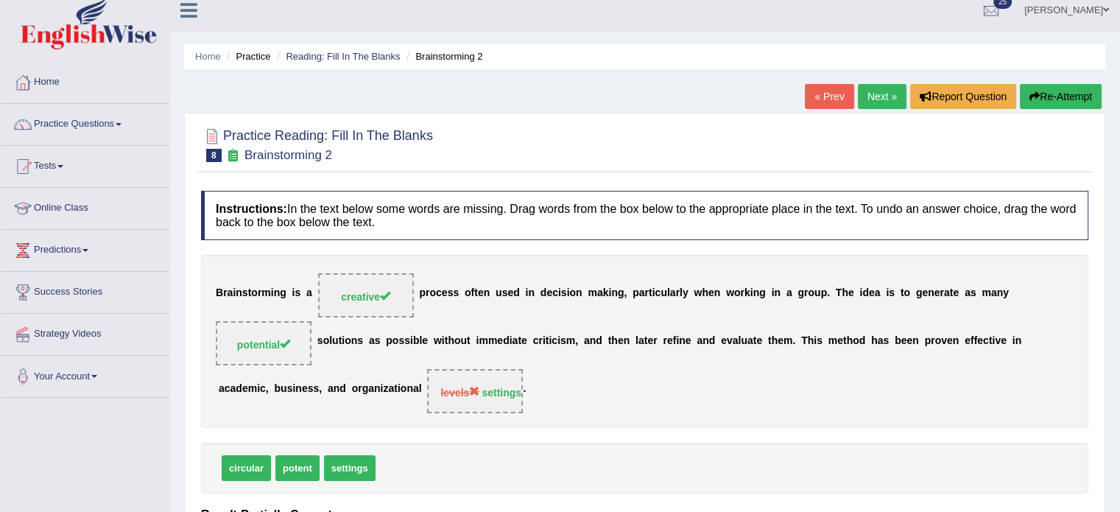
scroll to position [0, 0]
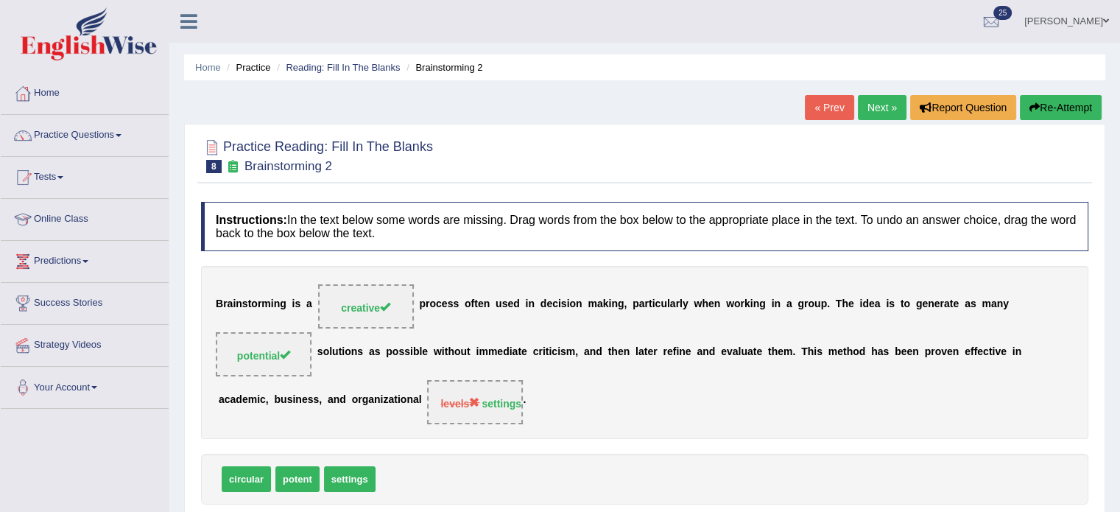
click at [1049, 103] on button "Re-Attempt" at bounding box center [1060, 107] width 82 height 25
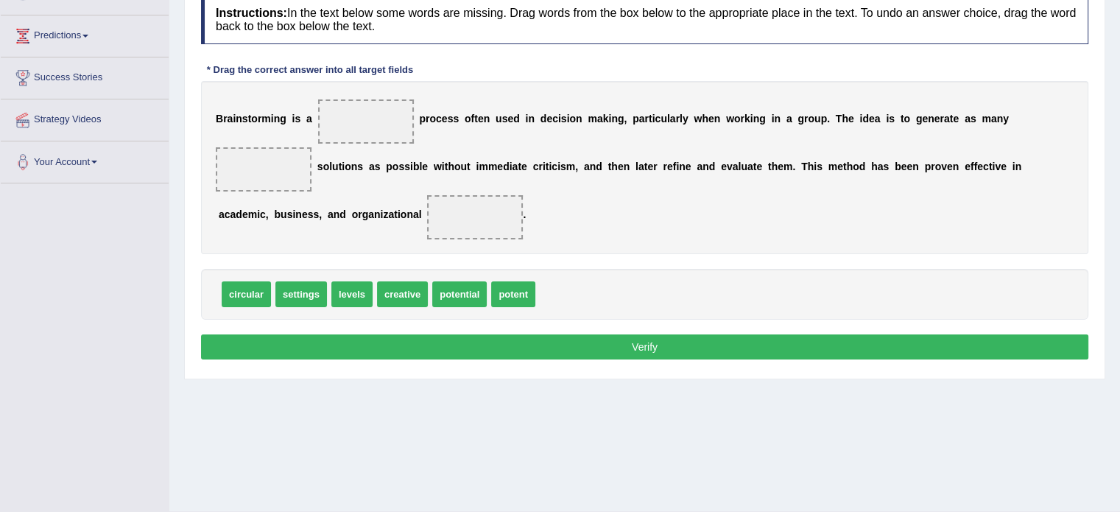
scroll to position [231, 0]
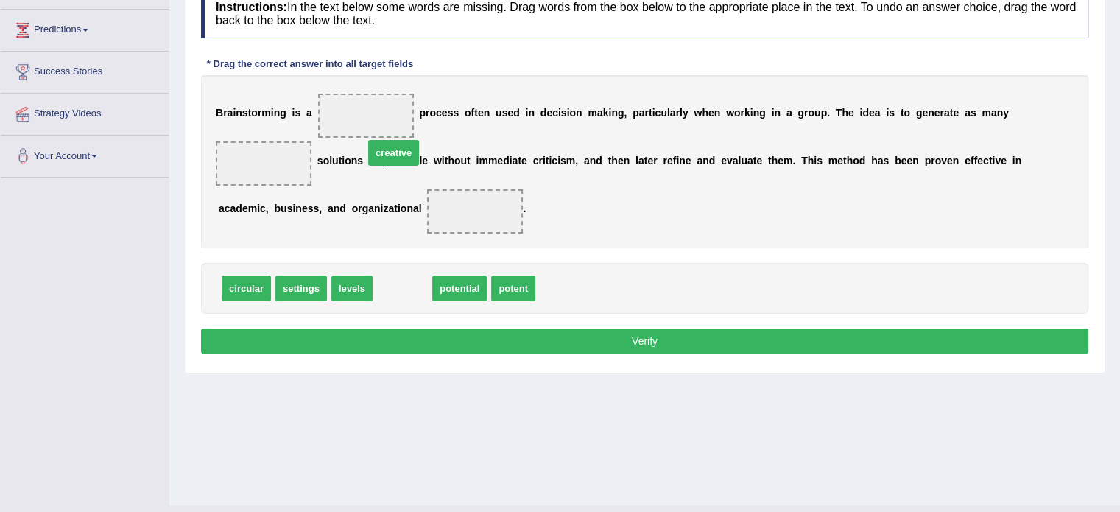
drag, startPoint x: 397, startPoint y: 288, endPoint x: 380, endPoint y: 114, distance: 174.6
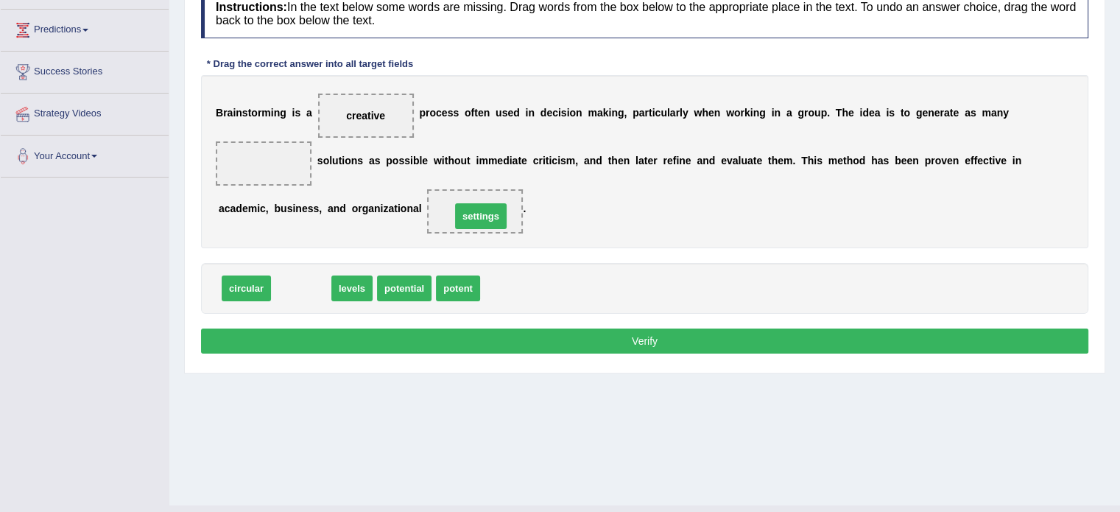
drag, startPoint x: 303, startPoint y: 285, endPoint x: 484, endPoint y: 213, distance: 194.2
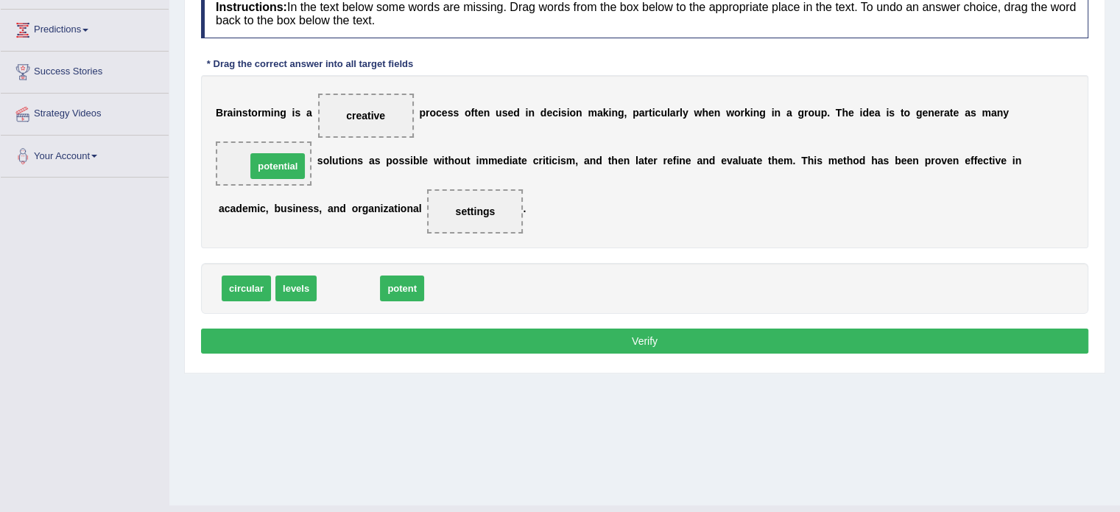
drag, startPoint x: 364, startPoint y: 286, endPoint x: 290, endPoint y: 155, distance: 150.3
click at [414, 330] on button "Verify" at bounding box center [644, 340] width 887 height 25
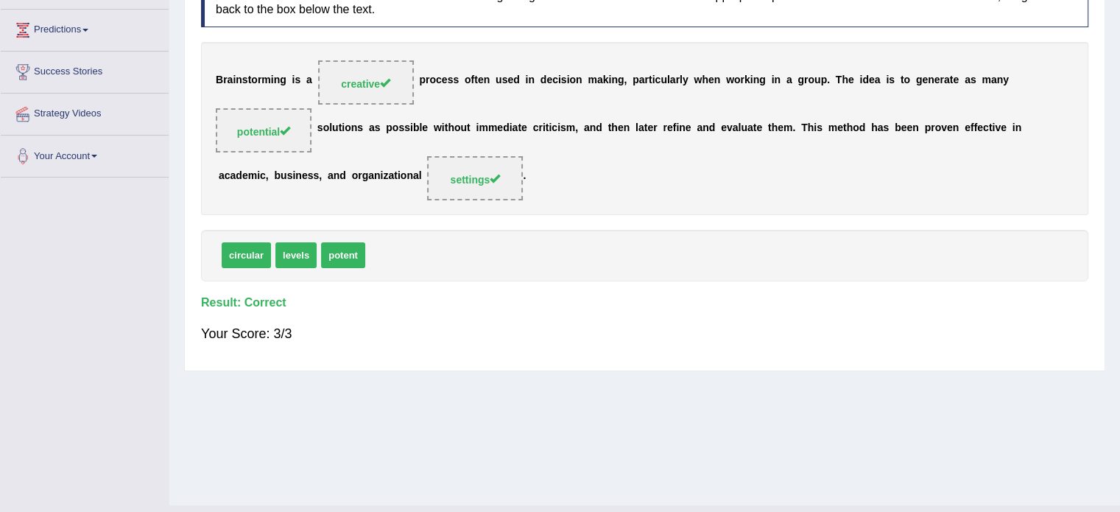
scroll to position [0, 0]
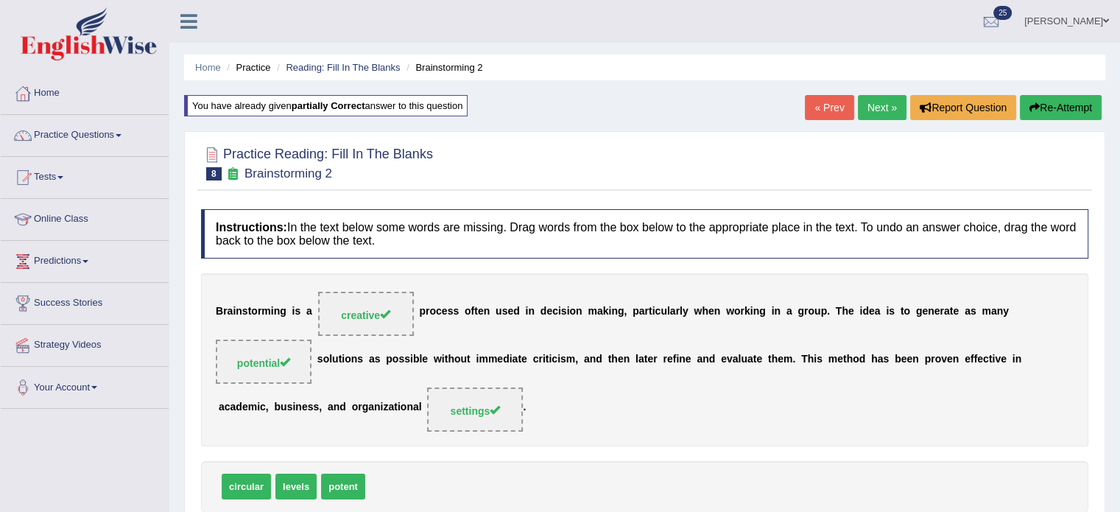
click at [863, 114] on link "Next »" at bounding box center [881, 107] width 49 height 25
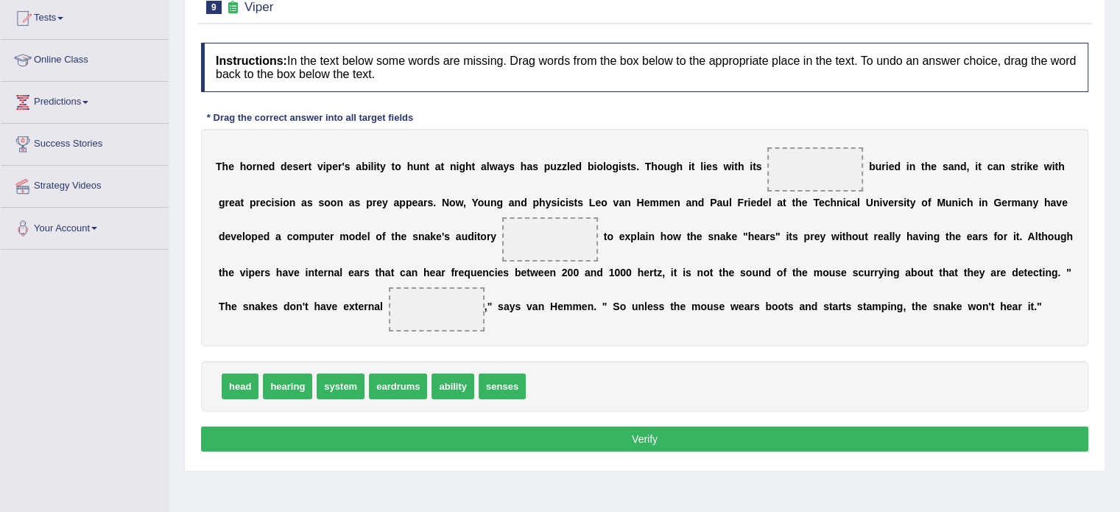
scroll to position [160, 0]
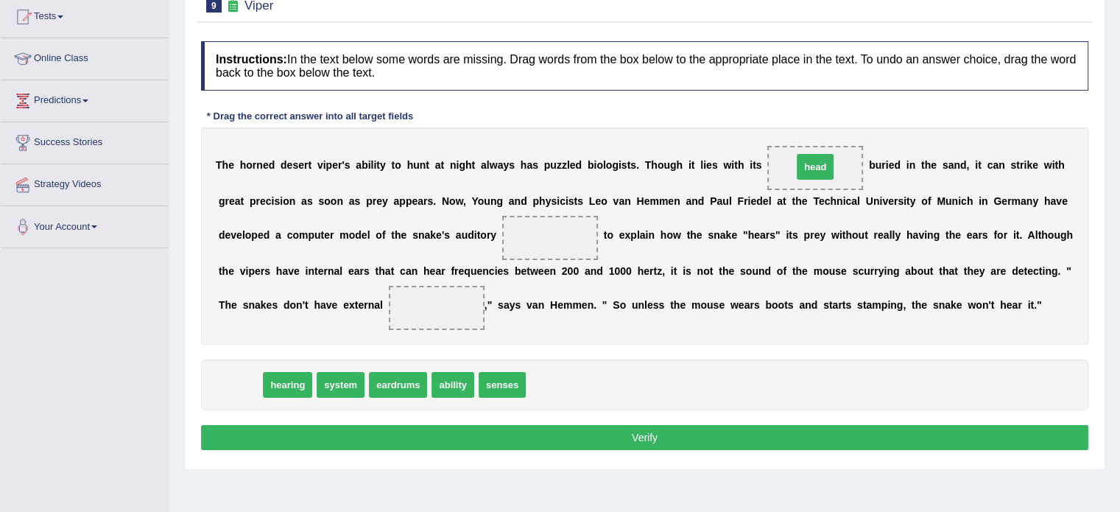
drag, startPoint x: 238, startPoint y: 378, endPoint x: 813, endPoint y: 159, distance: 615.0
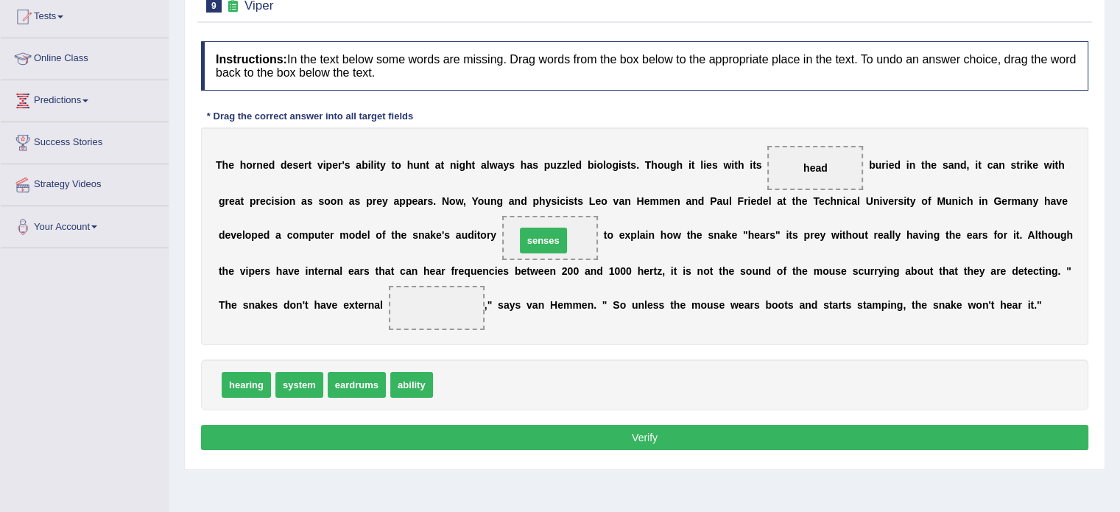
drag, startPoint x: 456, startPoint y: 386, endPoint x: 539, endPoint y: 241, distance: 166.2
drag, startPoint x: 358, startPoint y: 383, endPoint x: 443, endPoint y: 316, distance: 109.0
click at [512, 431] on button "Verify" at bounding box center [644, 437] width 887 height 25
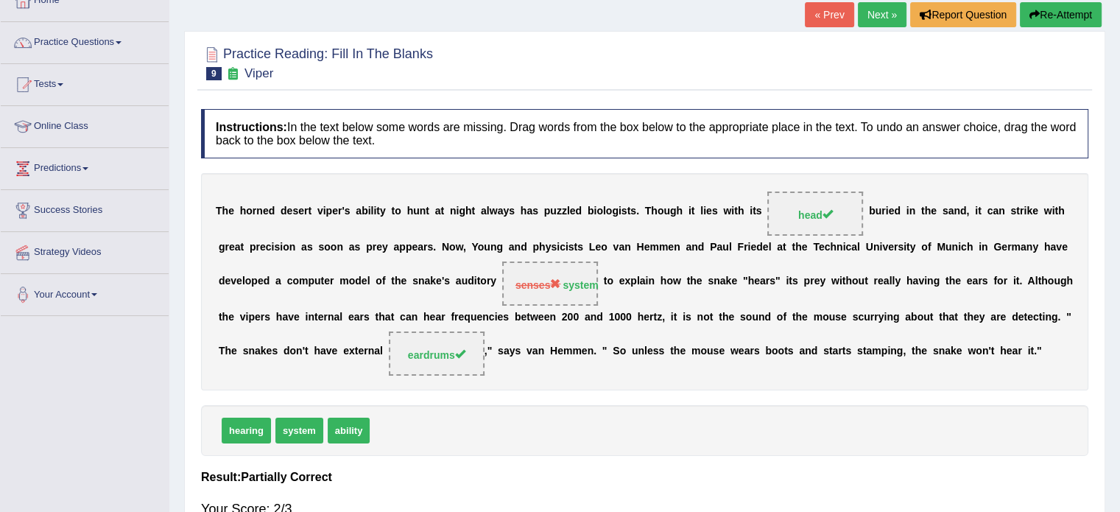
scroll to position [85, 0]
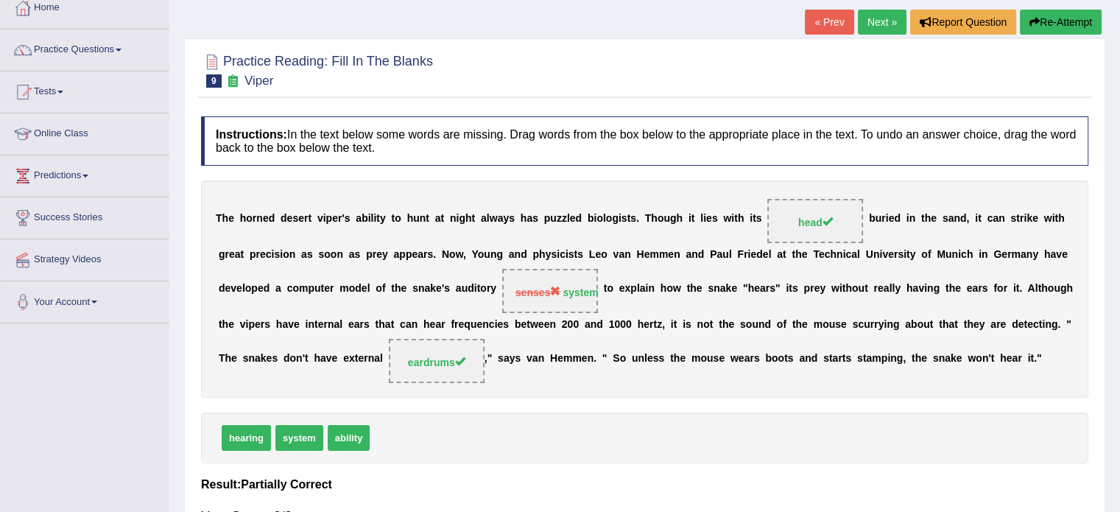
click at [1051, 24] on button "Re-Attempt" at bounding box center [1060, 22] width 82 height 25
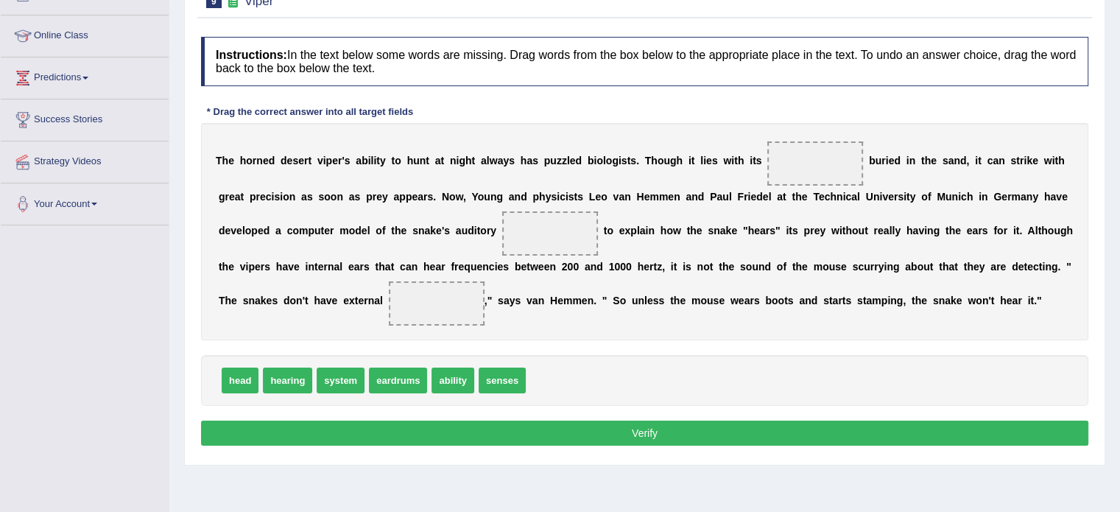
scroll to position [183, 0]
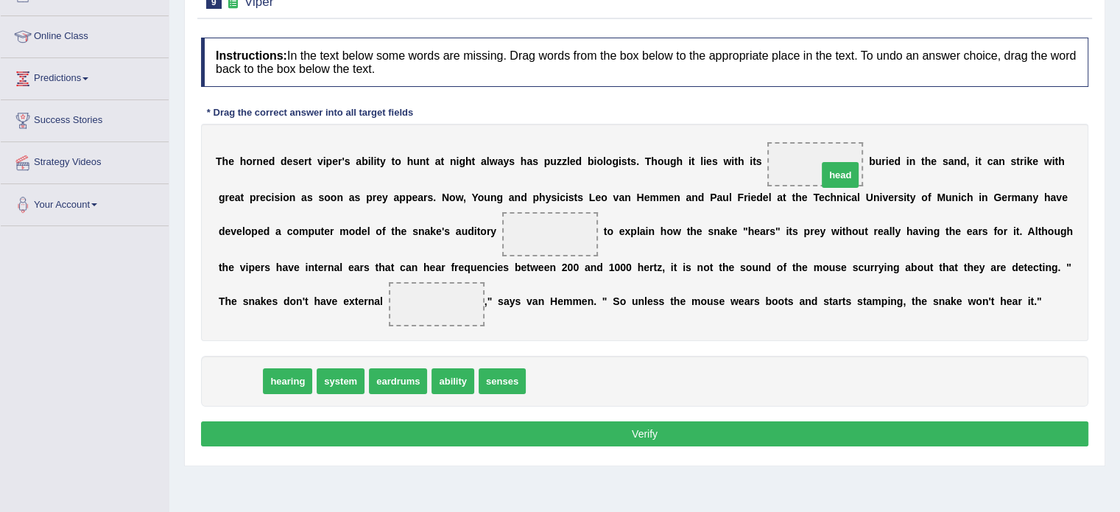
drag, startPoint x: 236, startPoint y: 382, endPoint x: 830, endPoint y: 175, distance: 628.3
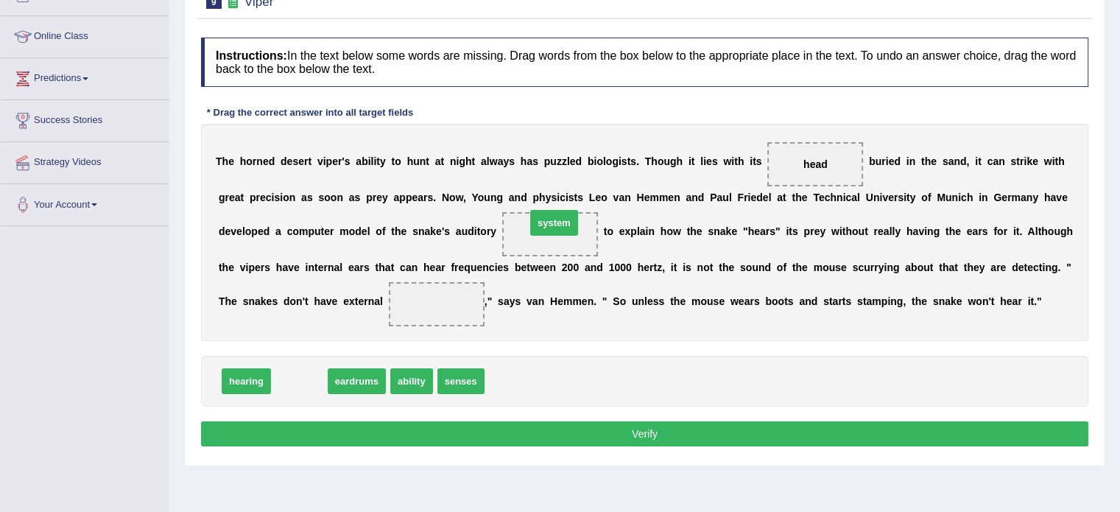
drag, startPoint x: 305, startPoint y: 381, endPoint x: 560, endPoint y: 224, distance: 298.7
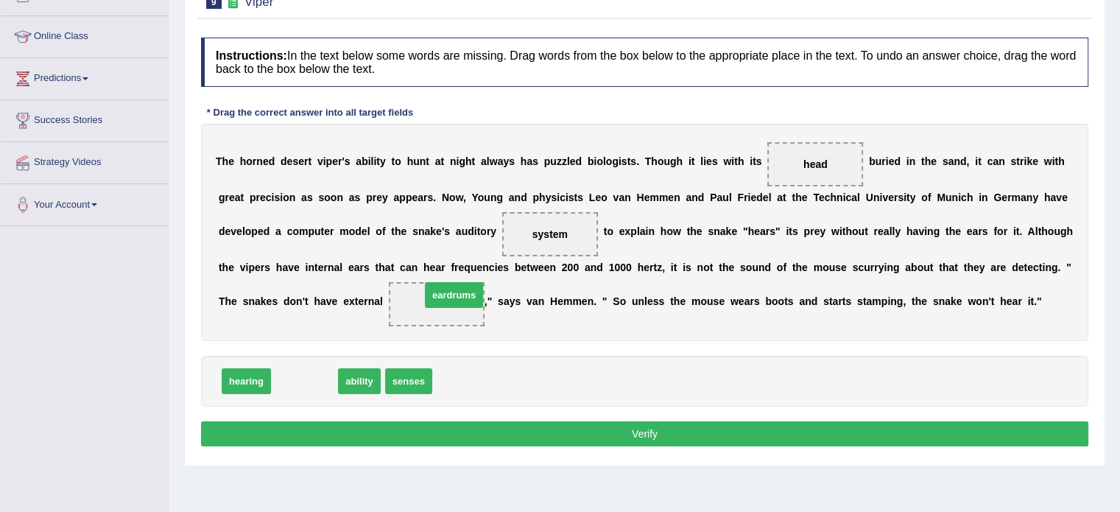
drag, startPoint x: 310, startPoint y: 377, endPoint x: 459, endPoint y: 291, distance: 172.1
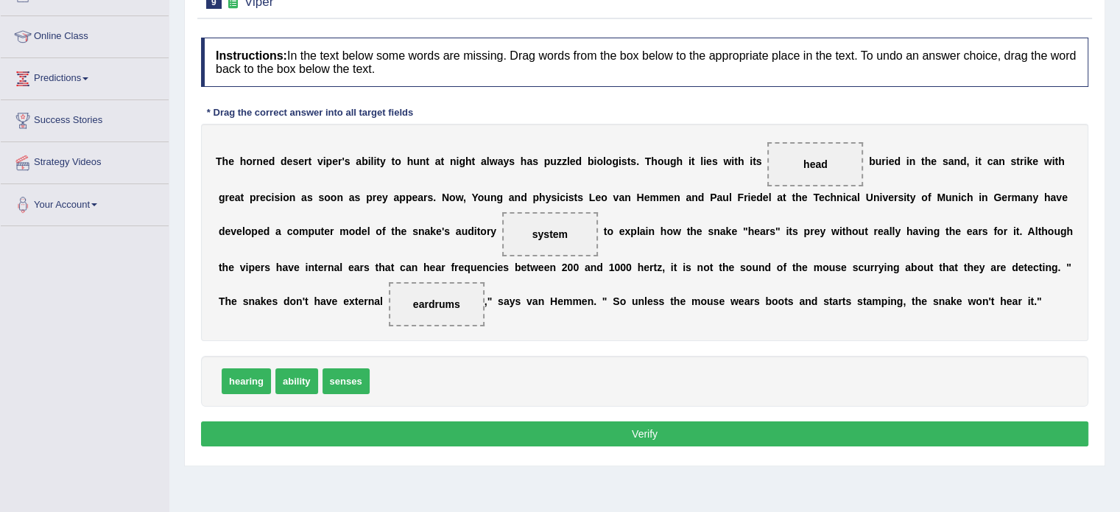
click at [560, 425] on button "Verify" at bounding box center [644, 433] width 887 height 25
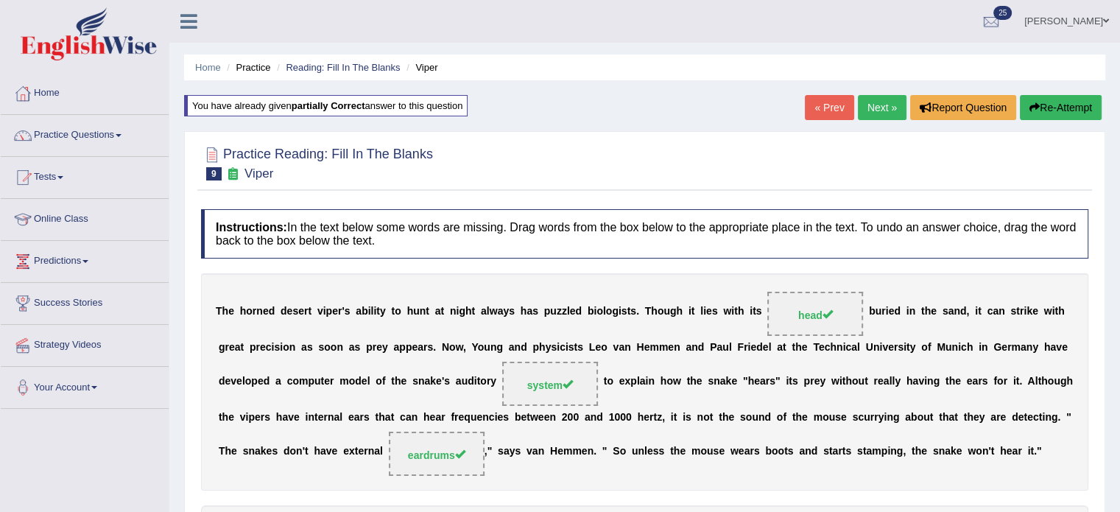
scroll to position [0, 0]
click at [871, 102] on link "Next »" at bounding box center [881, 107] width 49 height 25
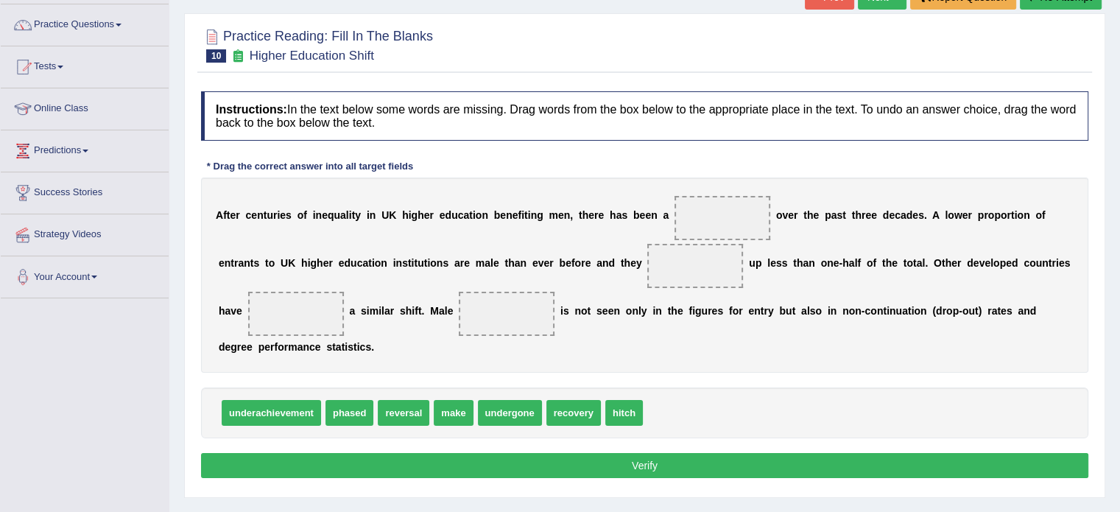
scroll to position [115, 0]
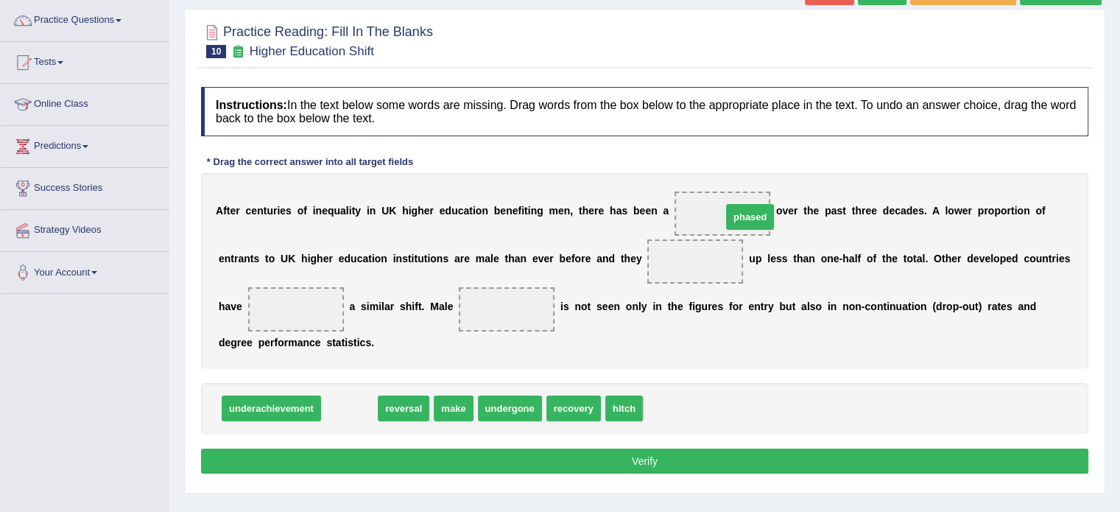
drag, startPoint x: 355, startPoint y: 405, endPoint x: 760, endPoint y: 212, distance: 449.1
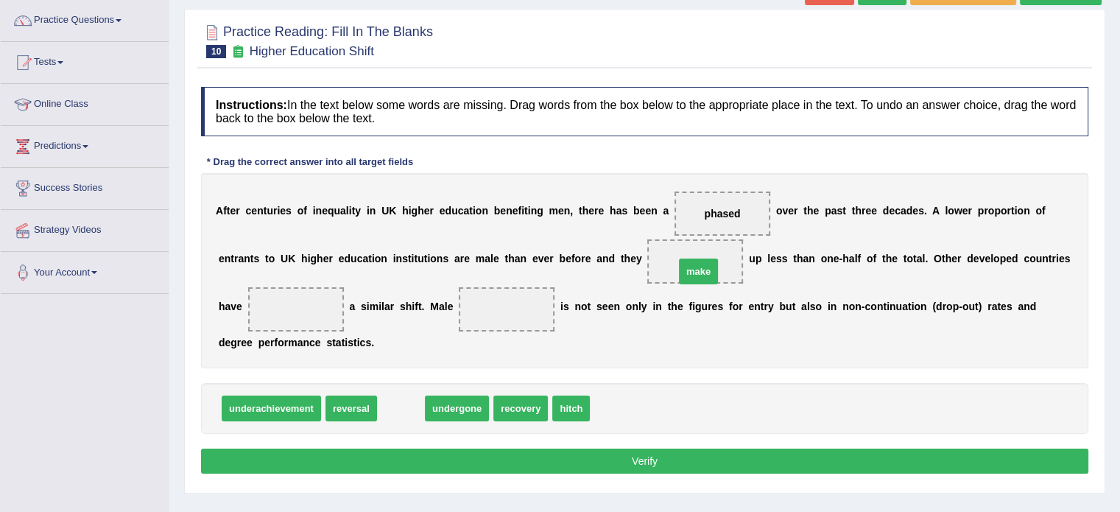
drag, startPoint x: 397, startPoint y: 407, endPoint x: 712, endPoint y: 271, distance: 342.5
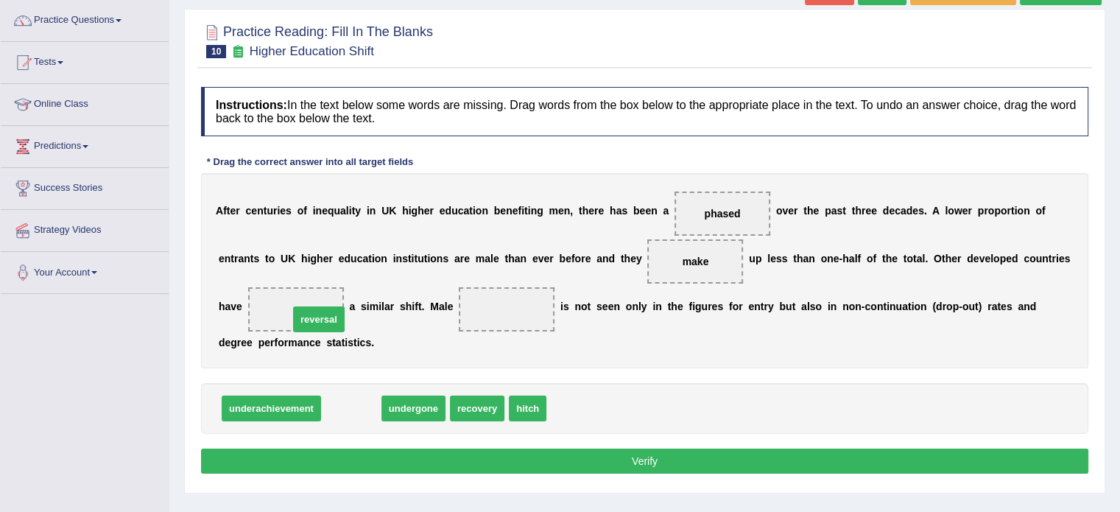
drag, startPoint x: 347, startPoint y: 406, endPoint x: 314, endPoint y: 315, distance: 96.4
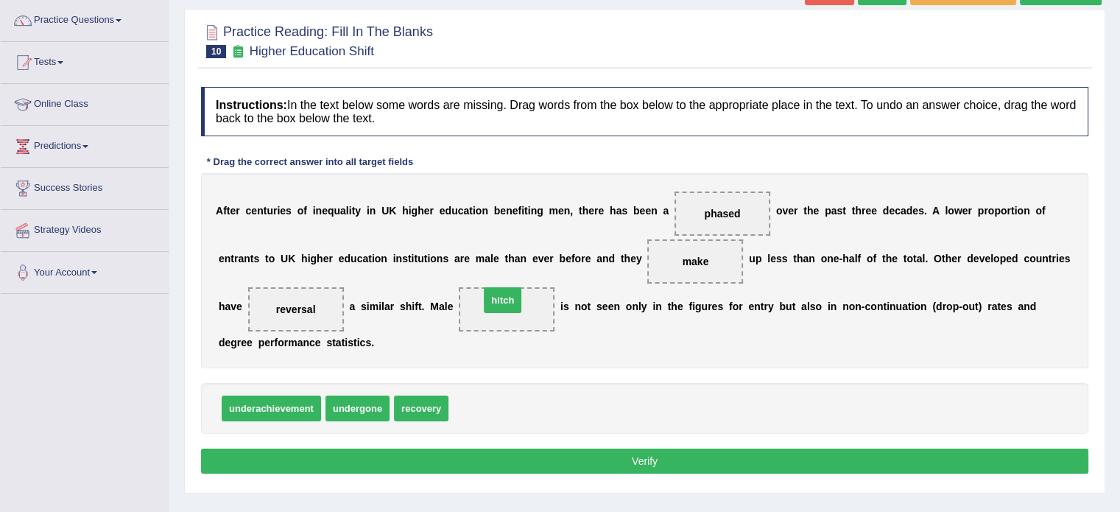
drag, startPoint x: 470, startPoint y: 408, endPoint x: 501, endPoint y: 297, distance: 114.9
click at [566, 463] on button "Verify" at bounding box center [644, 460] width 887 height 25
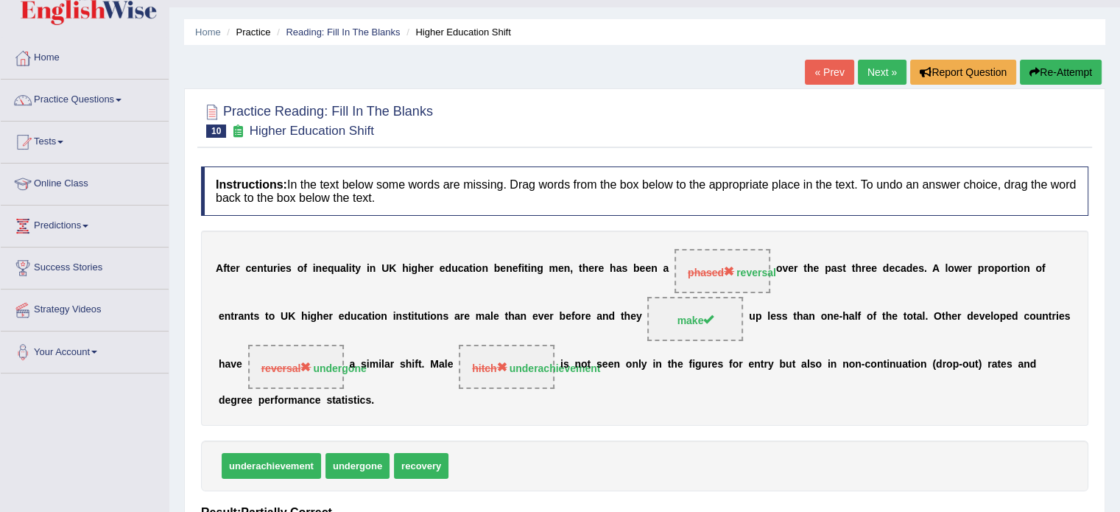
scroll to position [32, 0]
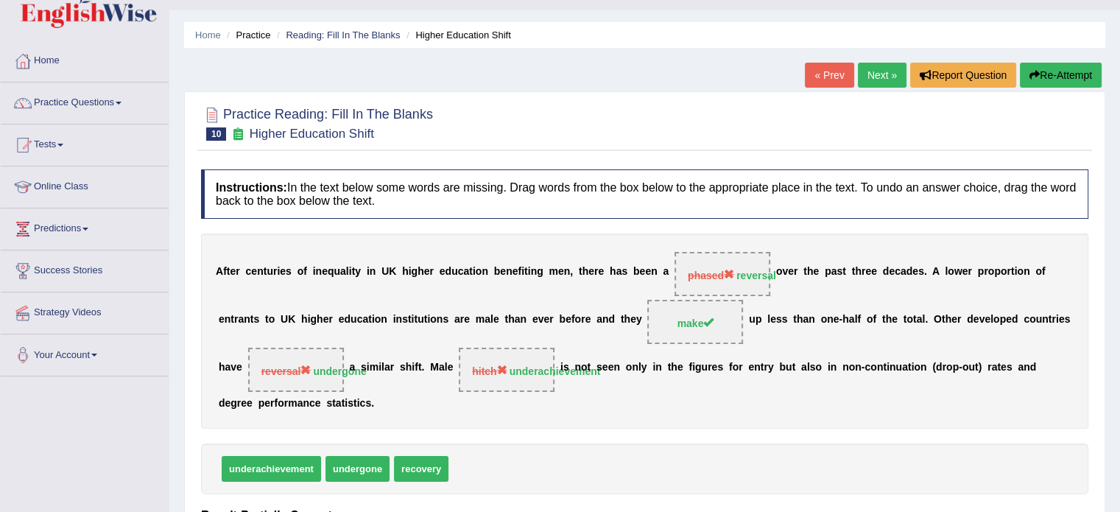
click at [1051, 65] on button "Re-Attempt" at bounding box center [1060, 75] width 82 height 25
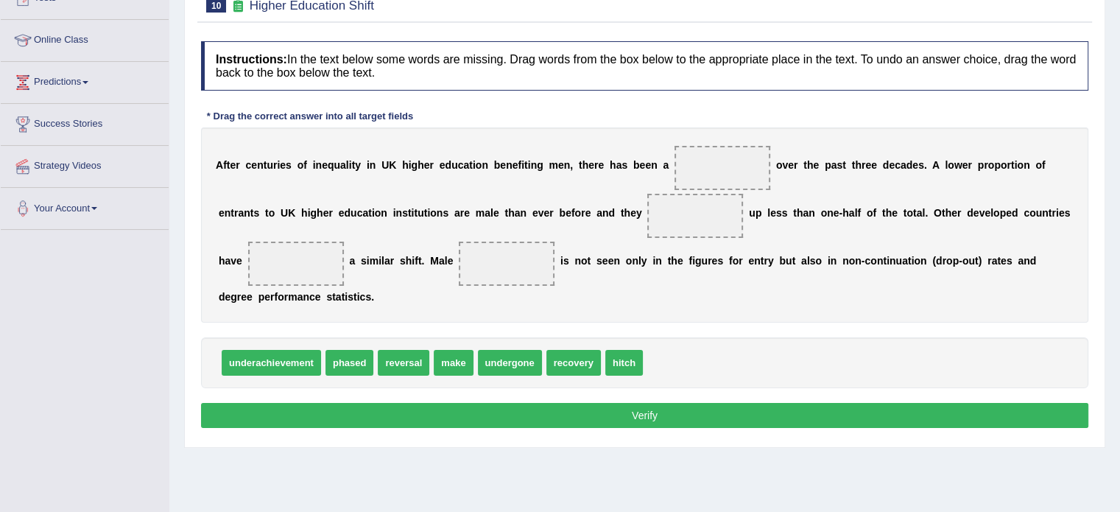
scroll to position [182, 0]
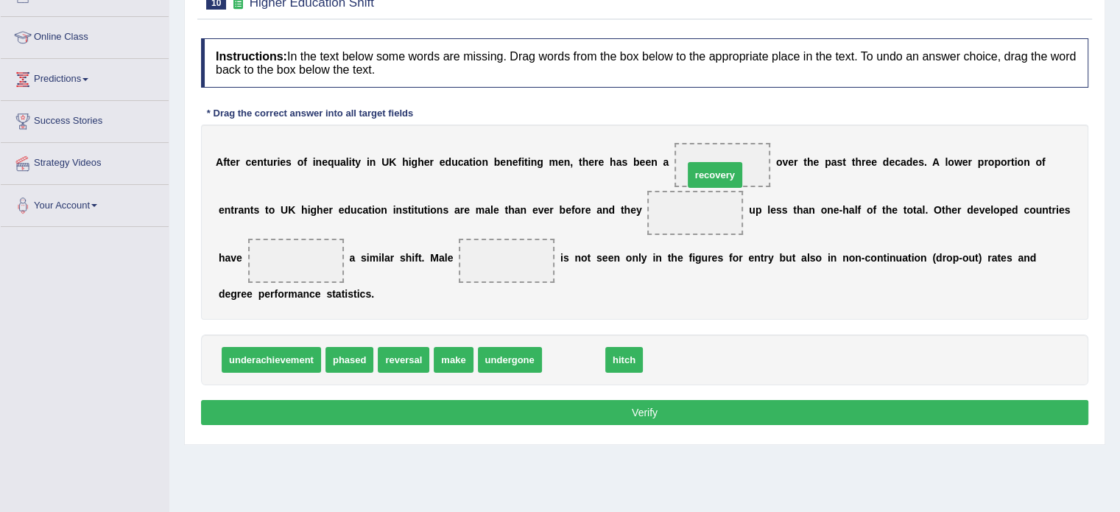
drag, startPoint x: 572, startPoint y: 357, endPoint x: 732, endPoint y: 167, distance: 248.1
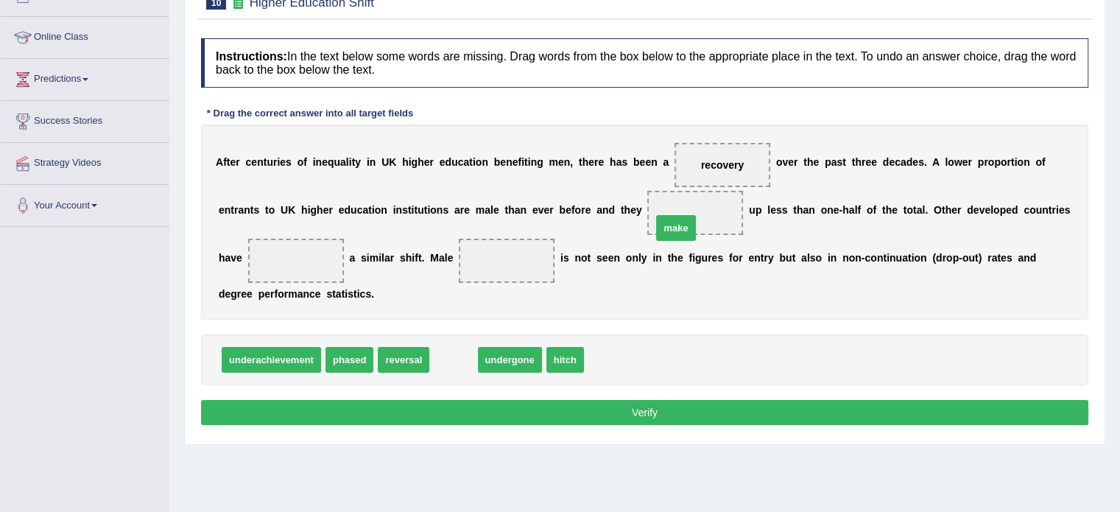
drag, startPoint x: 460, startPoint y: 353, endPoint x: 689, endPoint y: 218, distance: 266.0
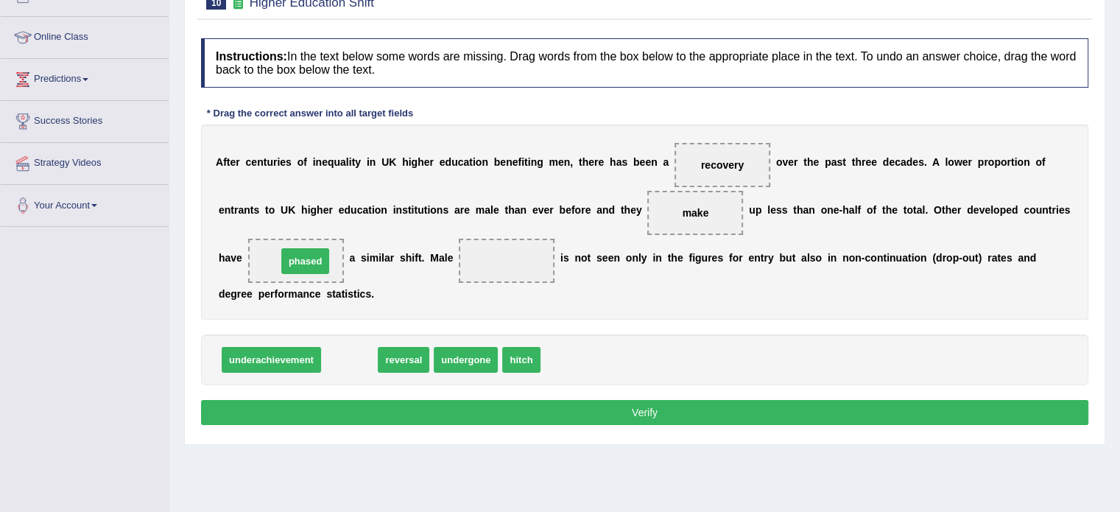
drag, startPoint x: 347, startPoint y: 357, endPoint x: 303, endPoint y: 261, distance: 105.4
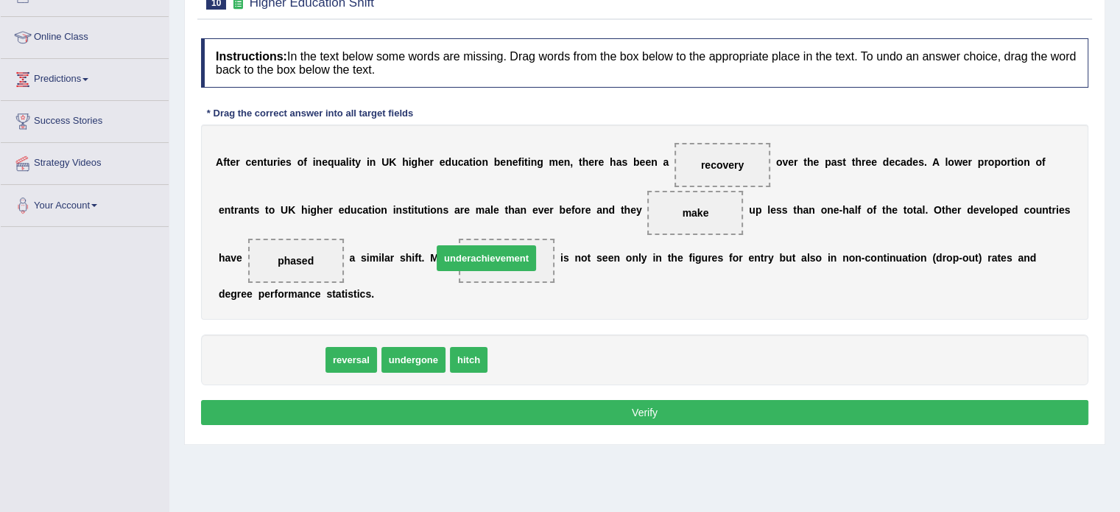
drag, startPoint x: 283, startPoint y: 361, endPoint x: 501, endPoint y: 261, distance: 239.8
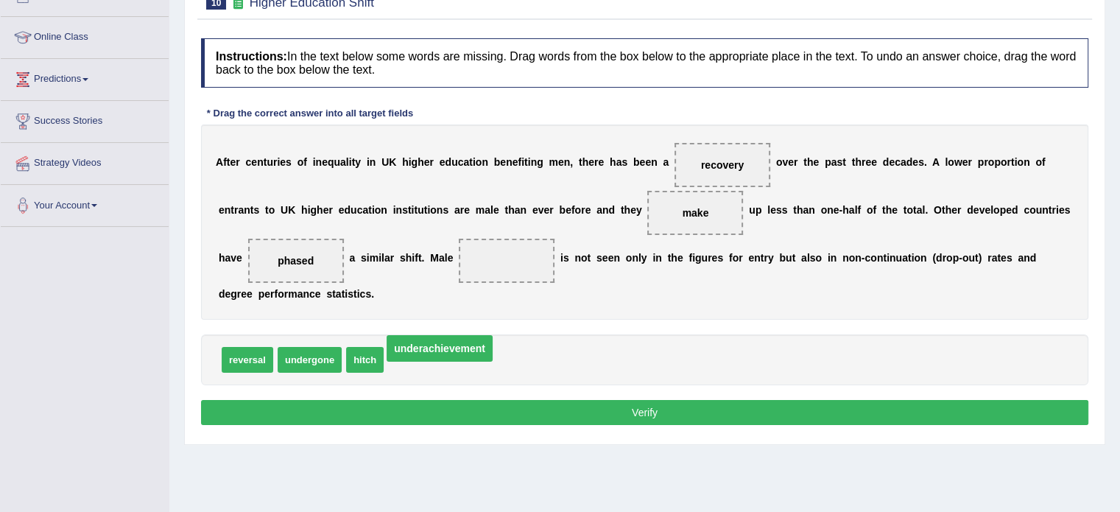
drag, startPoint x: 514, startPoint y: 256, endPoint x: 428, endPoint y: 344, distance: 122.3
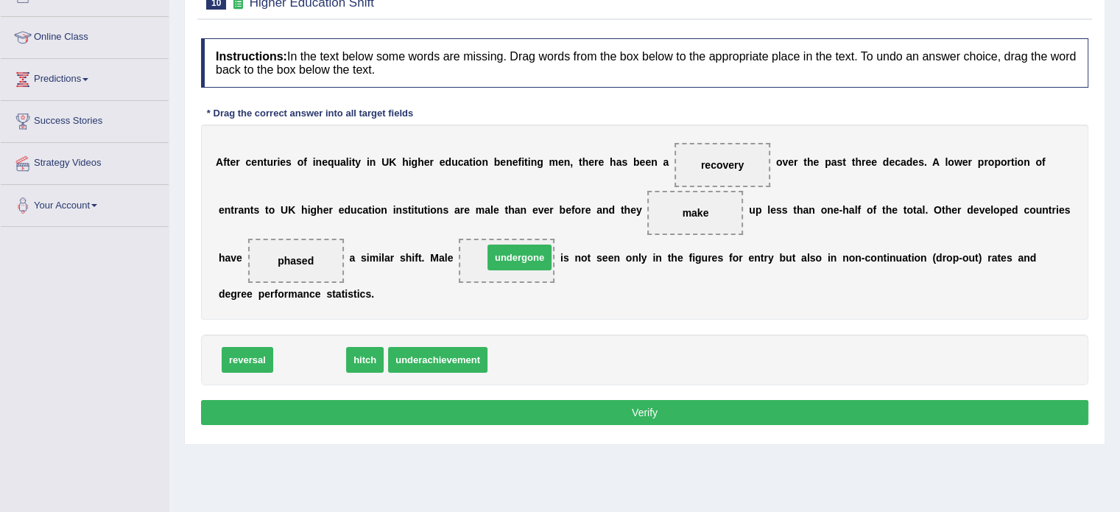
drag, startPoint x: 303, startPoint y: 367, endPoint x: 512, endPoint y: 264, distance: 233.7
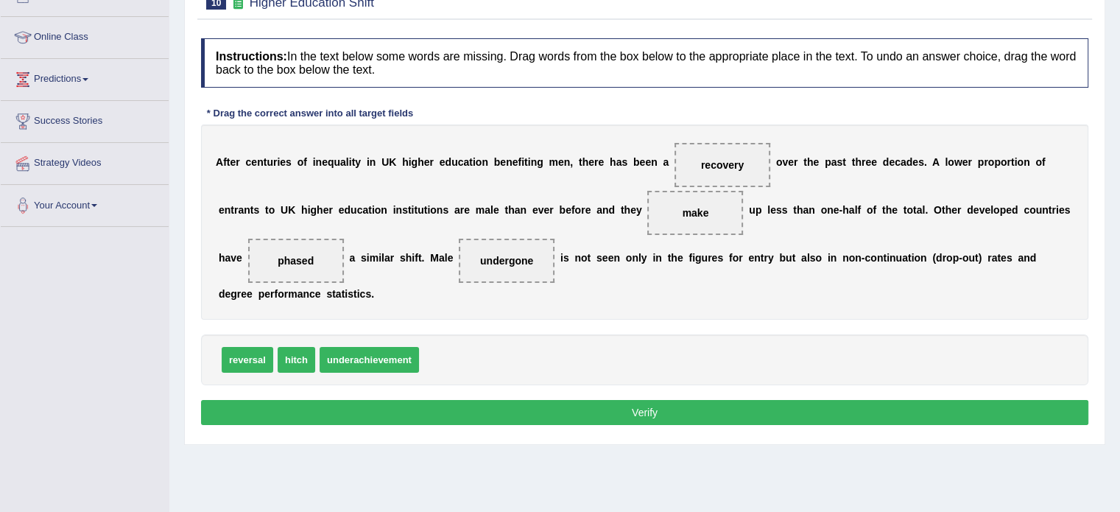
click at [483, 420] on button "Verify" at bounding box center [644, 412] width 887 height 25
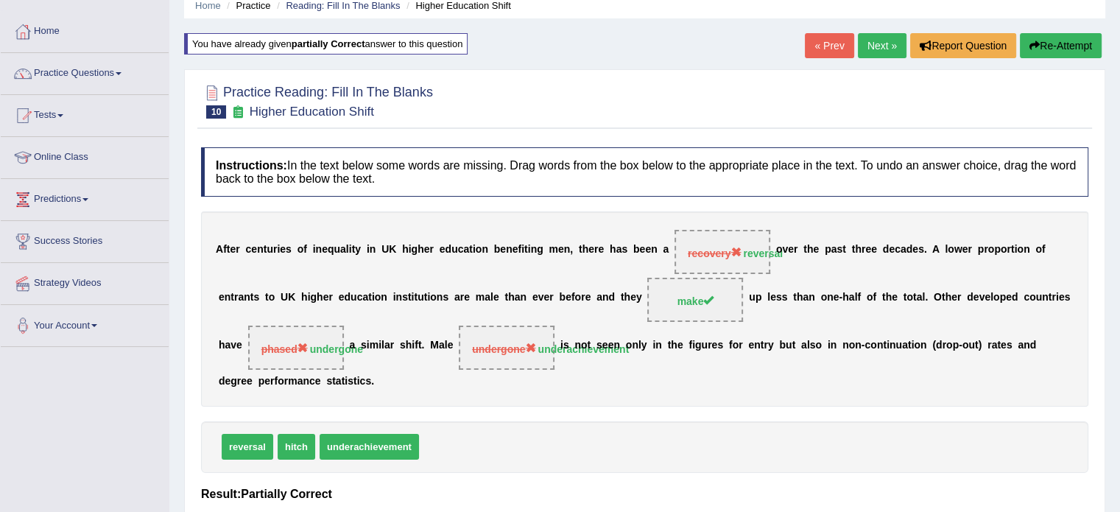
scroll to position [44, 0]
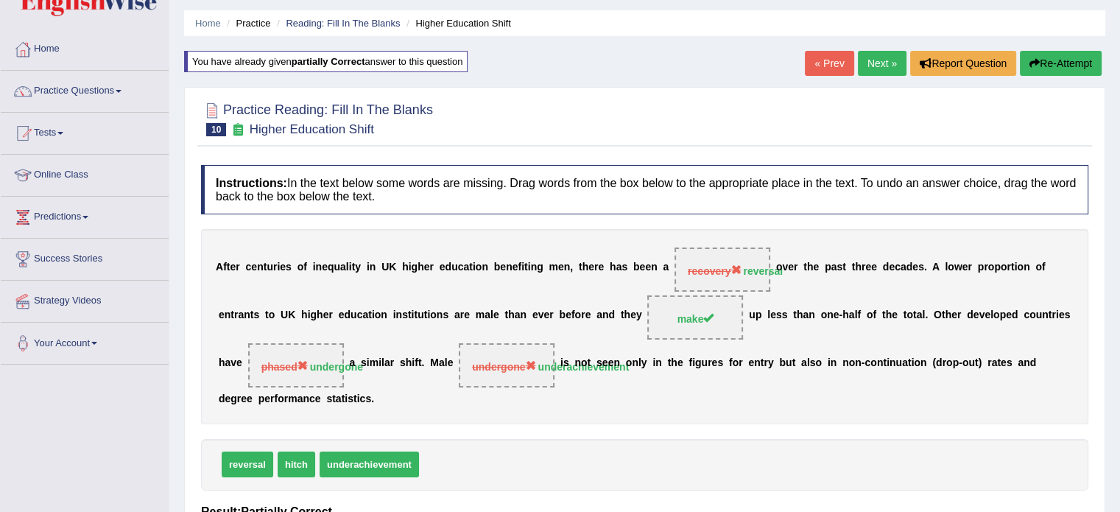
click at [1048, 68] on button "Re-Attempt" at bounding box center [1060, 63] width 82 height 25
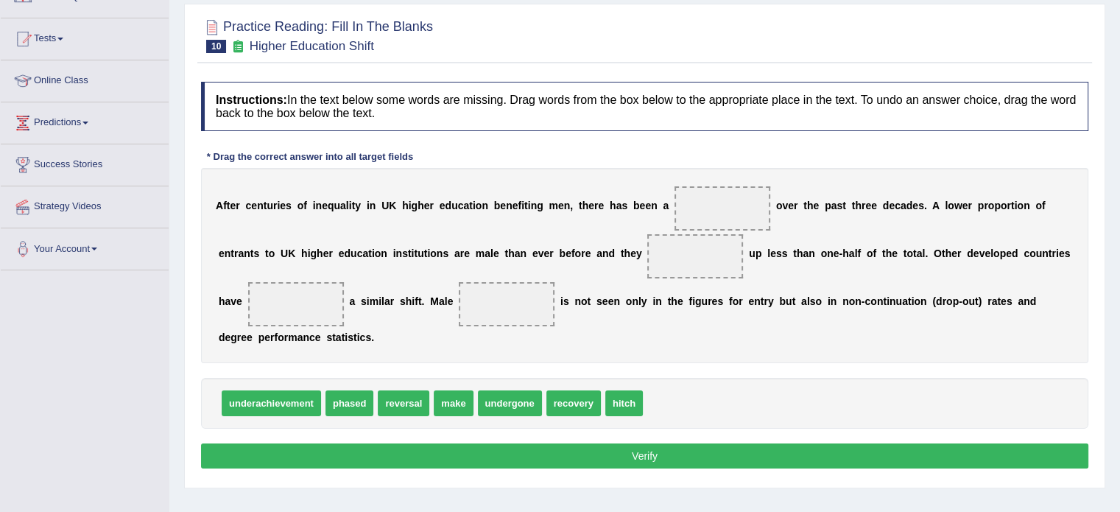
scroll to position [138, 0]
drag, startPoint x: 408, startPoint y: 402, endPoint x: 712, endPoint y: 214, distance: 357.3
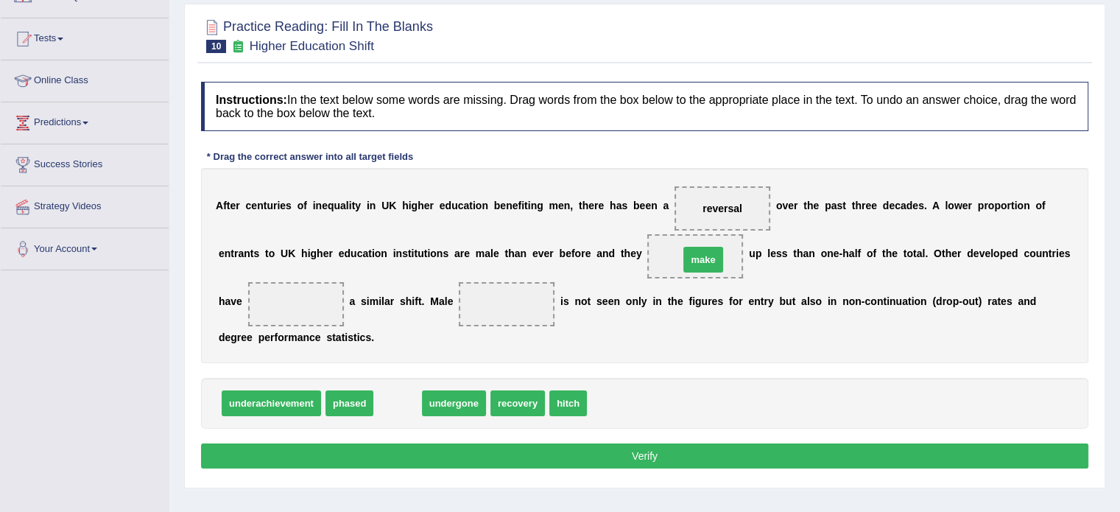
drag, startPoint x: 395, startPoint y: 401, endPoint x: 698, endPoint y: 259, distance: 334.2
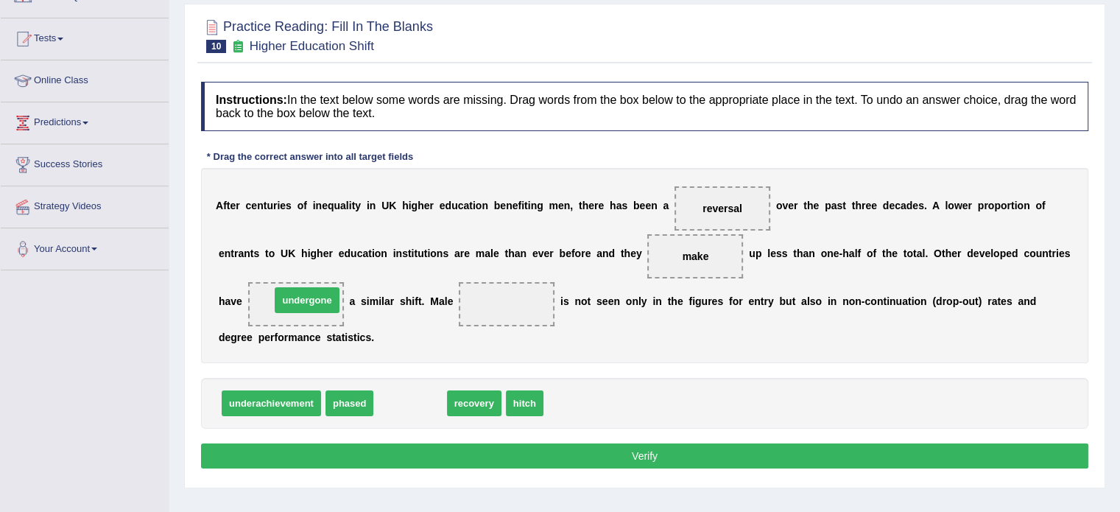
drag, startPoint x: 409, startPoint y: 406, endPoint x: 306, endPoint y: 303, distance: 145.7
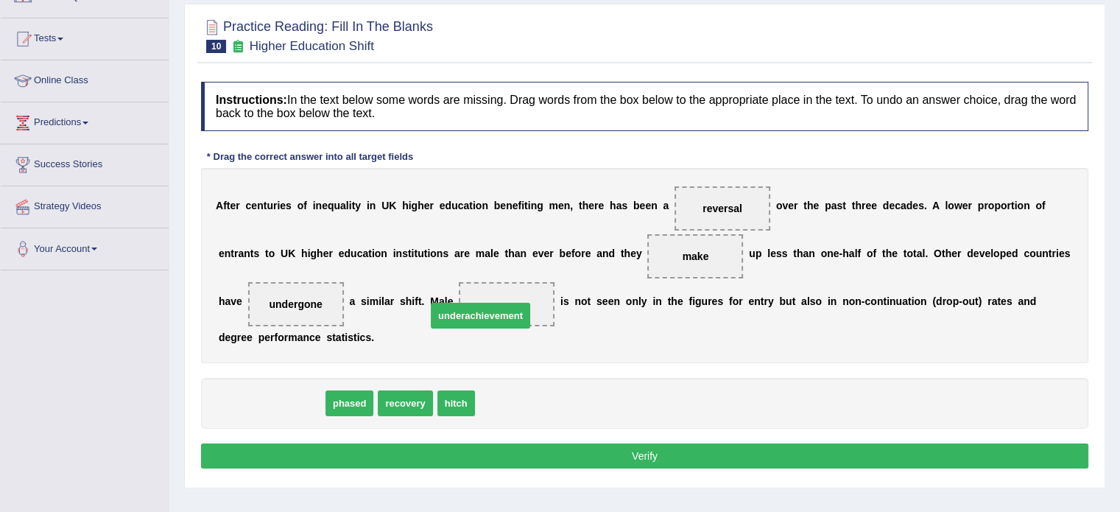
drag, startPoint x: 271, startPoint y: 403, endPoint x: 489, endPoint y: 313, distance: 235.6
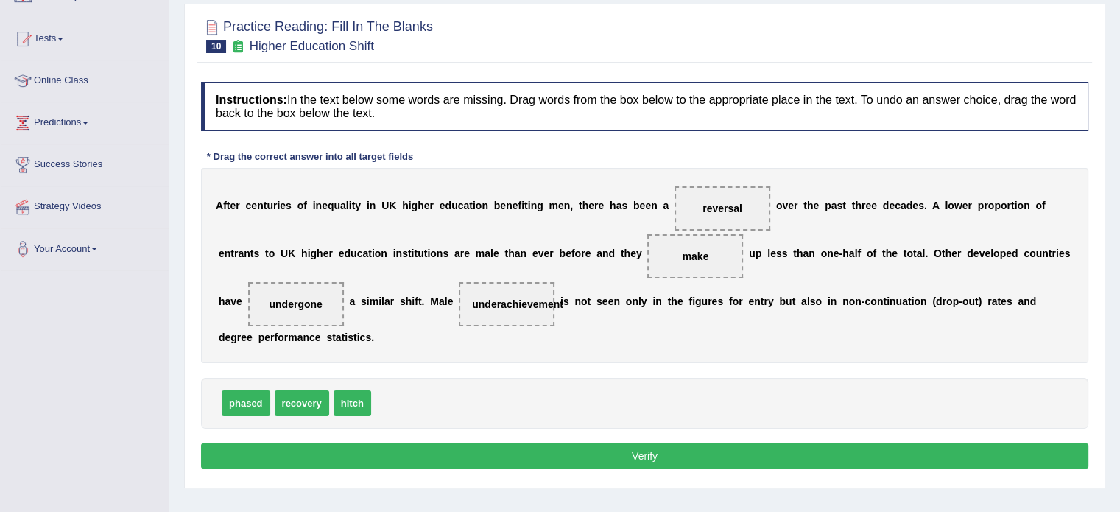
click at [450, 406] on div "phased recovery hitch" at bounding box center [644, 403] width 887 height 51
click at [305, 300] on span "undergone" at bounding box center [295, 304] width 53 height 12
click at [406, 447] on button "Verify" at bounding box center [644, 455] width 887 height 25
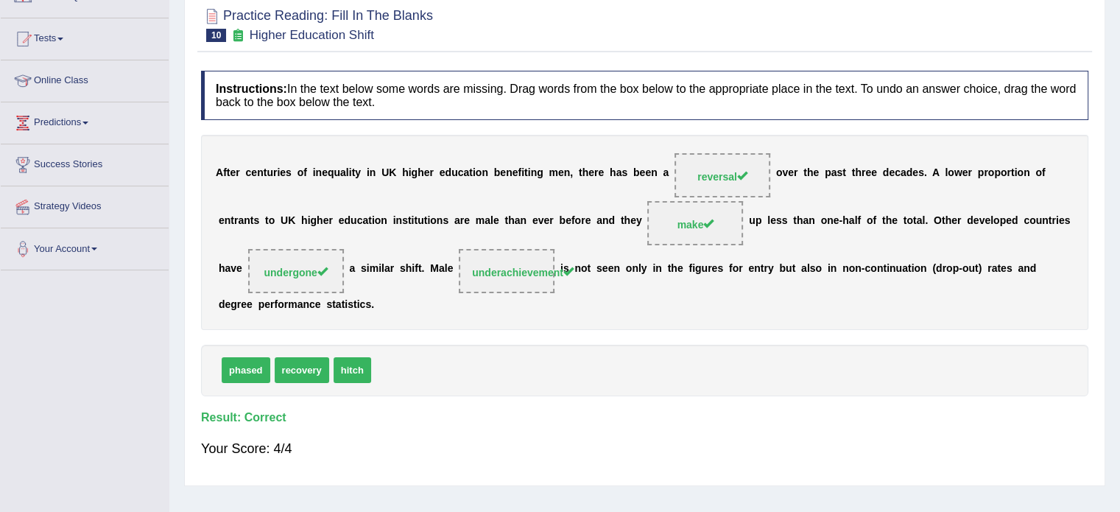
scroll to position [0, 0]
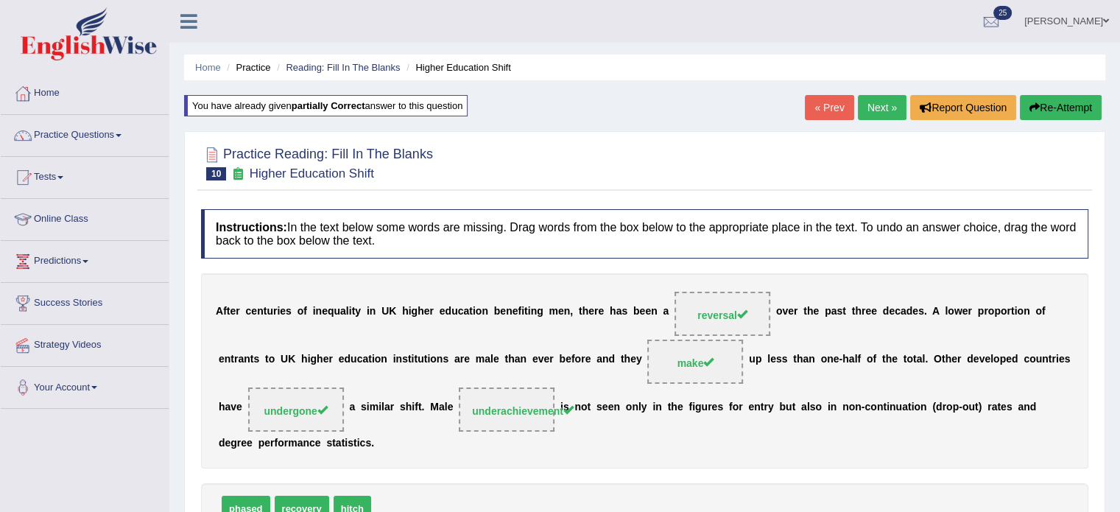
click at [880, 101] on link "Next »" at bounding box center [881, 107] width 49 height 25
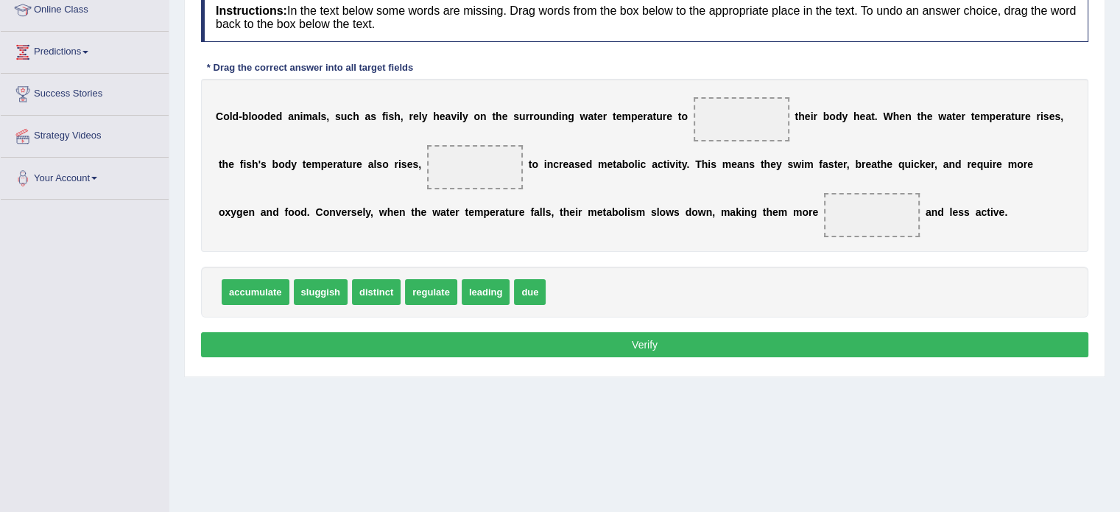
scroll to position [205, 0]
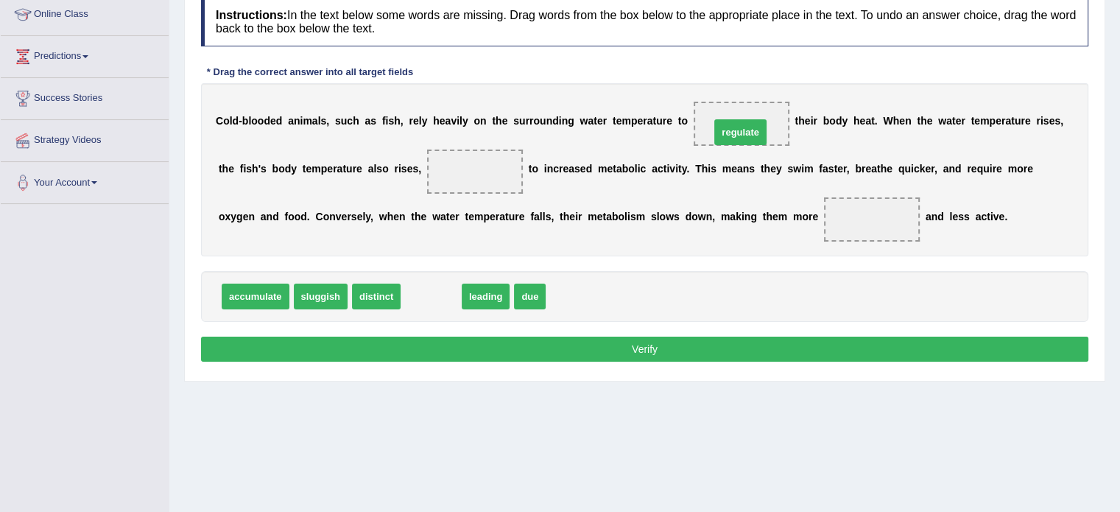
drag, startPoint x: 427, startPoint y: 300, endPoint x: 751, endPoint y: 135, distance: 363.4
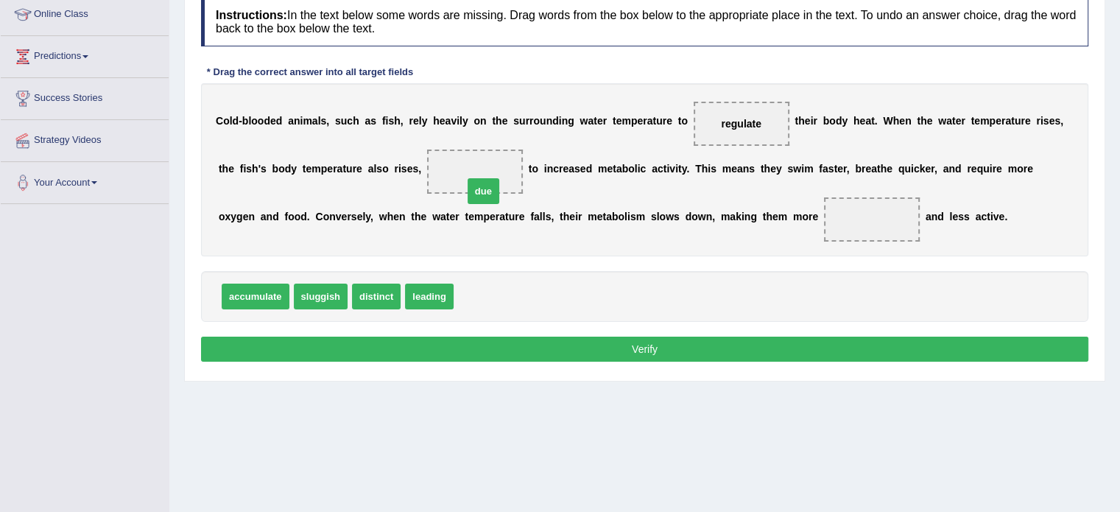
drag, startPoint x: 478, startPoint y: 291, endPoint x: 490, endPoint y: 175, distance: 116.2
drag, startPoint x: 380, startPoint y: 291, endPoint x: 852, endPoint y: 212, distance: 478.3
click at [574, 351] on button "Verify" at bounding box center [644, 348] width 887 height 25
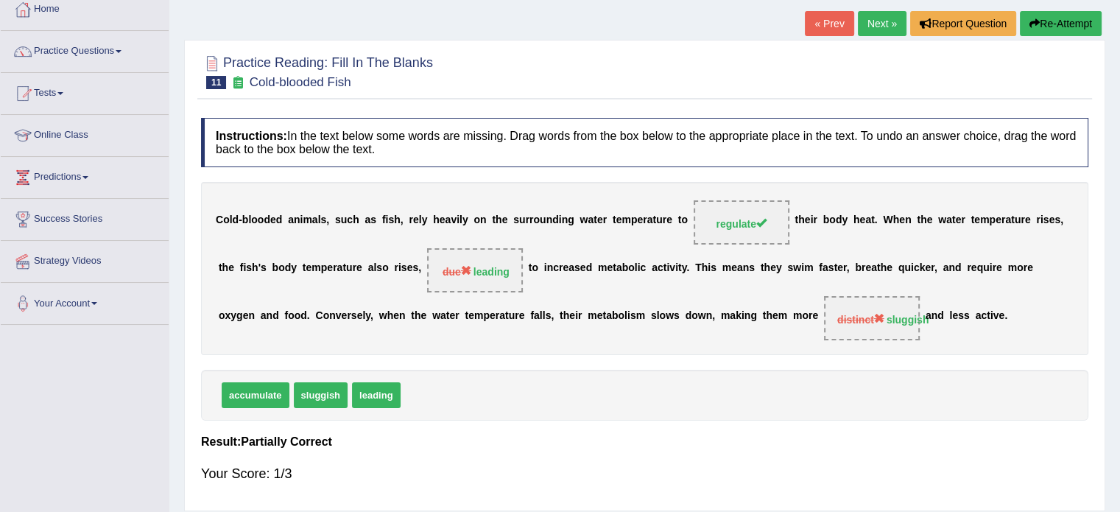
scroll to position [78, 0]
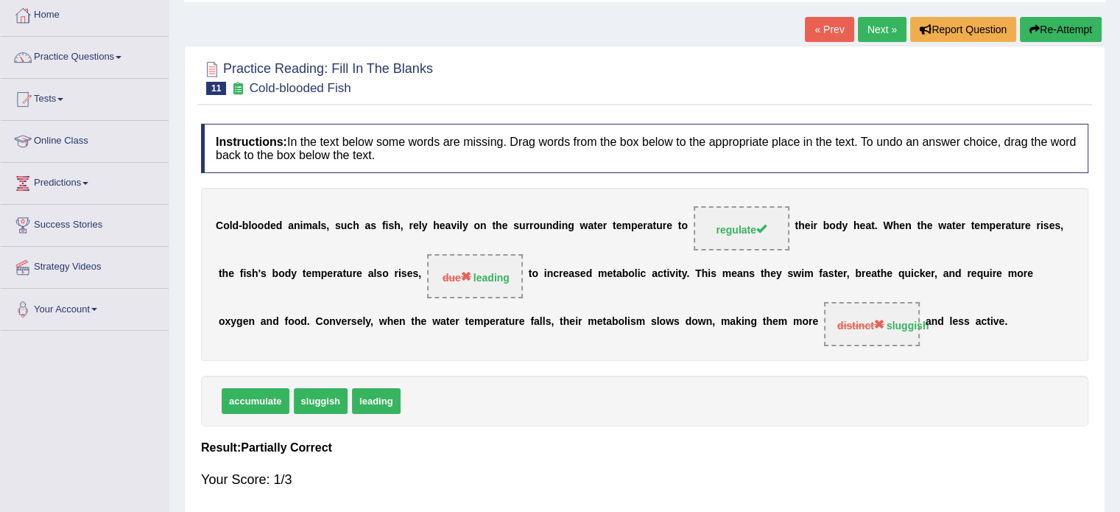
click at [1030, 27] on icon "button" at bounding box center [1034, 29] width 10 height 10
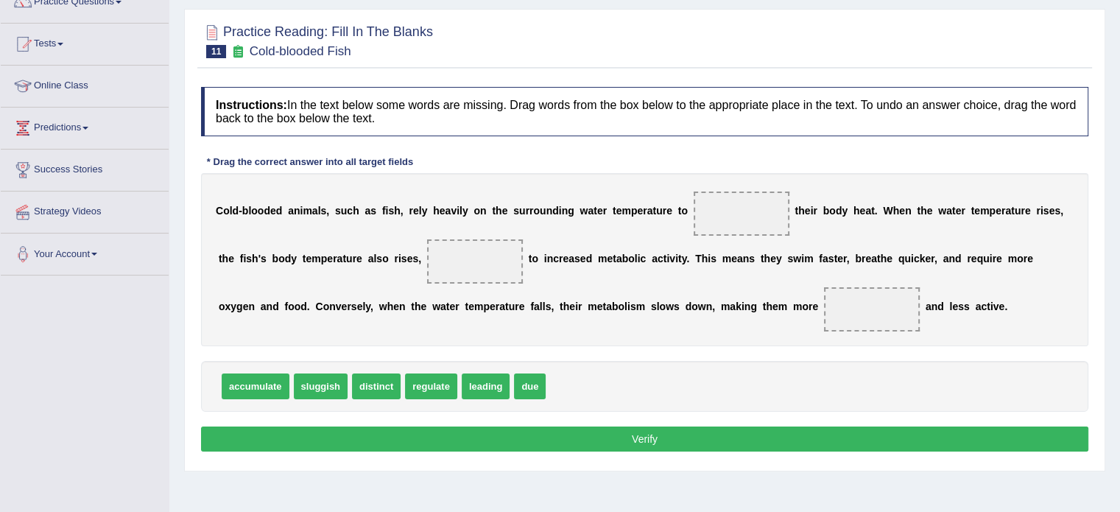
scroll to position [132, 0]
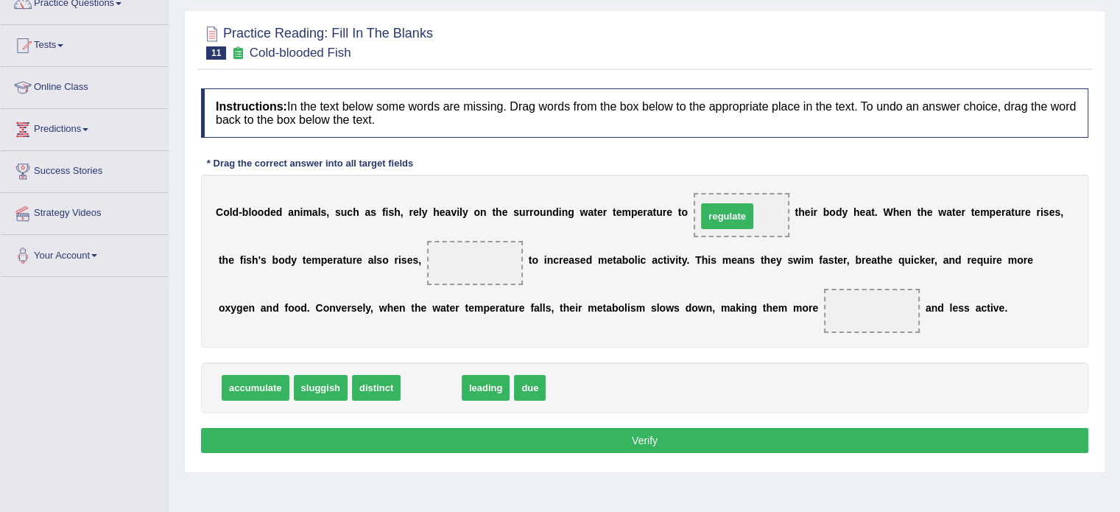
drag, startPoint x: 431, startPoint y: 383, endPoint x: 739, endPoint y: 212, distance: 352.2
drag, startPoint x: 431, startPoint y: 386, endPoint x: 472, endPoint y: 266, distance: 127.3
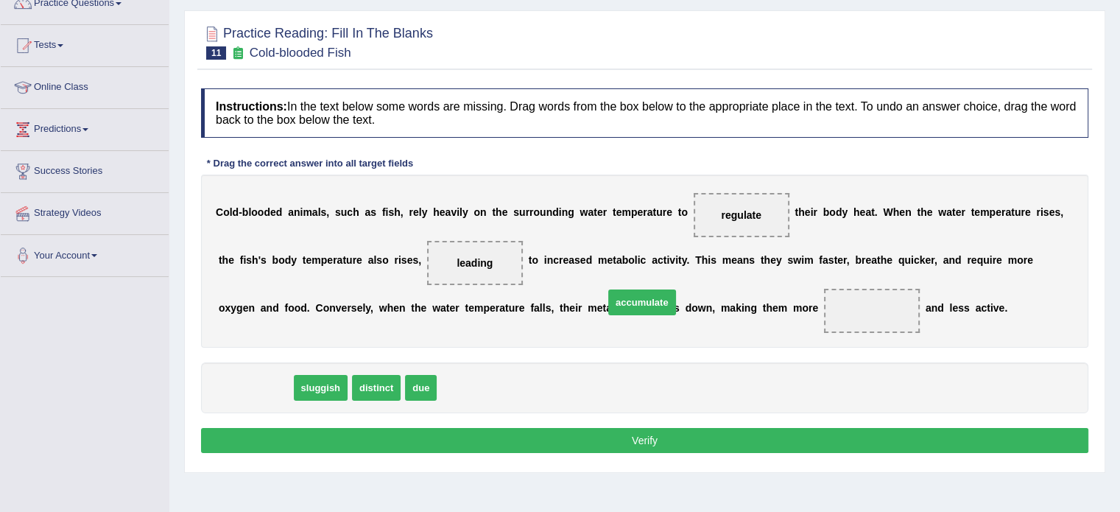
drag, startPoint x: 258, startPoint y: 384, endPoint x: 721, endPoint y: 300, distance: 470.6
click at [676, 300] on span "accumulate" at bounding box center [642, 302] width 68 height 26
drag, startPoint x: 261, startPoint y: 388, endPoint x: 877, endPoint y: 307, distance: 622.1
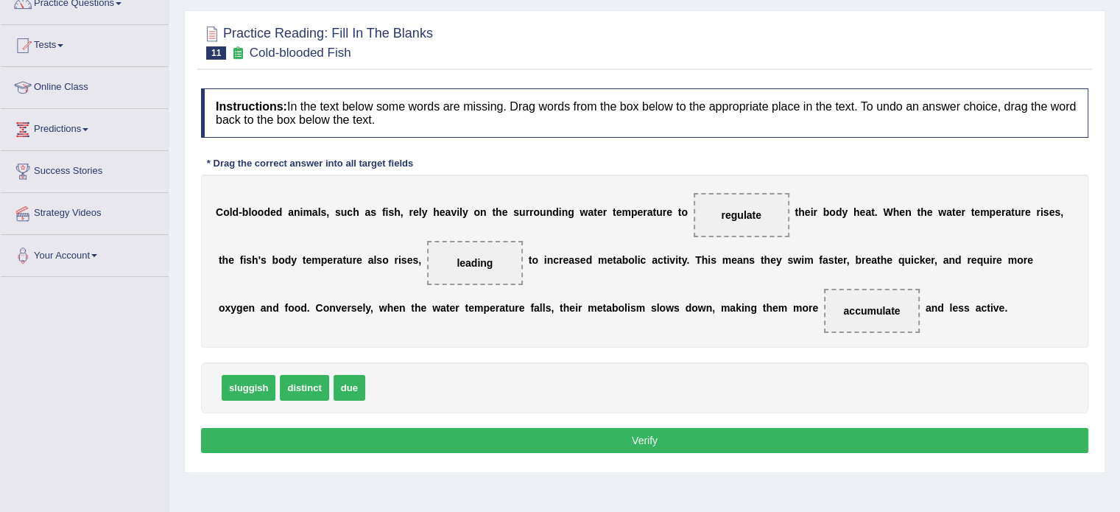
click at [680, 431] on button "Verify" at bounding box center [644, 440] width 887 height 25
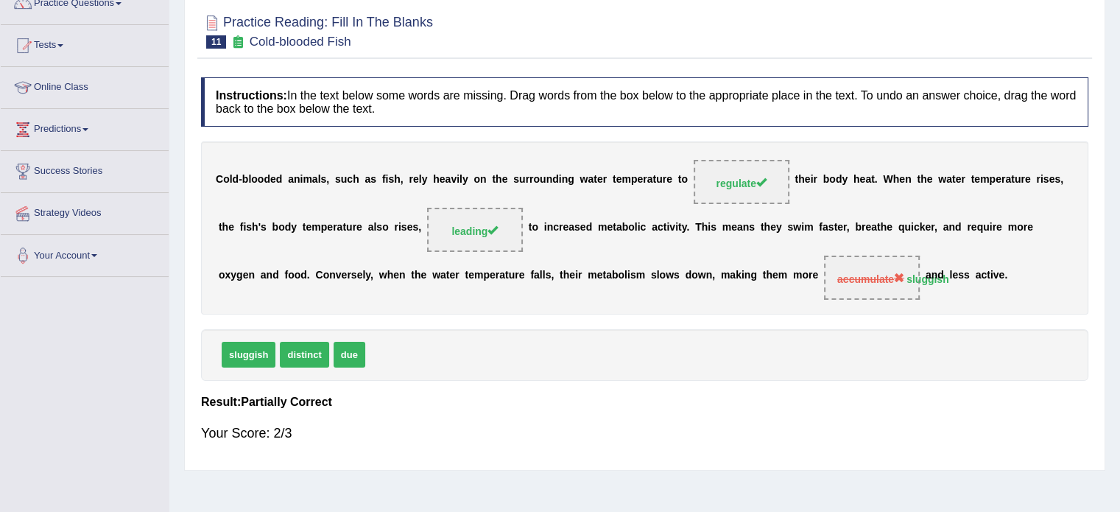
drag, startPoint x: 255, startPoint y: 353, endPoint x: 551, endPoint y: 329, distance: 296.1
click at [551, 329] on div "sluggish distinct due" at bounding box center [644, 354] width 887 height 51
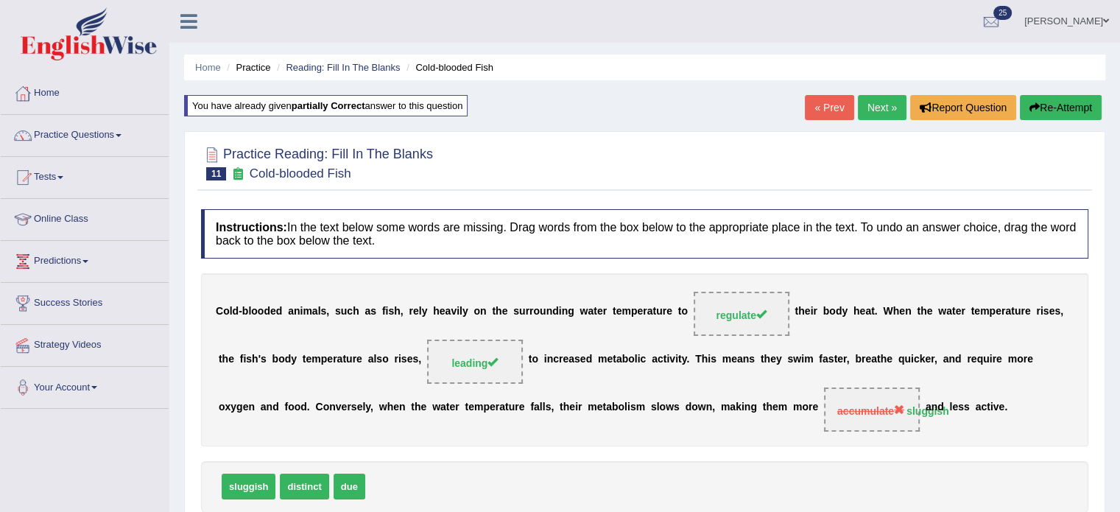
click at [1040, 106] on button "Re-Attempt" at bounding box center [1060, 107] width 82 height 25
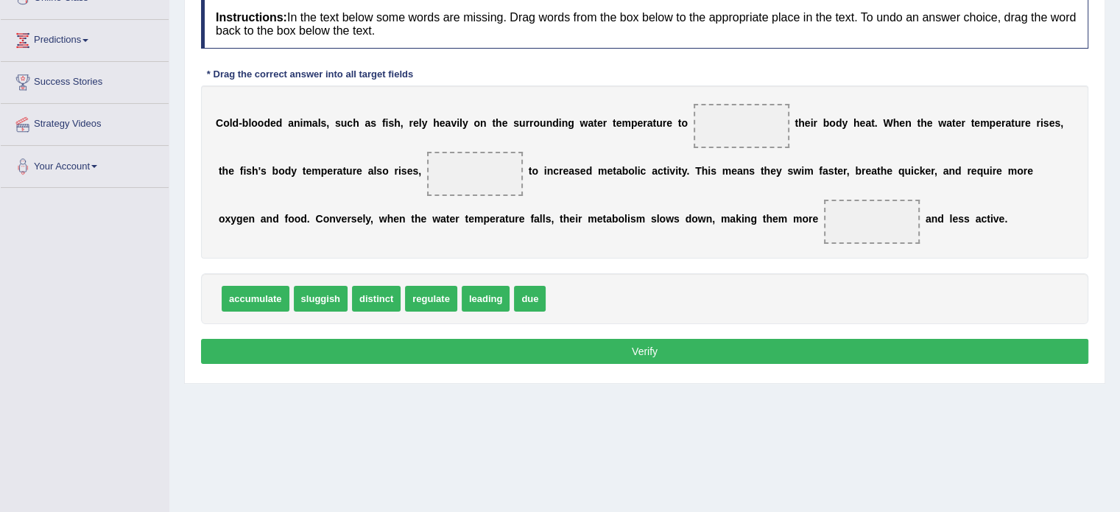
scroll to position [221, 0]
drag, startPoint x: 433, startPoint y: 294, endPoint x: 751, endPoint y: 105, distance: 370.0
drag, startPoint x: 431, startPoint y: 300, endPoint x: 498, endPoint y: 178, distance: 138.7
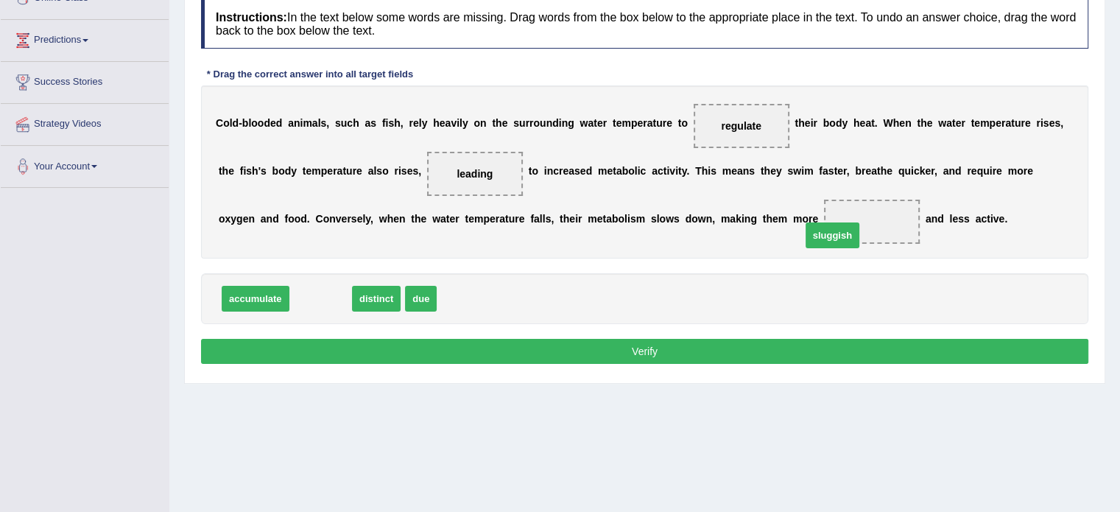
drag, startPoint x: 318, startPoint y: 295, endPoint x: 866, endPoint y: 226, distance: 552.7
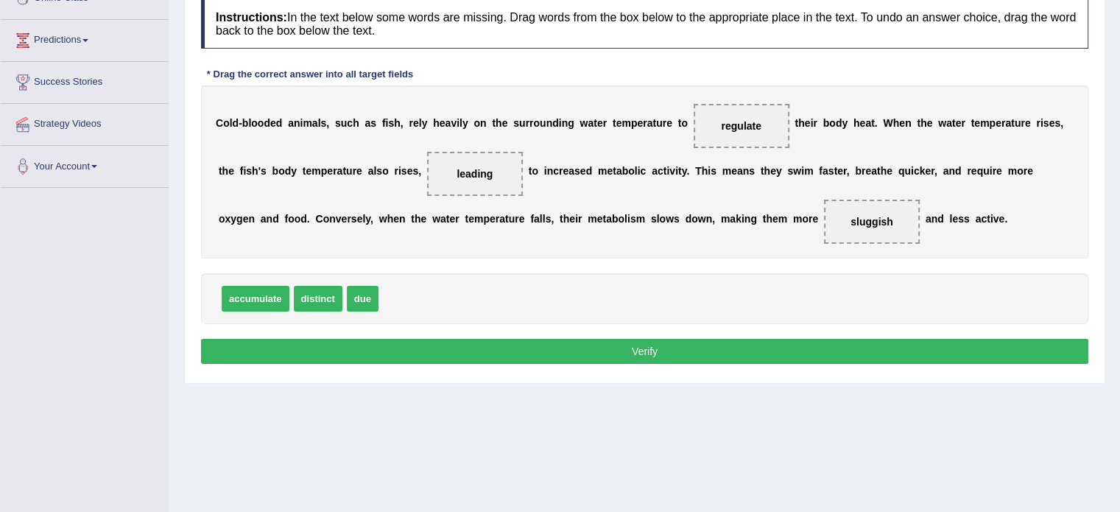
click at [620, 353] on button "Verify" at bounding box center [644, 351] width 887 height 25
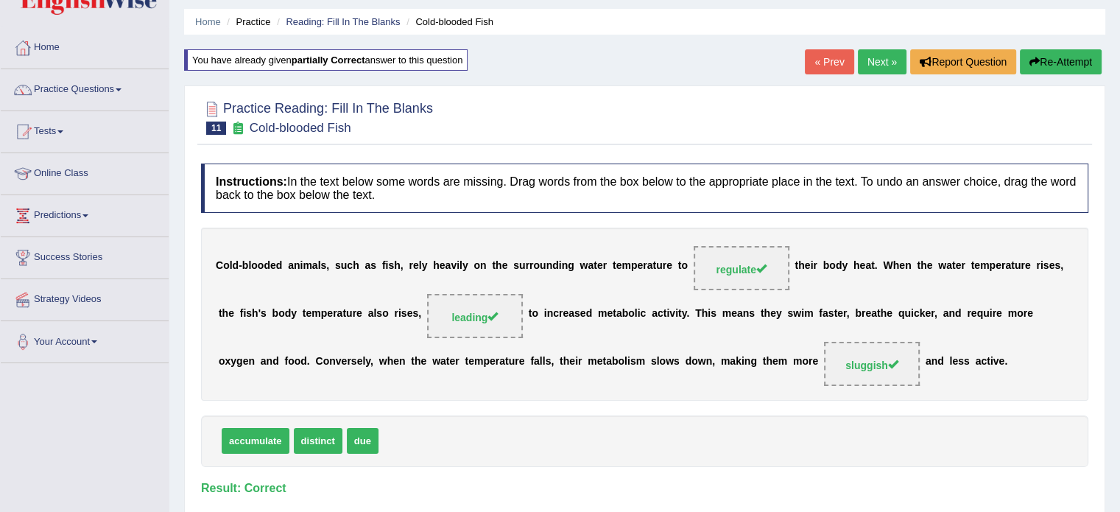
scroll to position [0, 0]
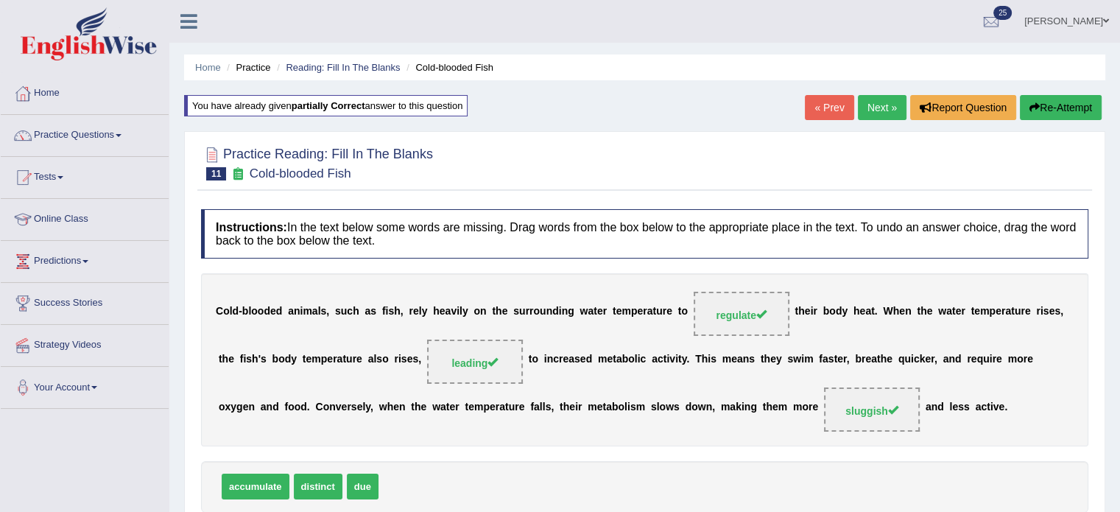
click at [865, 102] on link "Next »" at bounding box center [881, 107] width 49 height 25
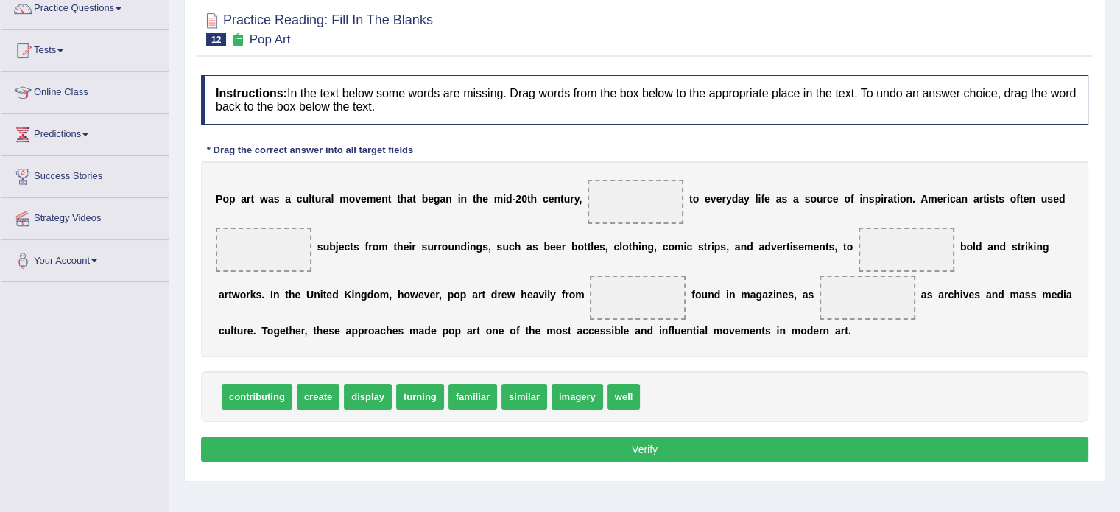
scroll to position [130, 0]
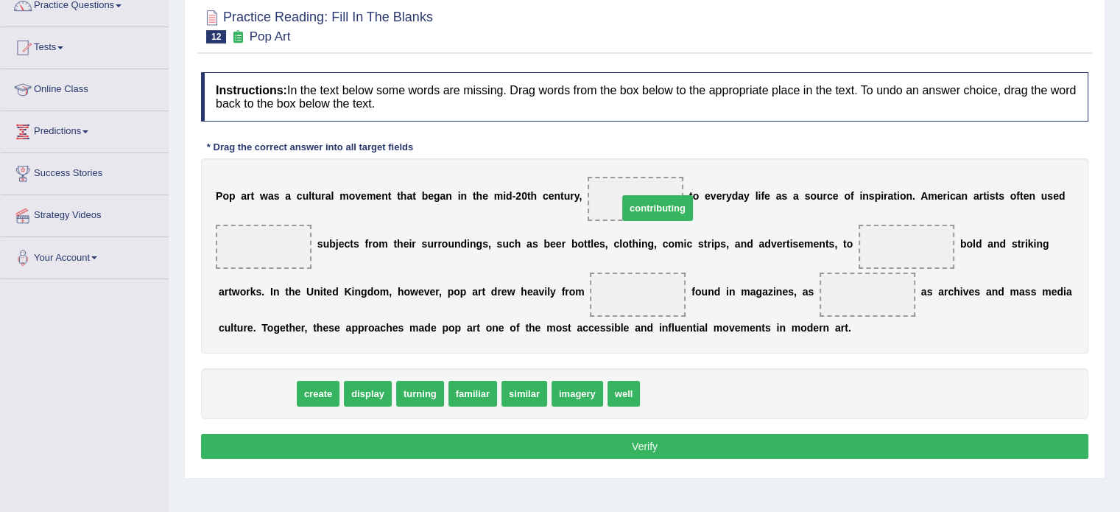
drag, startPoint x: 262, startPoint y: 391, endPoint x: 654, endPoint y: 205, distance: 434.3
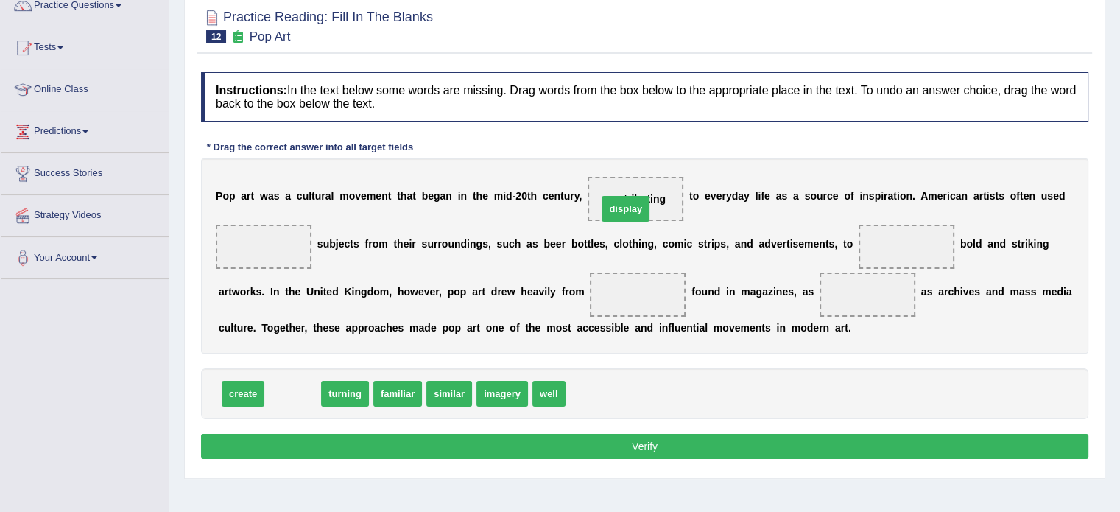
drag, startPoint x: 286, startPoint y: 389, endPoint x: 654, endPoint y: 201, distance: 413.1
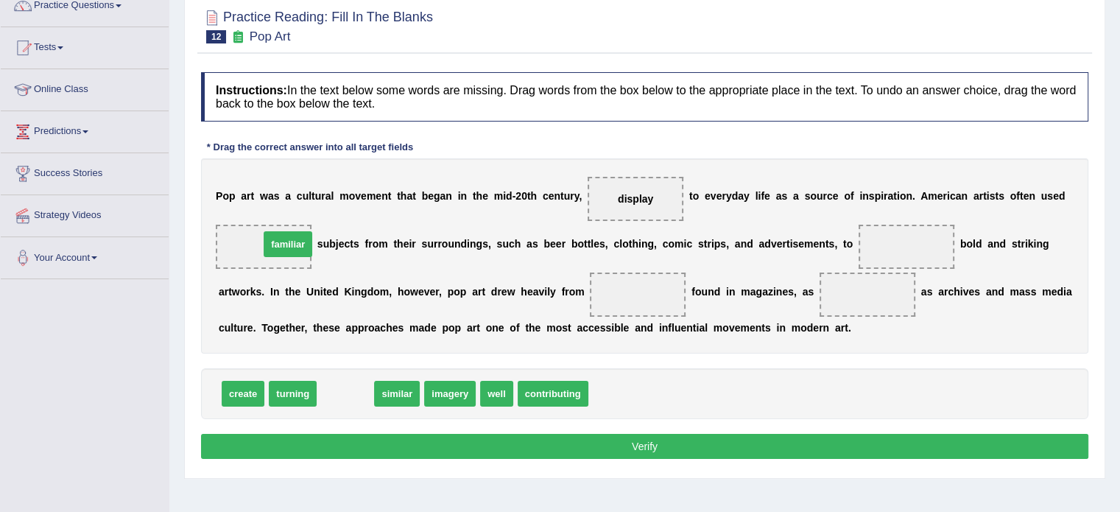
drag, startPoint x: 346, startPoint y: 393, endPoint x: 288, endPoint y: 242, distance: 161.7
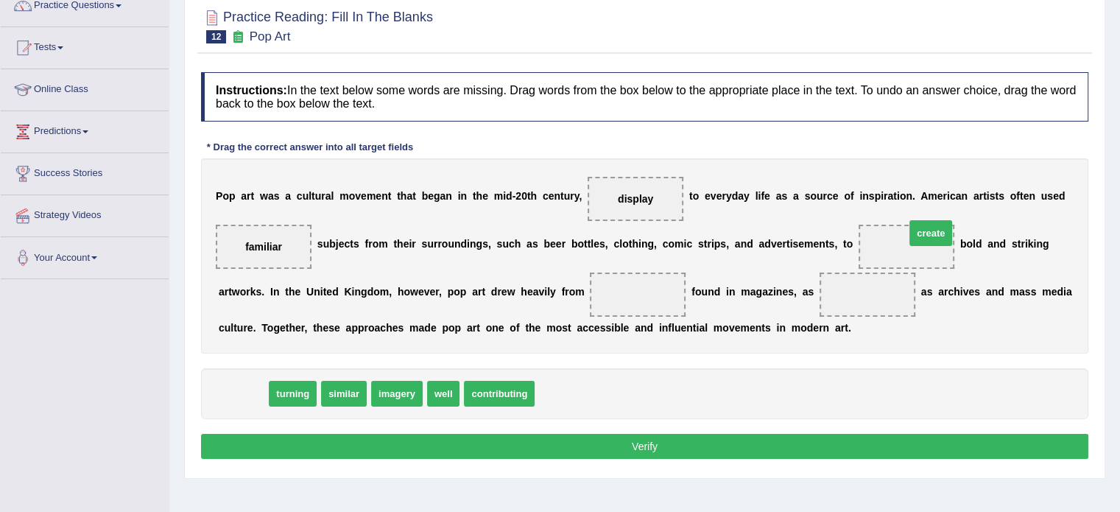
drag, startPoint x: 230, startPoint y: 399, endPoint x: 906, endPoint y: 246, distance: 693.5
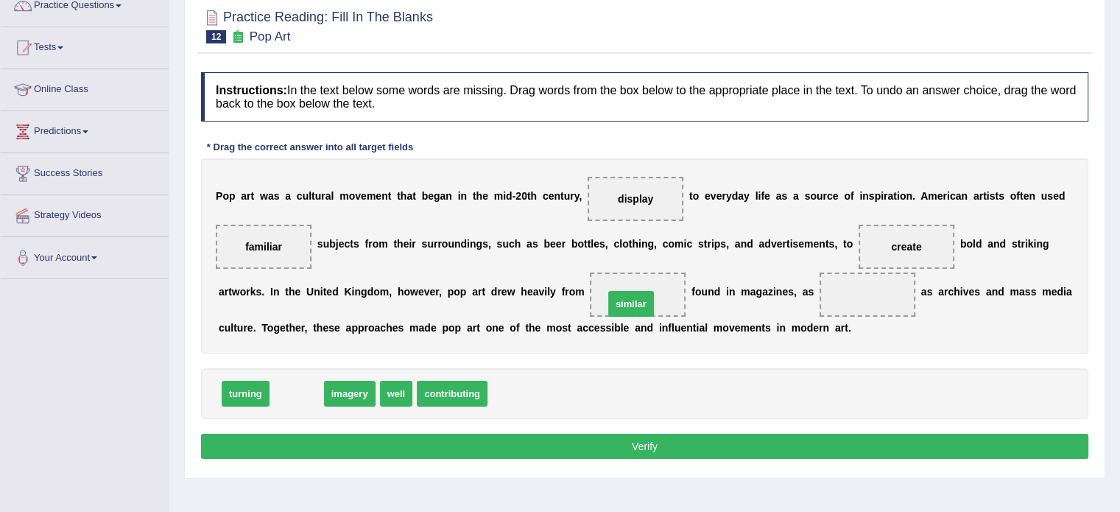
drag, startPoint x: 291, startPoint y: 395, endPoint x: 623, endPoint y: 306, distance: 342.8
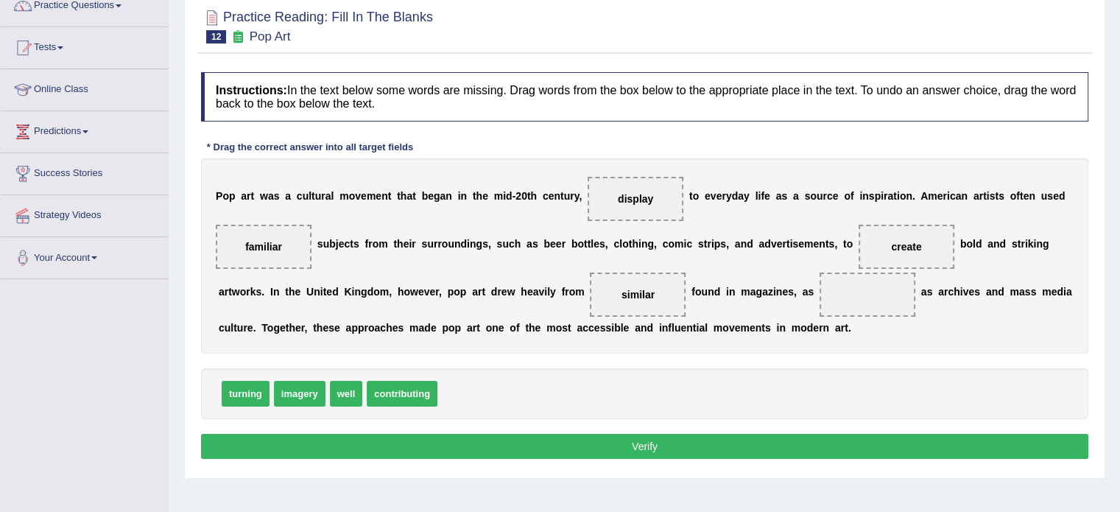
click at [296, 394] on span "imagery" at bounding box center [300, 394] width 52 height 26
drag, startPoint x: 296, startPoint y: 394, endPoint x: 618, endPoint y: 302, distance: 334.5
click at [760, 342] on div "P o p a r t w a s a c u l t u r a l m o v e m e n t t h a t b e g a n i n t h e…" at bounding box center [644, 255] width 887 height 195
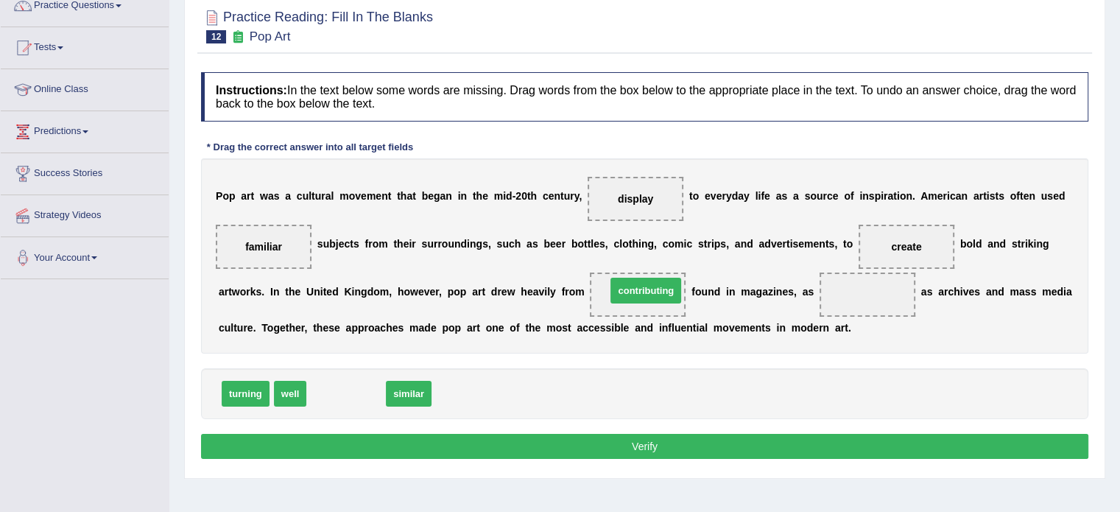
drag, startPoint x: 353, startPoint y: 391, endPoint x: 651, endPoint y: 301, distance: 312.0
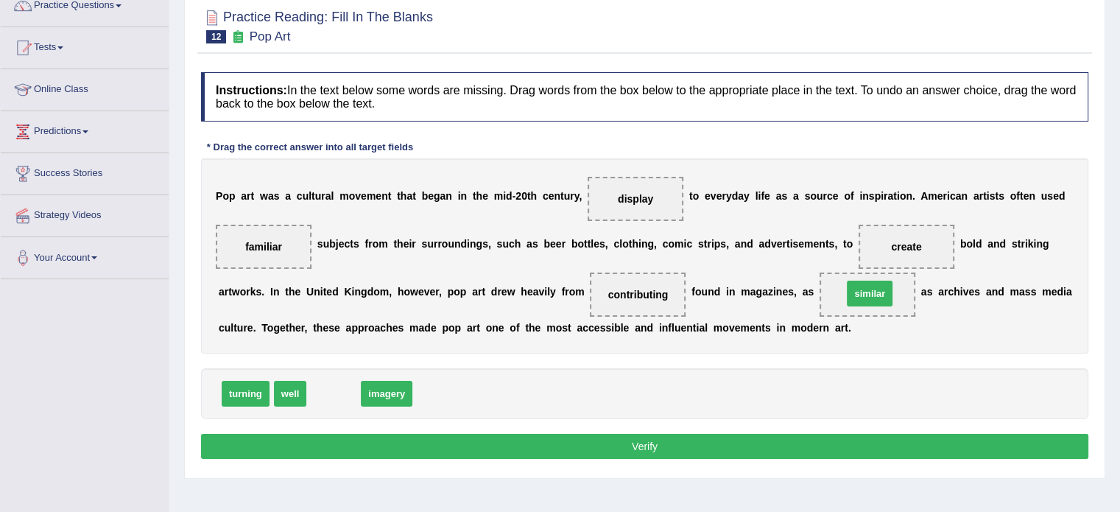
drag, startPoint x: 330, startPoint y: 392, endPoint x: 866, endPoint y: 292, distance: 545.8
click at [606, 442] on button "Verify" at bounding box center [644, 446] width 887 height 25
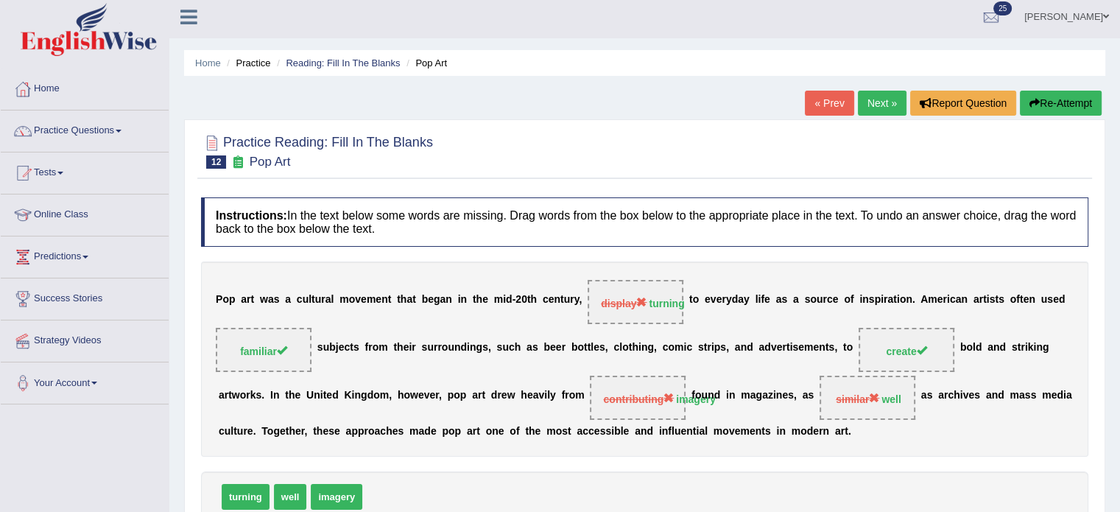
scroll to position [0, 0]
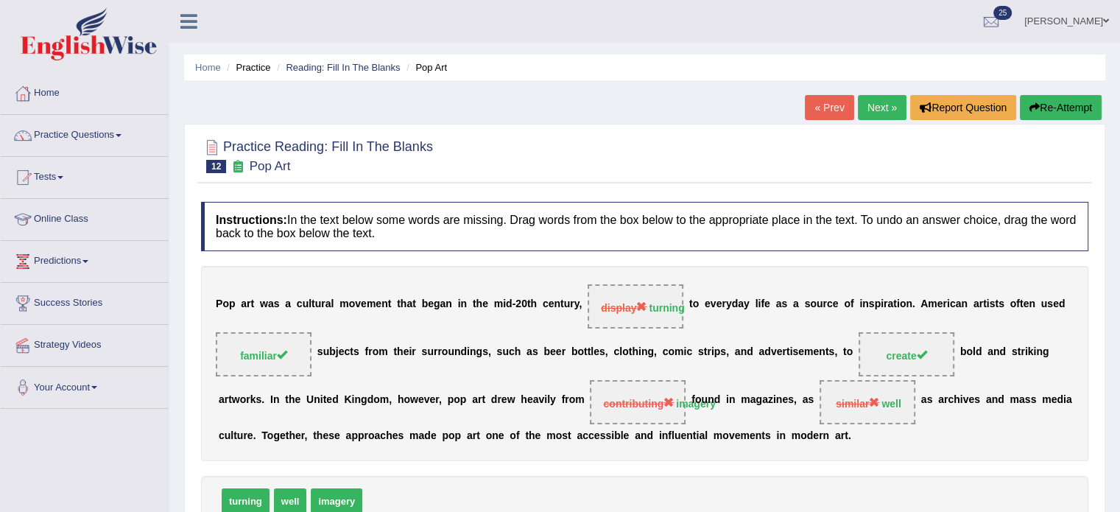
click at [1039, 110] on button "Re-Attempt" at bounding box center [1060, 107] width 82 height 25
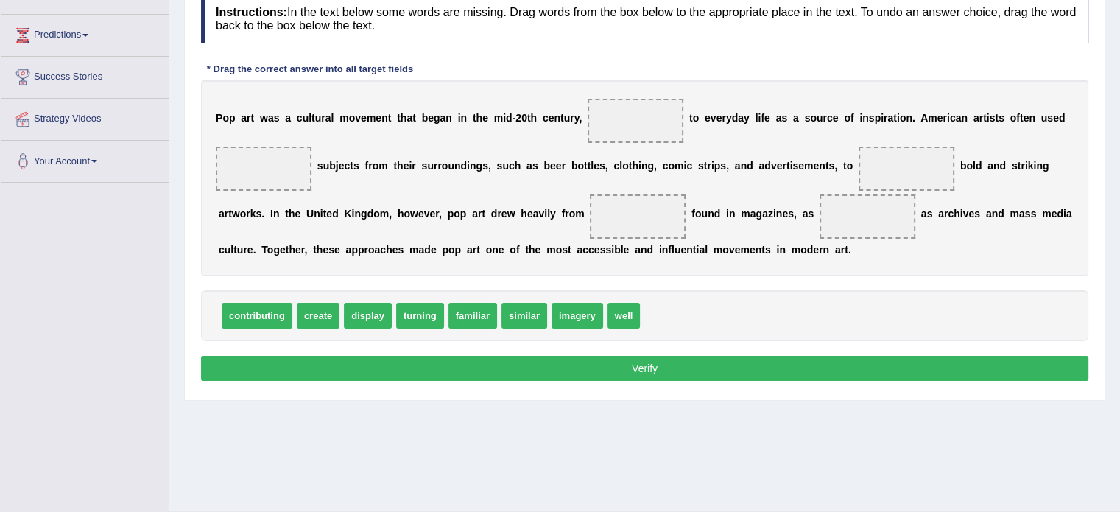
scroll to position [224, 0]
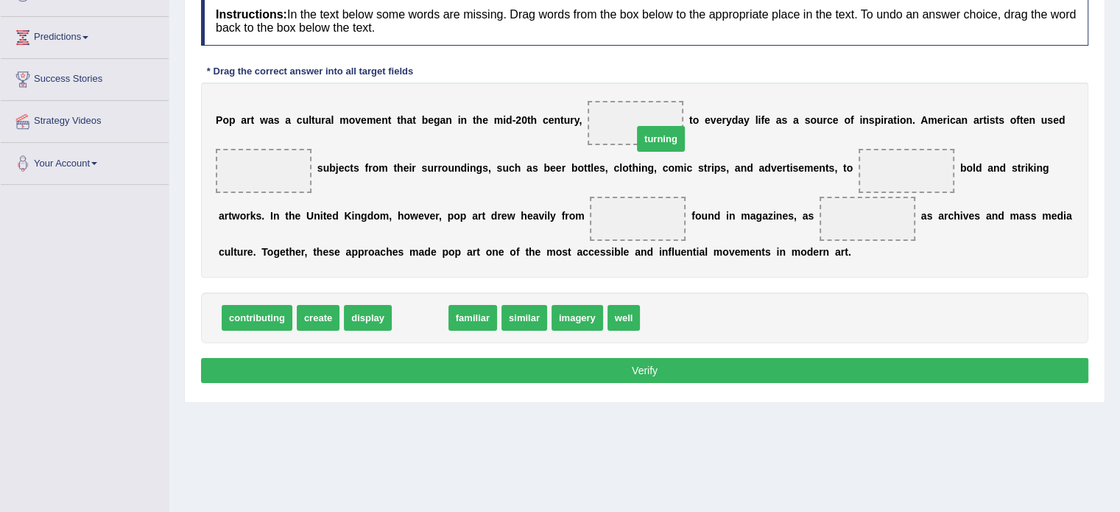
drag, startPoint x: 419, startPoint y: 318, endPoint x: 680, endPoint y: 138, distance: 317.5
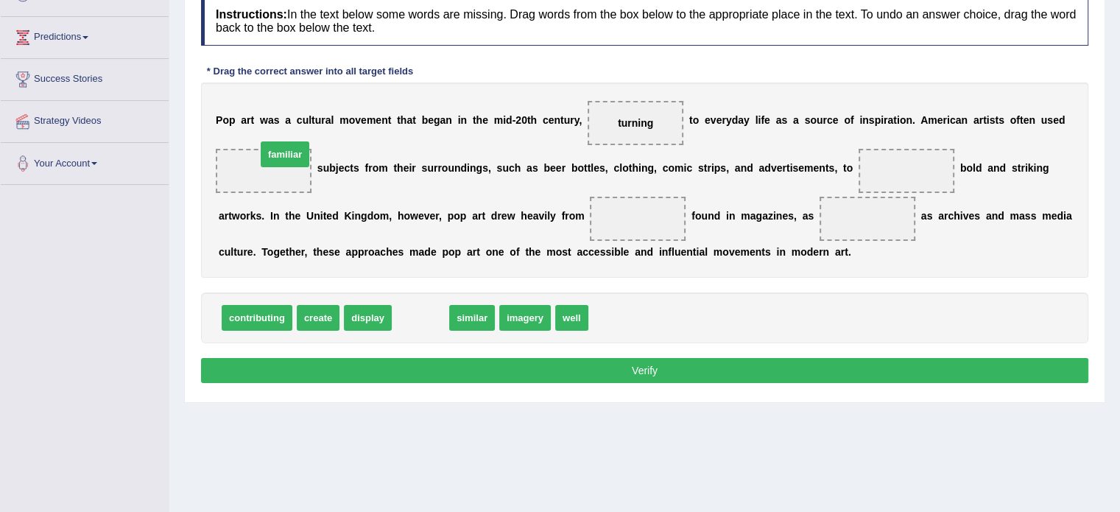
drag, startPoint x: 424, startPoint y: 317, endPoint x: 291, endPoint y: 155, distance: 209.7
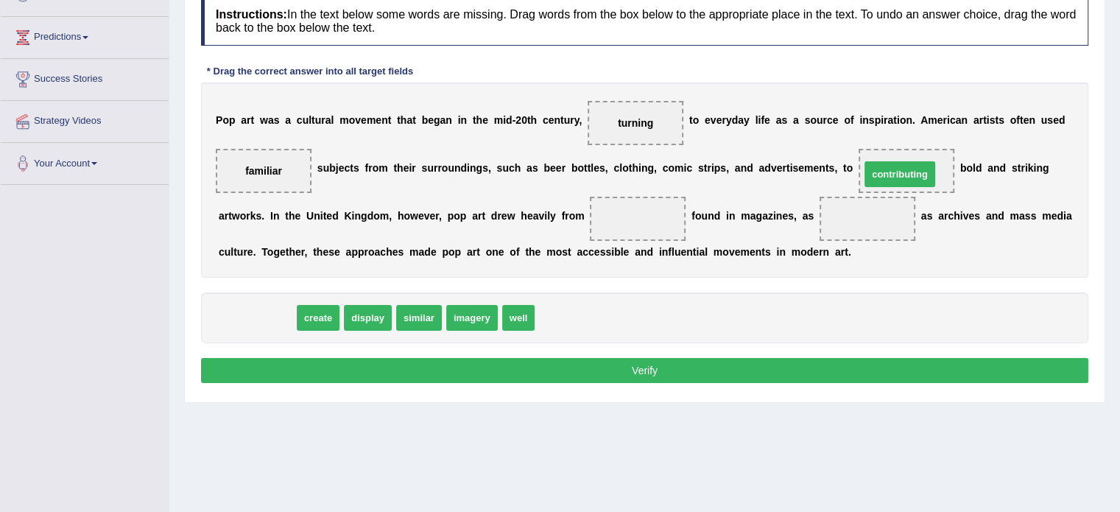
drag, startPoint x: 255, startPoint y: 319, endPoint x: 898, endPoint y: 176, distance: 658.4
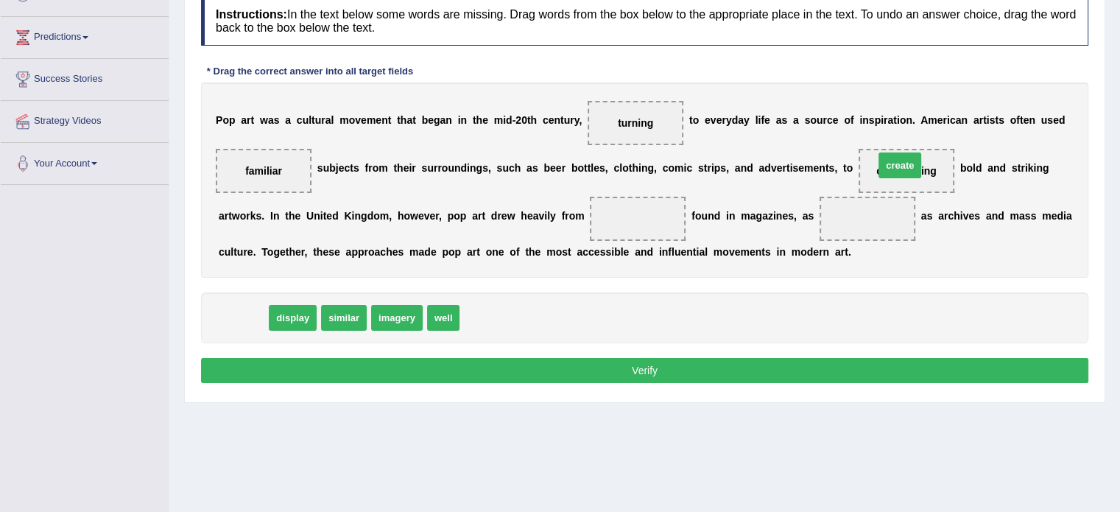
drag, startPoint x: 236, startPoint y: 316, endPoint x: 898, endPoint y: 164, distance: 679.6
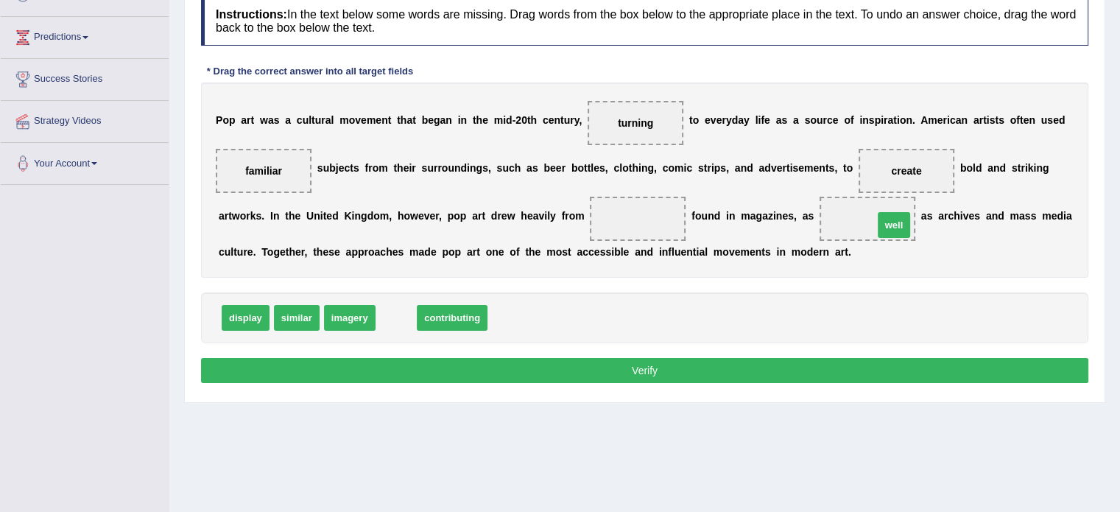
drag, startPoint x: 395, startPoint y: 316, endPoint x: 882, endPoint y: 217, distance: 497.1
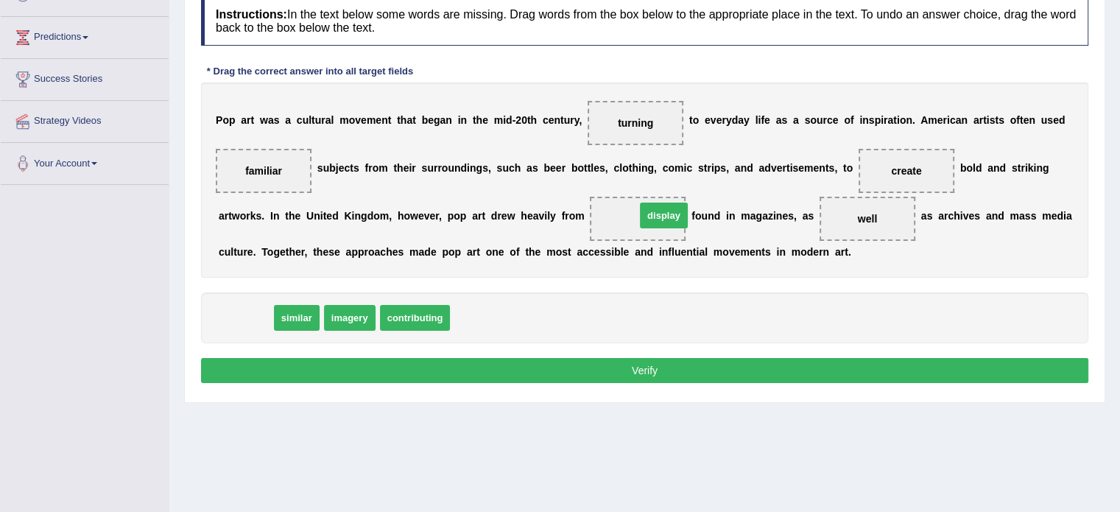
drag, startPoint x: 238, startPoint y: 317, endPoint x: 654, endPoint y: 213, distance: 428.1
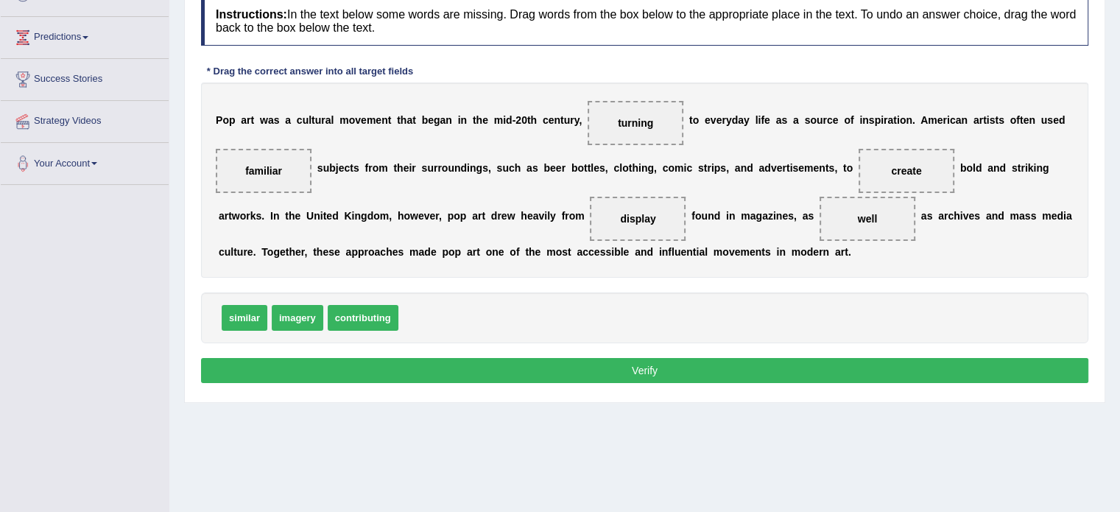
click at [648, 362] on button "Verify" at bounding box center [644, 370] width 887 height 25
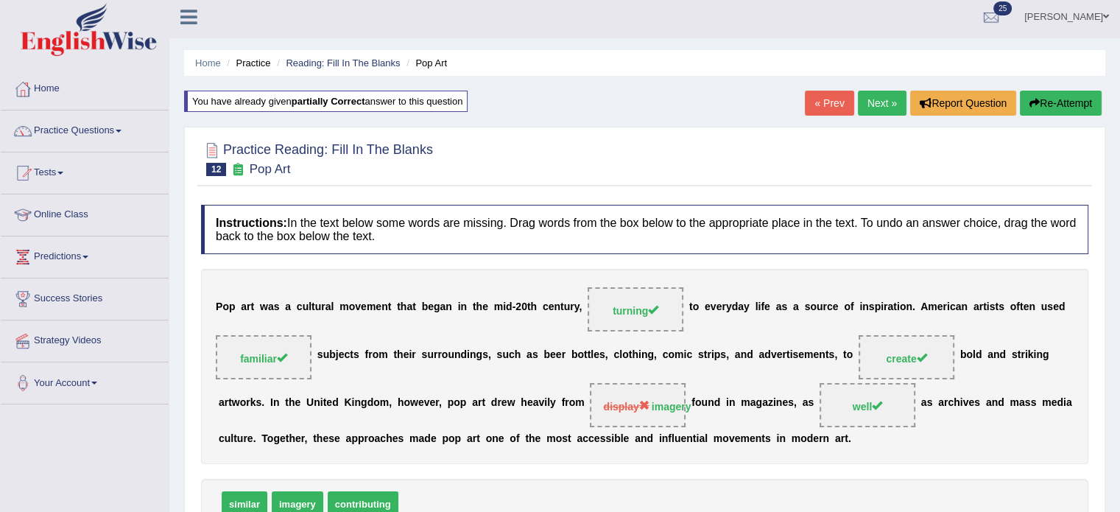
scroll to position [0, 0]
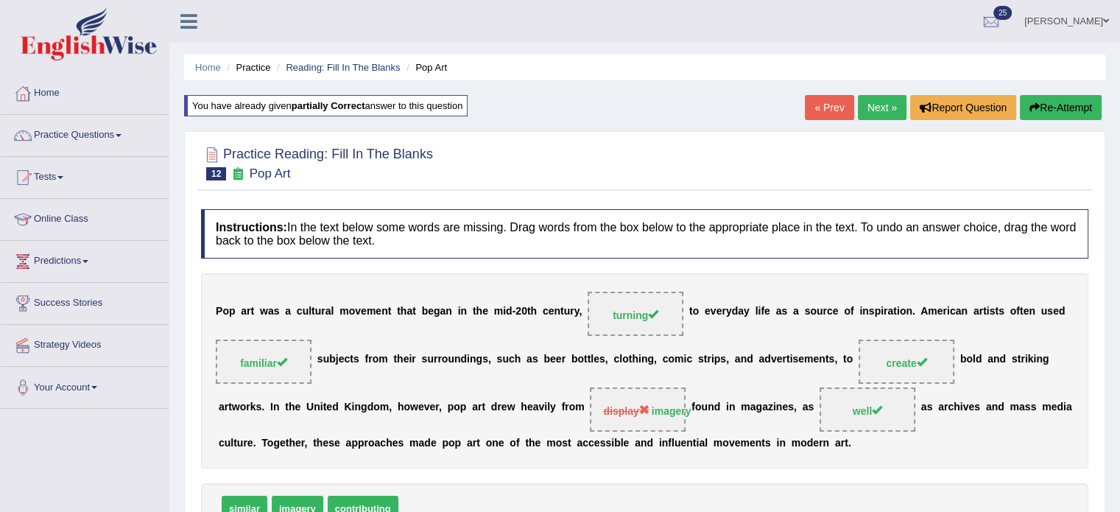
click at [871, 109] on link "Next »" at bounding box center [881, 107] width 49 height 25
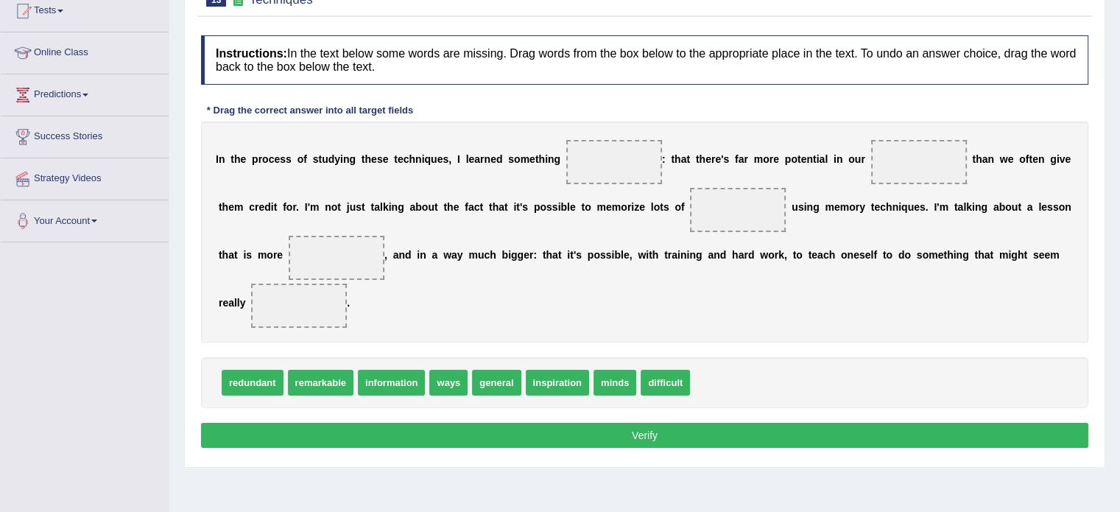
scroll to position [167, 0]
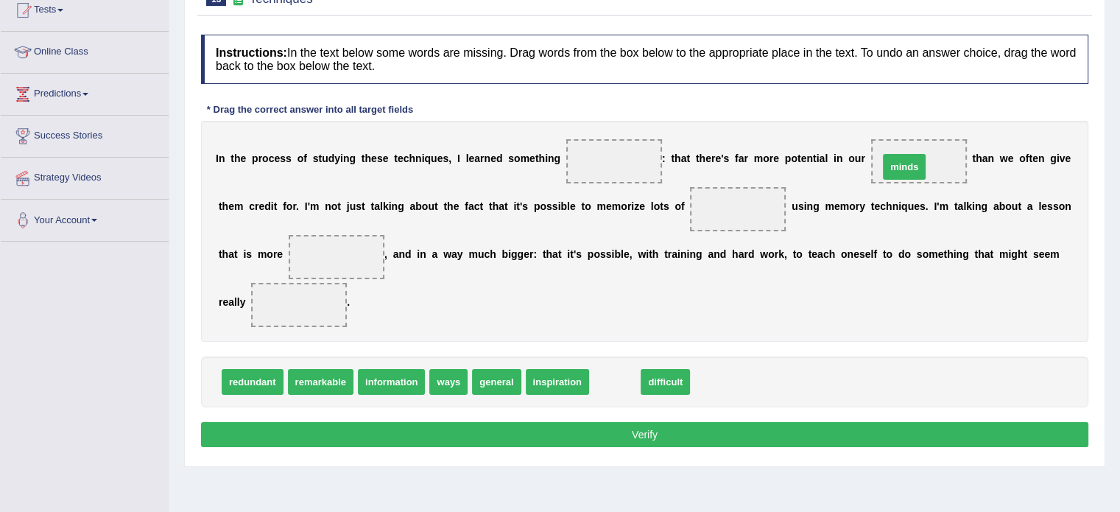
drag, startPoint x: 623, startPoint y: 378, endPoint x: 913, endPoint y: 163, distance: 360.4
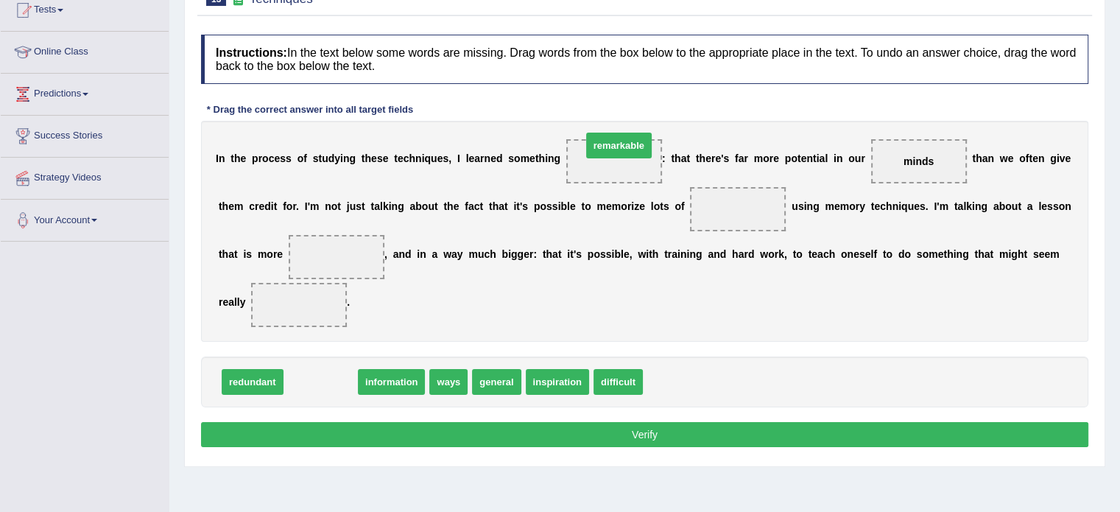
drag, startPoint x: 311, startPoint y: 384, endPoint x: 607, endPoint y: 160, distance: 371.0
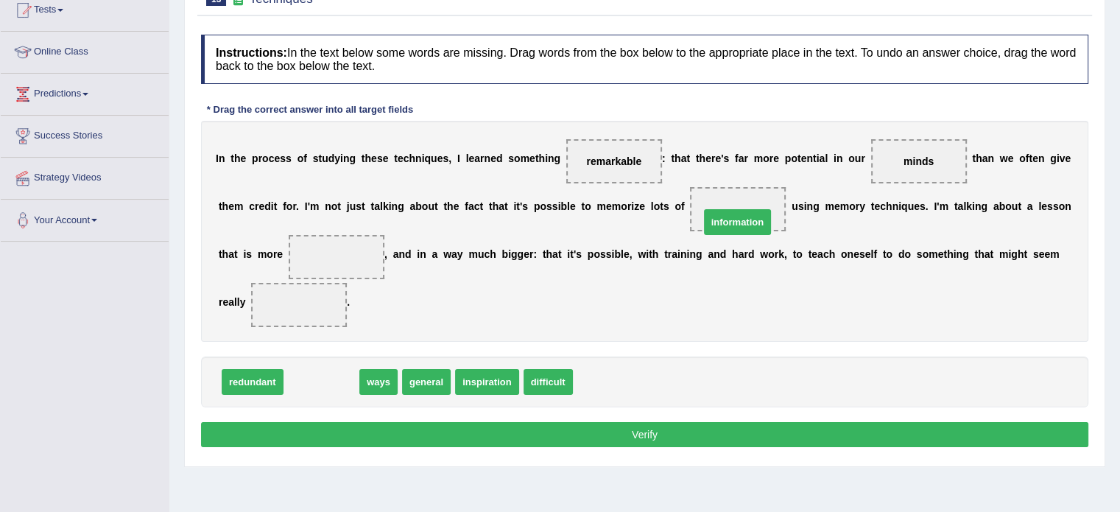
drag, startPoint x: 317, startPoint y: 381, endPoint x: 729, endPoint y: 214, distance: 444.8
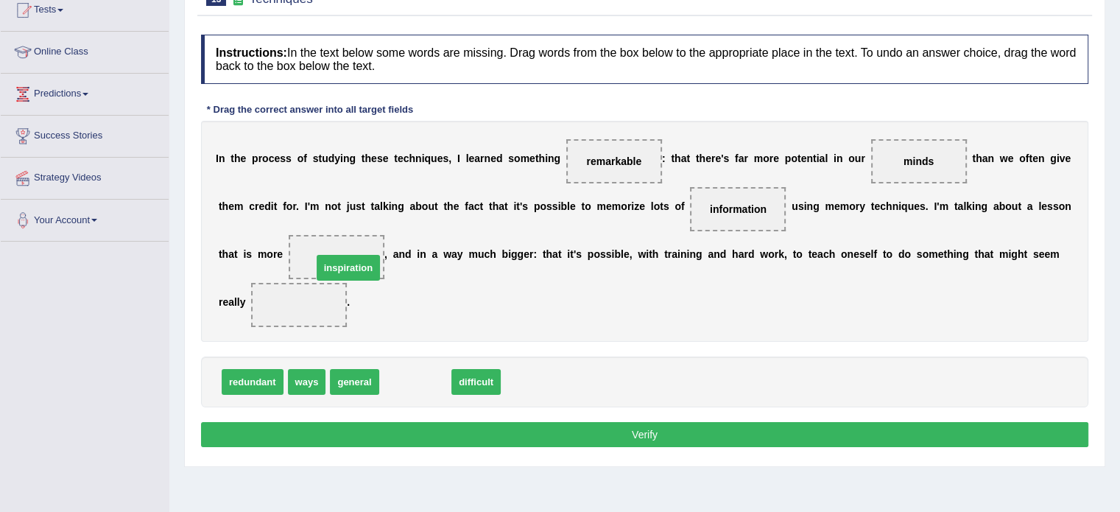
drag, startPoint x: 411, startPoint y: 379, endPoint x: 344, endPoint y: 266, distance: 132.0
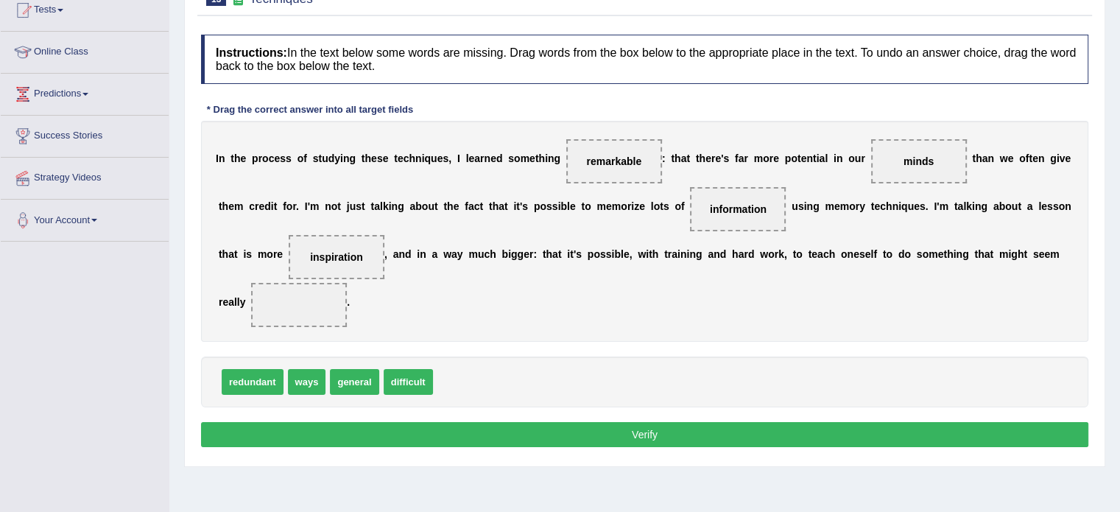
click at [411, 379] on span "difficult" at bounding box center [407, 382] width 49 height 26
drag, startPoint x: 253, startPoint y: 383, endPoint x: 344, endPoint y: 261, distance: 152.1
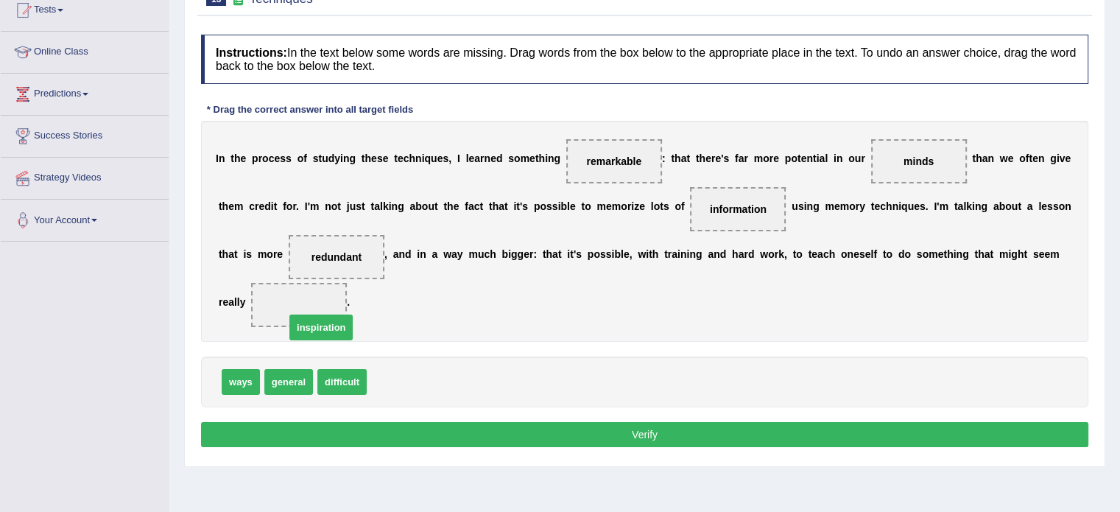
drag, startPoint x: 395, startPoint y: 382, endPoint x: 306, endPoint y: 325, distance: 104.9
click at [406, 431] on button "Verify" at bounding box center [644, 434] width 887 height 25
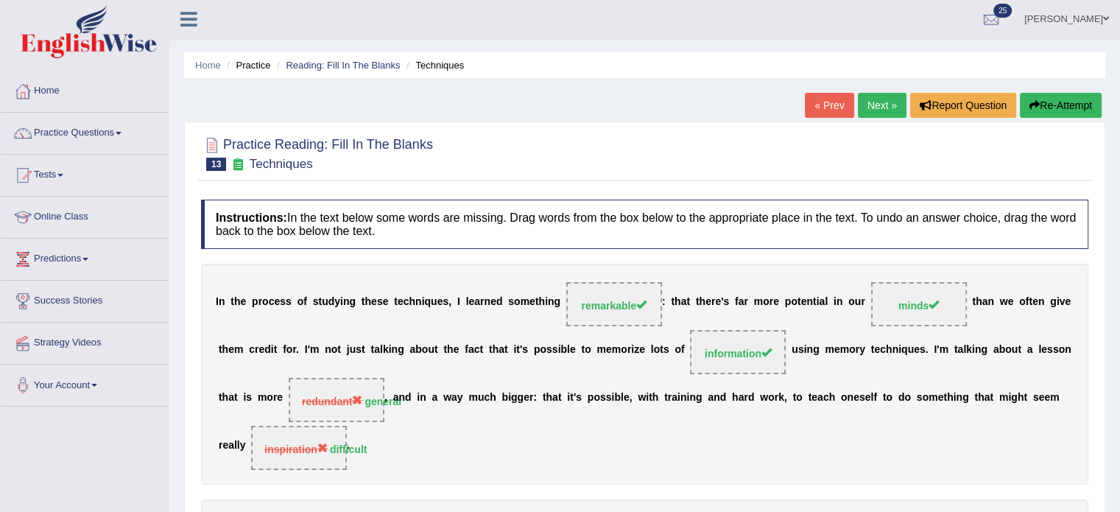
scroll to position [0, 0]
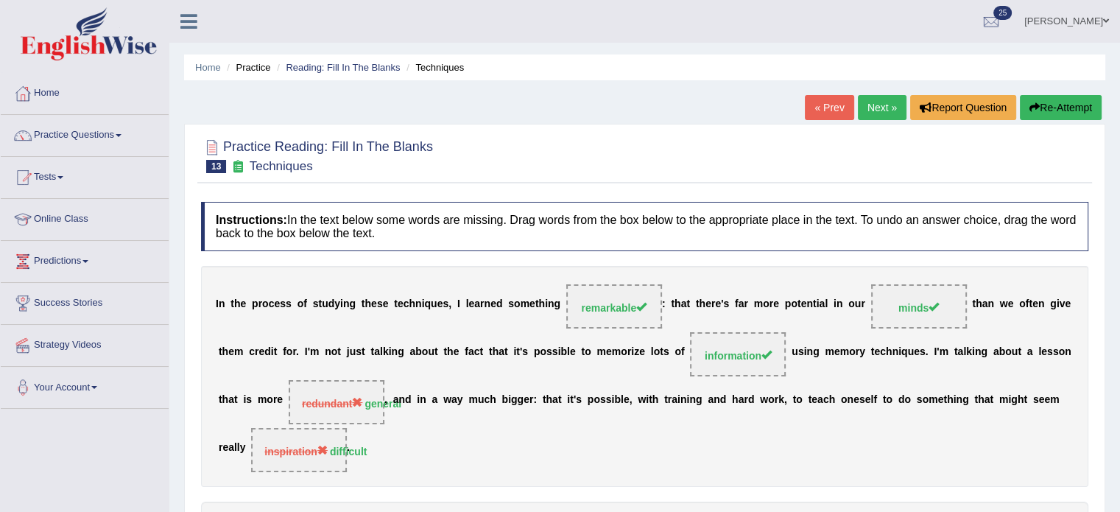
click at [1072, 98] on button "Re-Attempt" at bounding box center [1060, 107] width 82 height 25
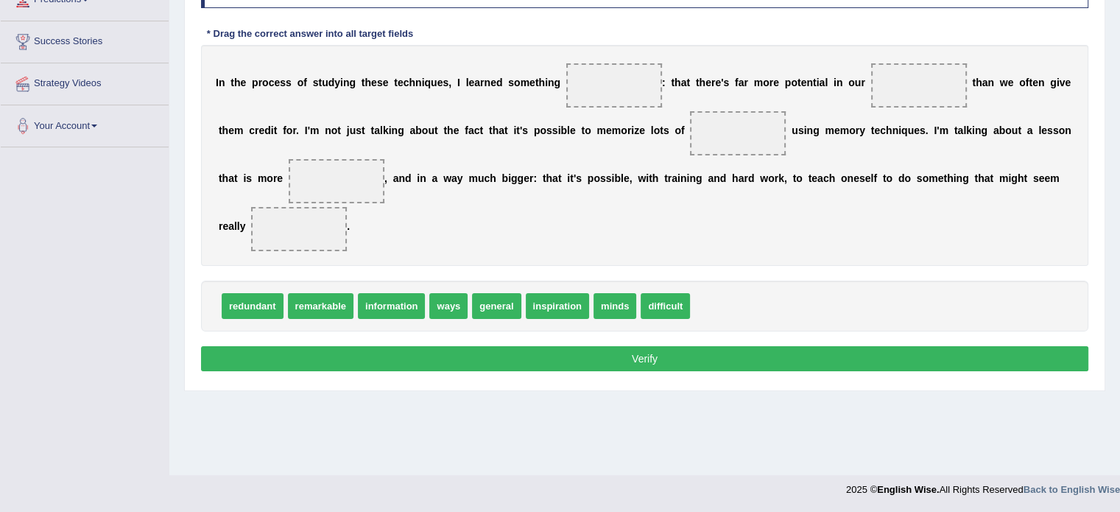
scroll to position [261, 0]
drag, startPoint x: 319, startPoint y: 303, endPoint x: 612, endPoint y: 108, distance: 351.9
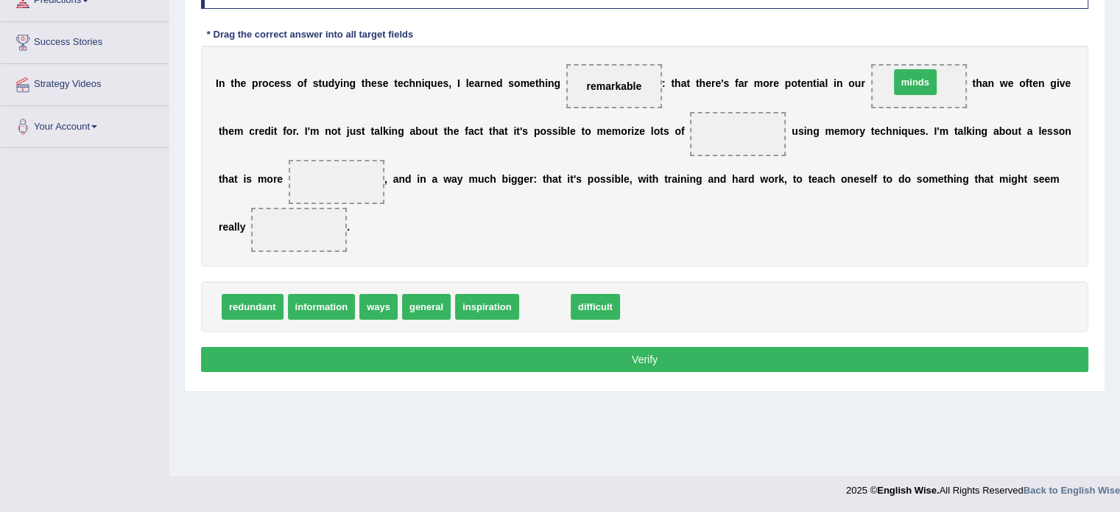
drag, startPoint x: 542, startPoint y: 307, endPoint x: 913, endPoint y: 83, distance: 432.6
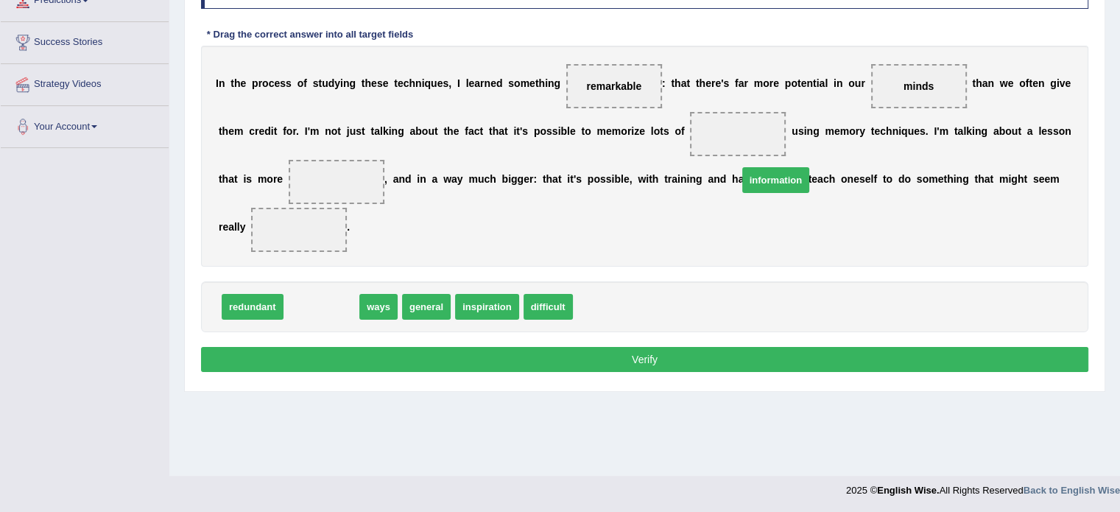
drag, startPoint x: 308, startPoint y: 306, endPoint x: 765, endPoint y: 181, distance: 473.2
click at [765, 181] on span "information" at bounding box center [776, 180] width 68 height 26
drag, startPoint x: 319, startPoint y: 303, endPoint x: 748, endPoint y: 135, distance: 460.8
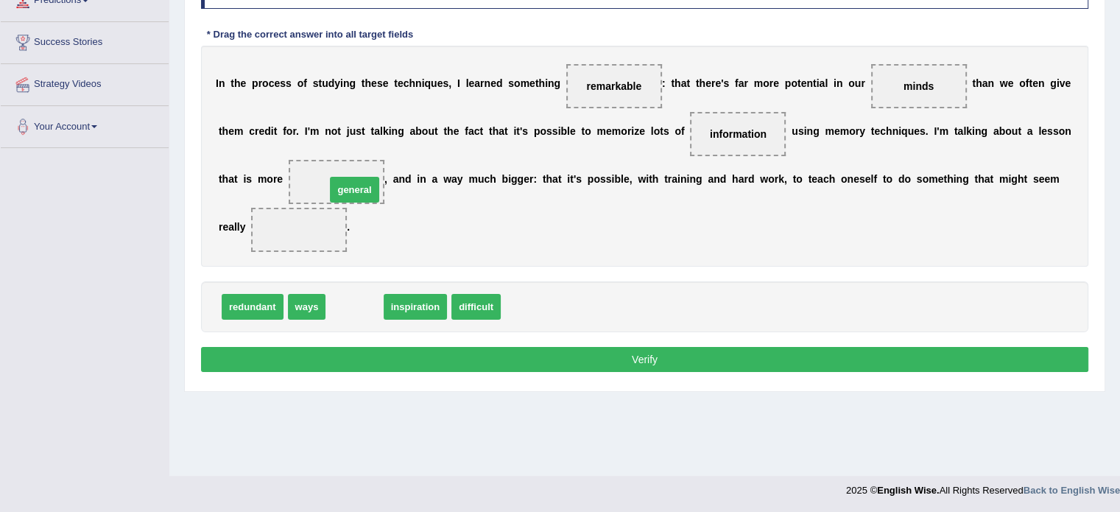
drag, startPoint x: 361, startPoint y: 300, endPoint x: 361, endPoint y: 179, distance: 121.4
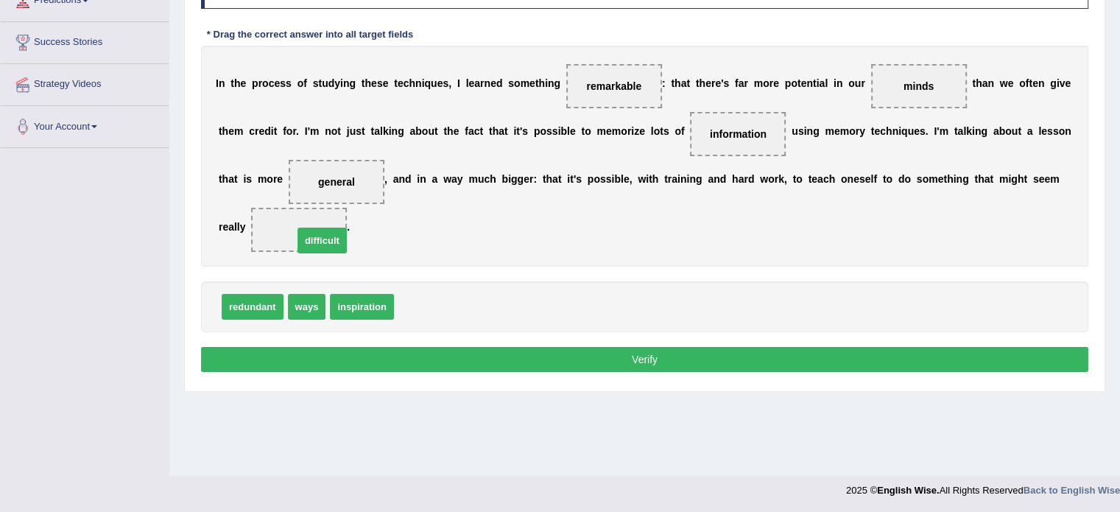
drag, startPoint x: 435, startPoint y: 305, endPoint x: 330, endPoint y: 235, distance: 126.8
click at [377, 370] on div "Instructions: In the text below some words are missing. Drag words from the box…" at bounding box center [644, 167] width 894 height 431
click at [397, 350] on button "Verify" at bounding box center [644, 359] width 887 height 25
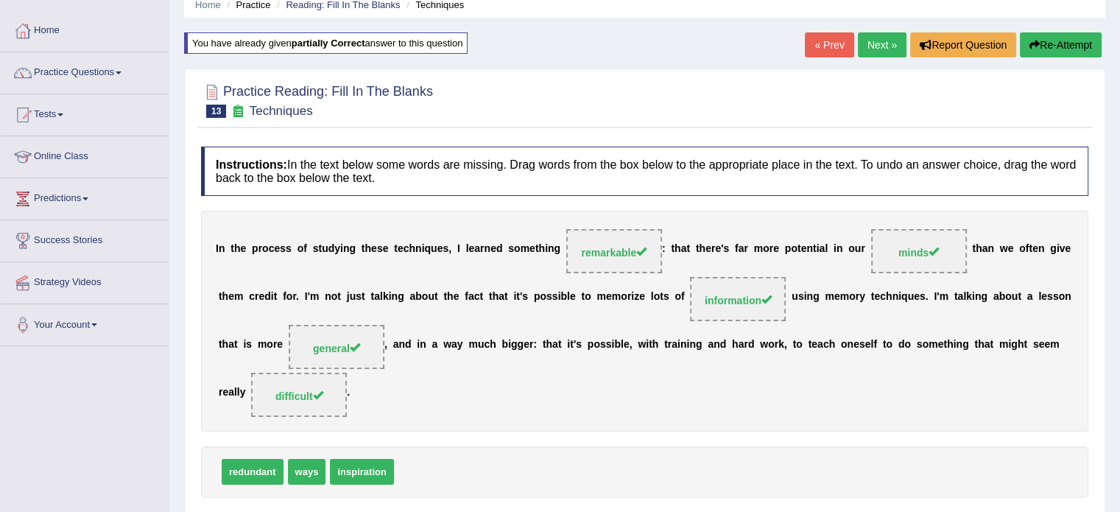
scroll to position [57, 0]
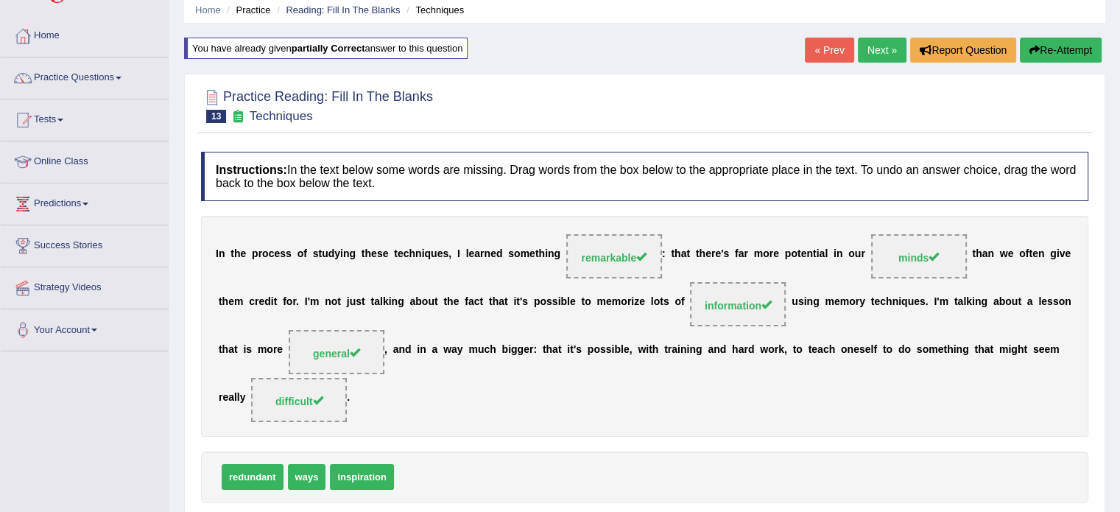
click at [880, 45] on link "Next »" at bounding box center [881, 50] width 49 height 25
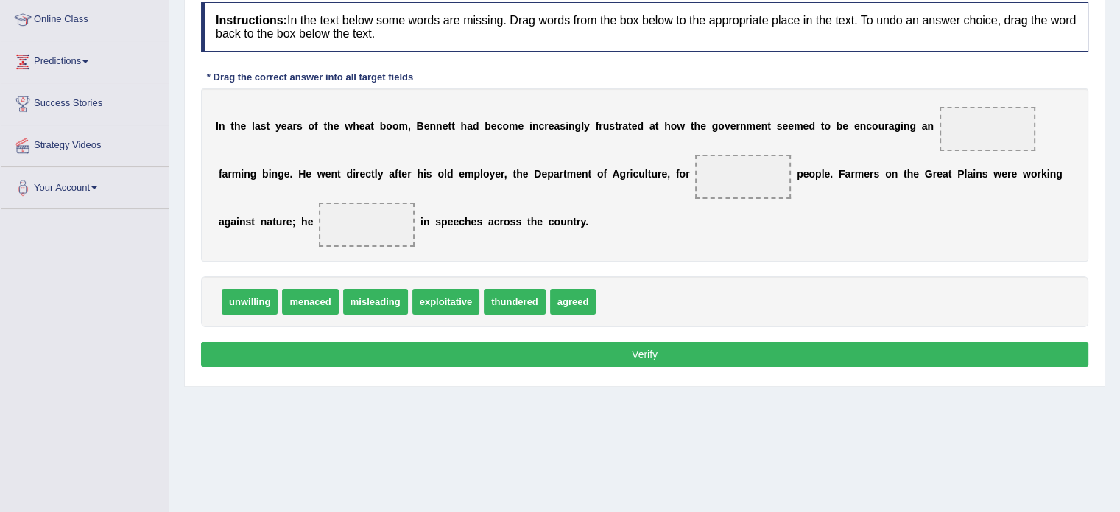
scroll to position [199, 0]
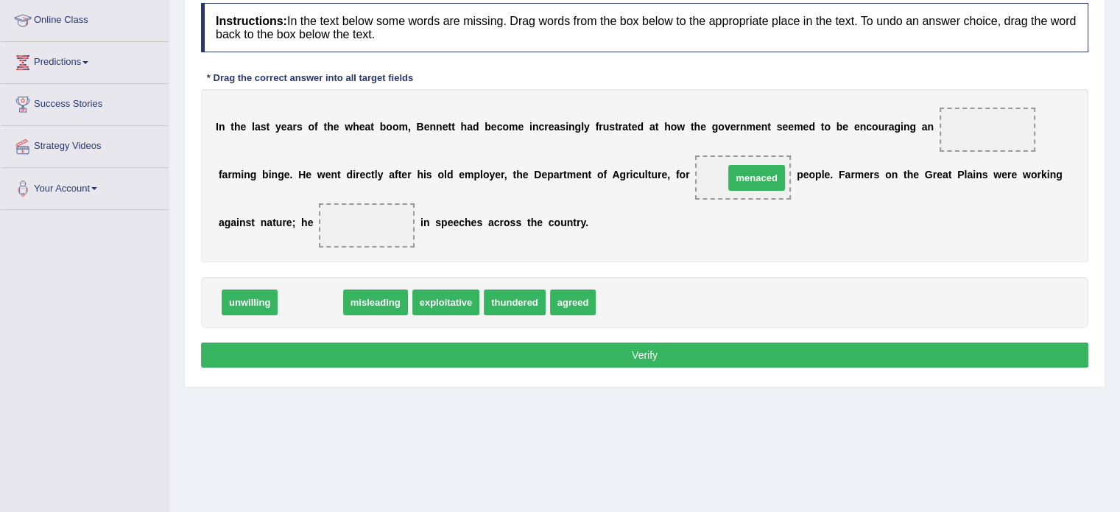
drag, startPoint x: 311, startPoint y: 297, endPoint x: 757, endPoint y: 172, distance: 463.1
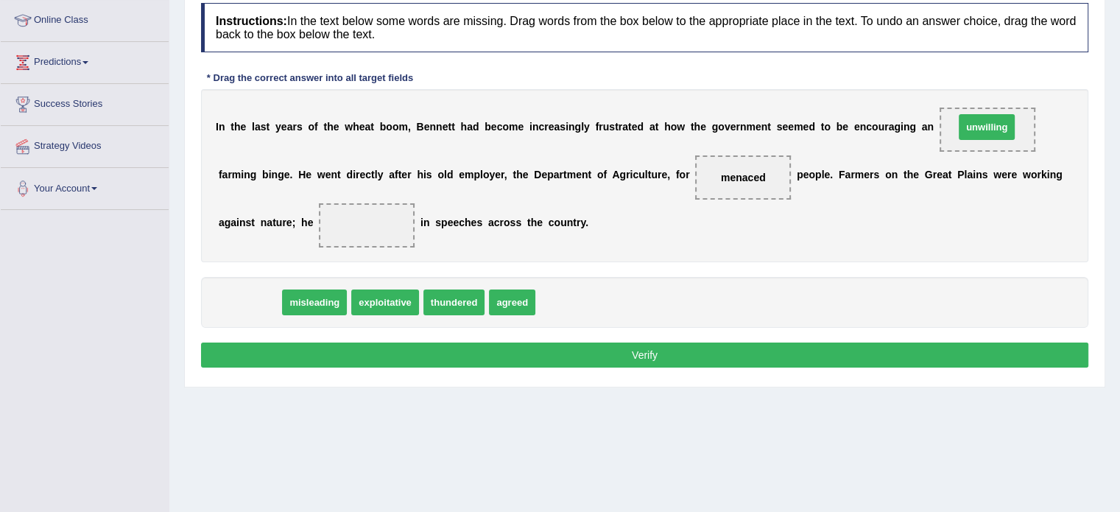
drag, startPoint x: 241, startPoint y: 300, endPoint x: 1006, endPoint y: 119, distance: 786.6
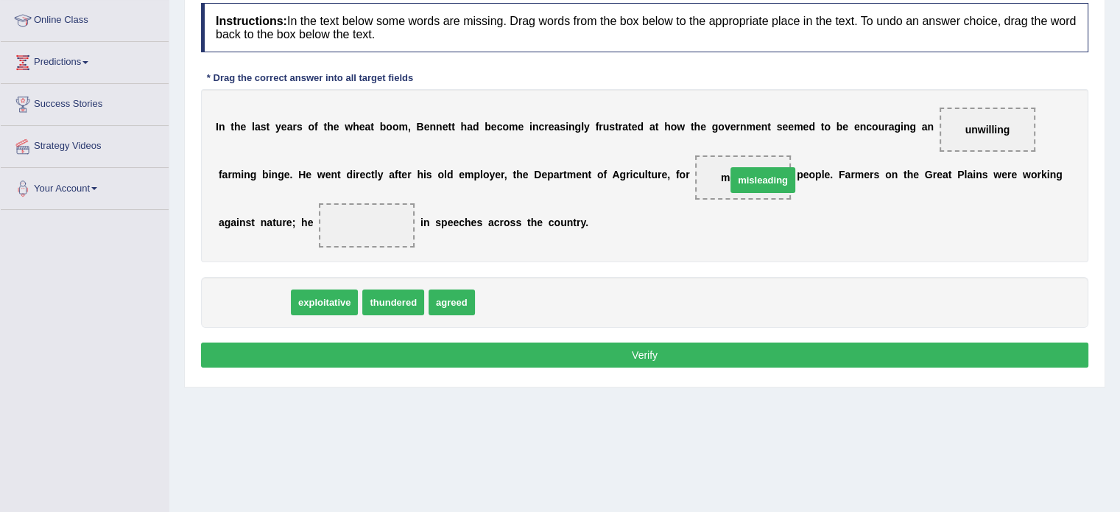
drag, startPoint x: 251, startPoint y: 300, endPoint x: 760, endPoint y: 177, distance: 523.2
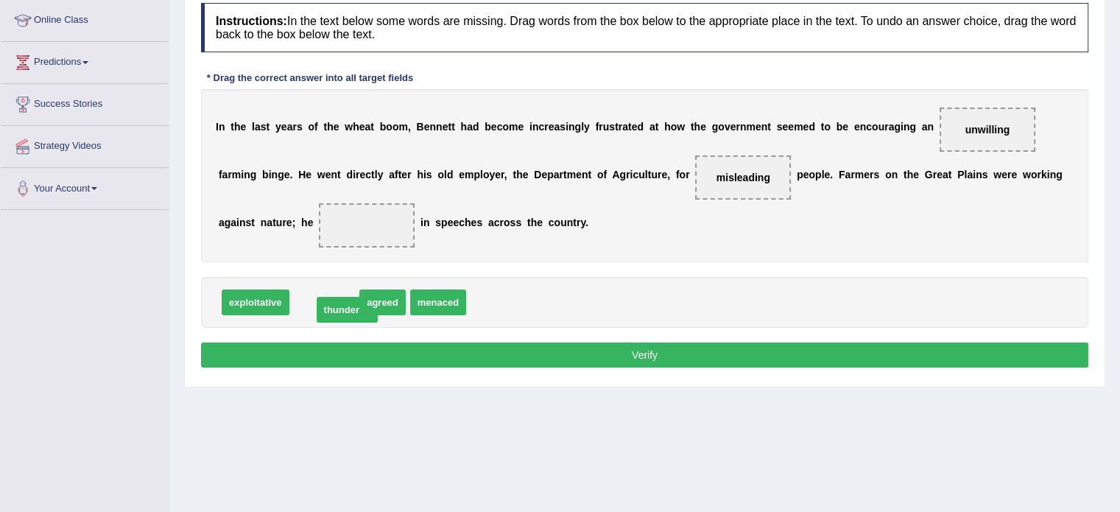
drag, startPoint x: 328, startPoint y: 304, endPoint x: 350, endPoint y: 311, distance: 24.0
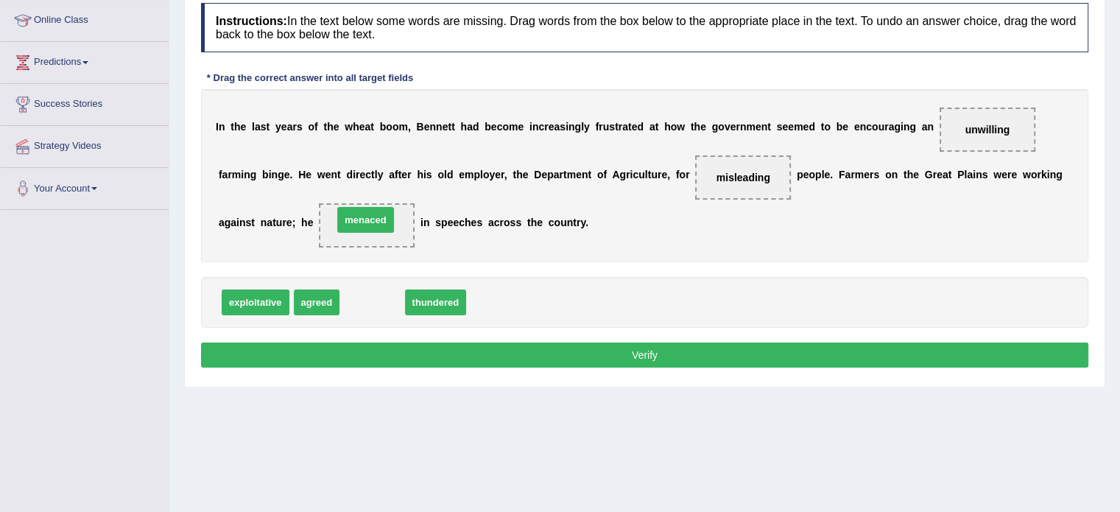
drag, startPoint x: 363, startPoint y: 300, endPoint x: 356, endPoint y: 218, distance: 82.7
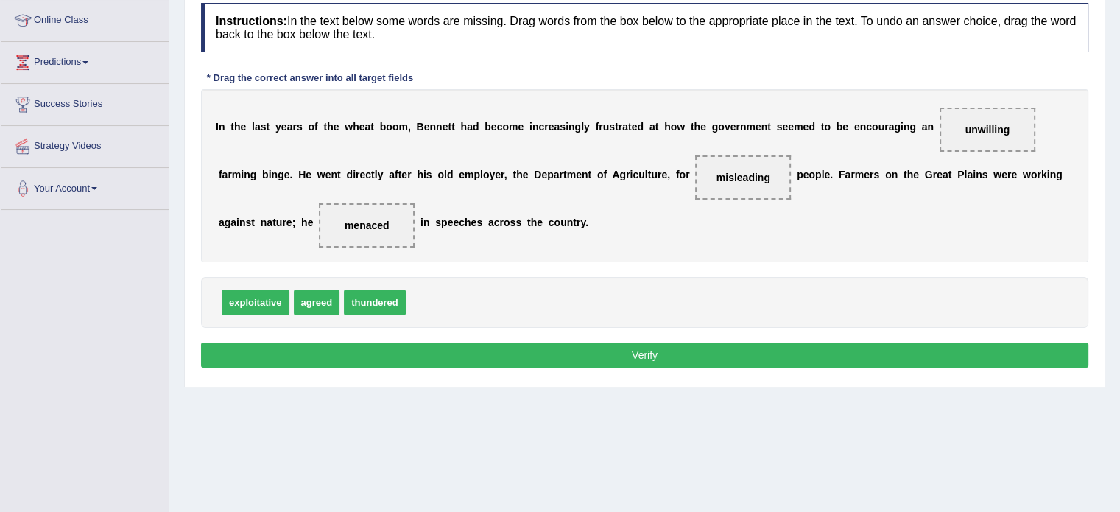
click at [475, 350] on button "Verify" at bounding box center [644, 354] width 887 height 25
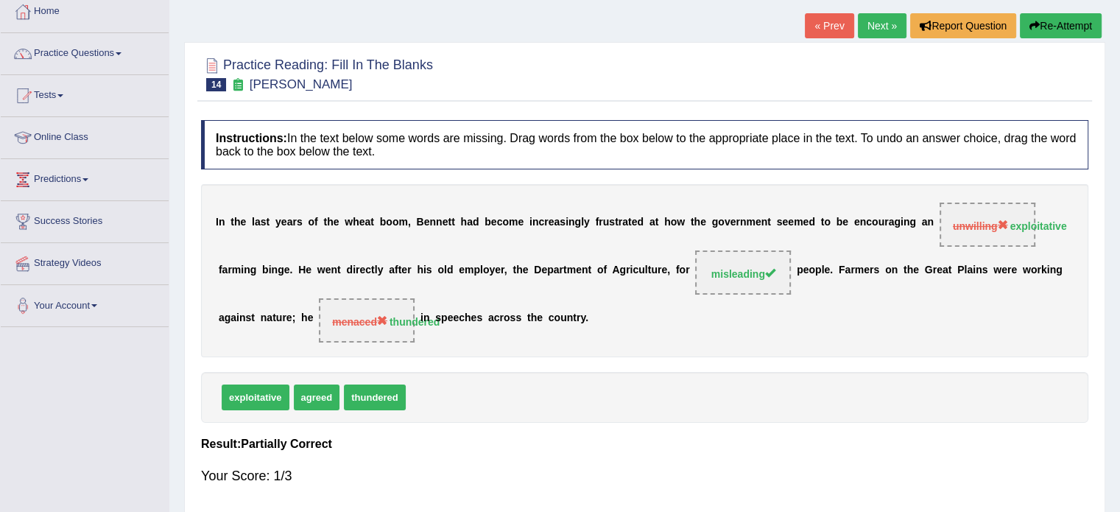
scroll to position [81, 0]
click at [1036, 29] on button "Re-Attempt" at bounding box center [1060, 26] width 82 height 25
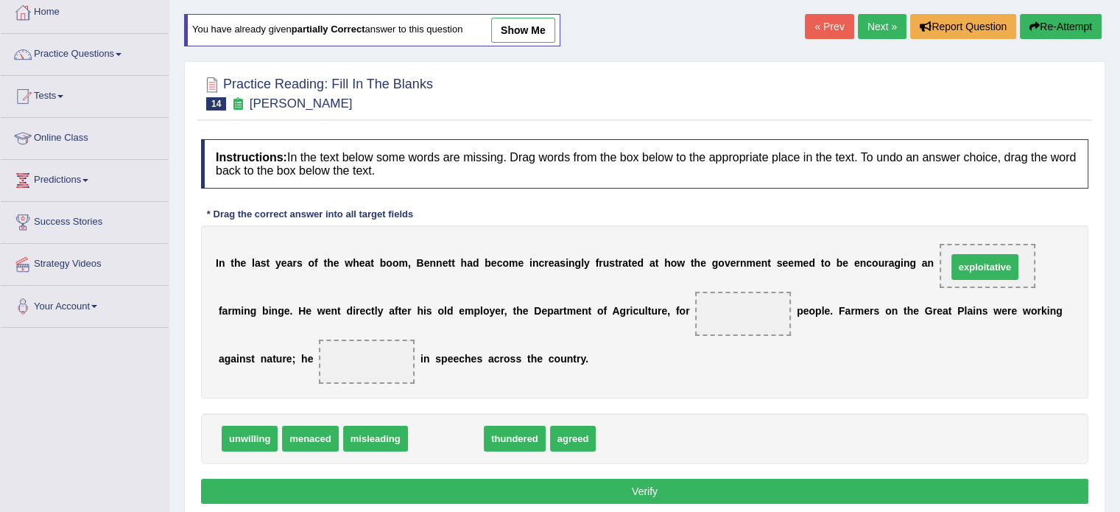
drag, startPoint x: 448, startPoint y: 438, endPoint x: 986, endPoint y: 265, distance: 565.9
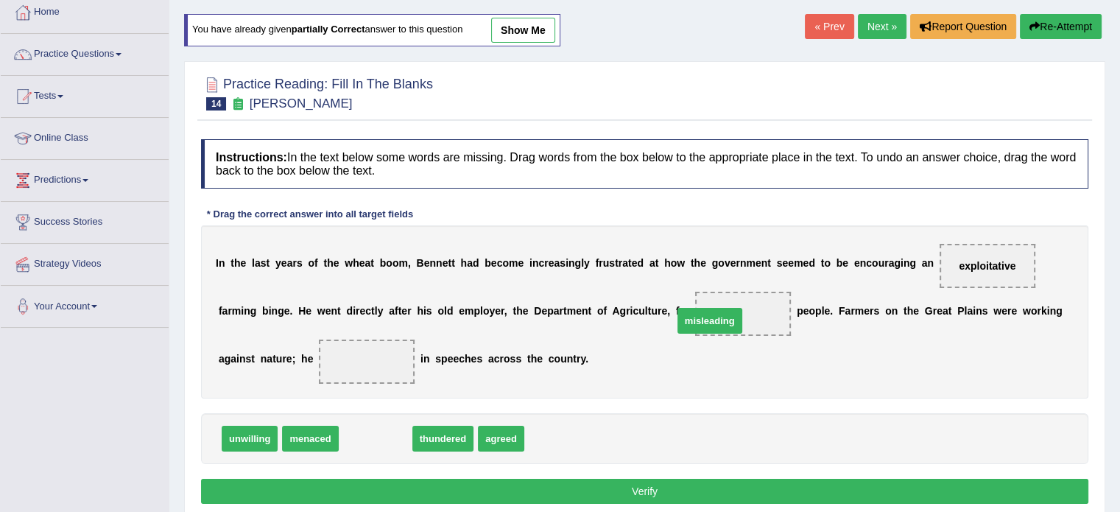
drag, startPoint x: 380, startPoint y: 431, endPoint x: 732, endPoint y: 307, distance: 372.9
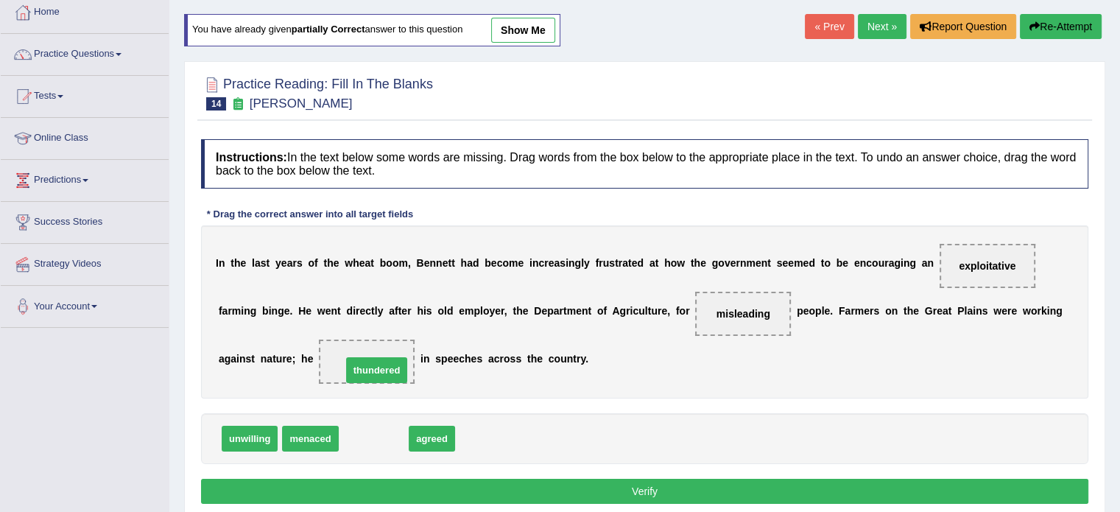
drag, startPoint x: 362, startPoint y: 431, endPoint x: 365, endPoint y: 361, distance: 69.2
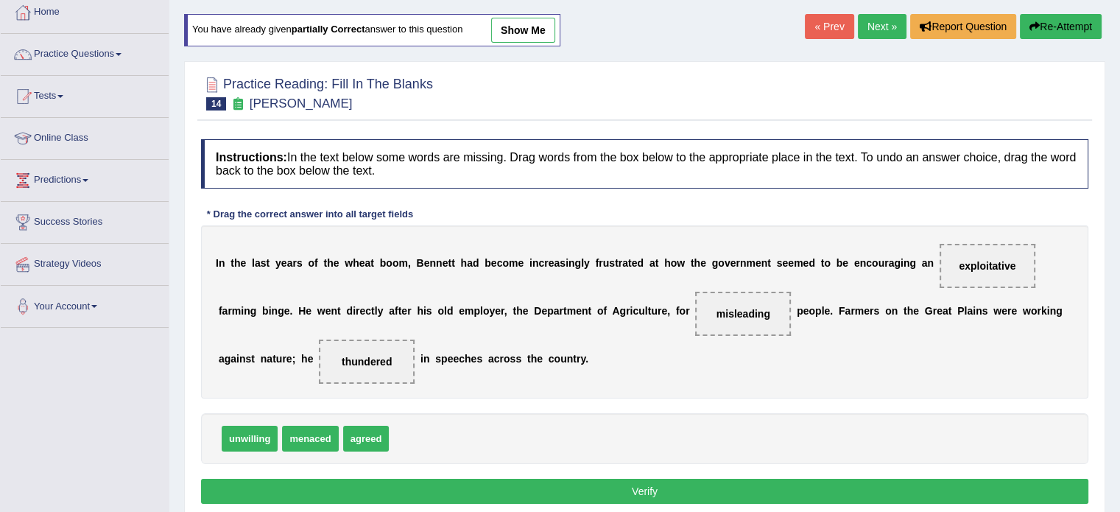
click at [506, 481] on button "Verify" at bounding box center [644, 490] width 887 height 25
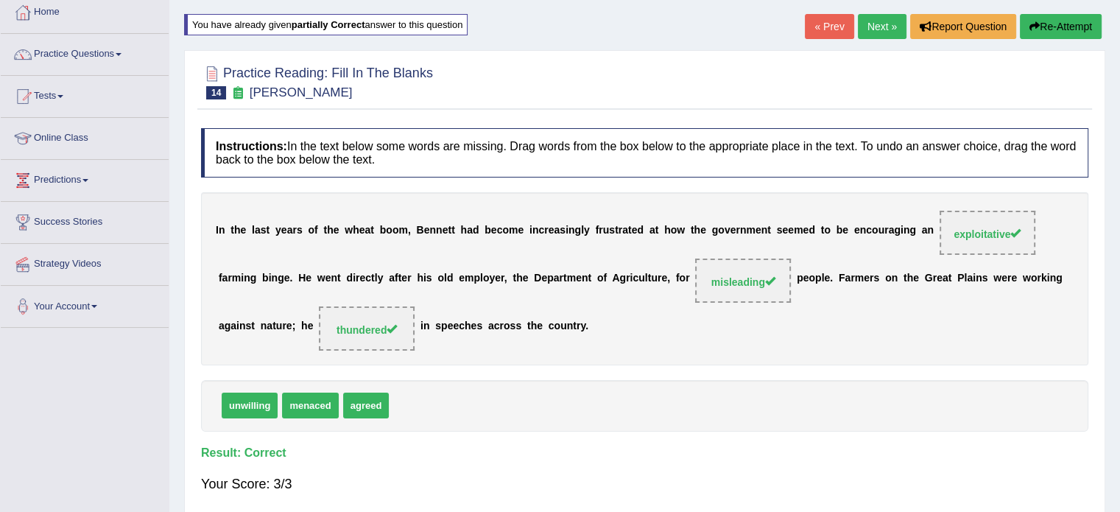
click at [874, 26] on link "Next »" at bounding box center [881, 26] width 49 height 25
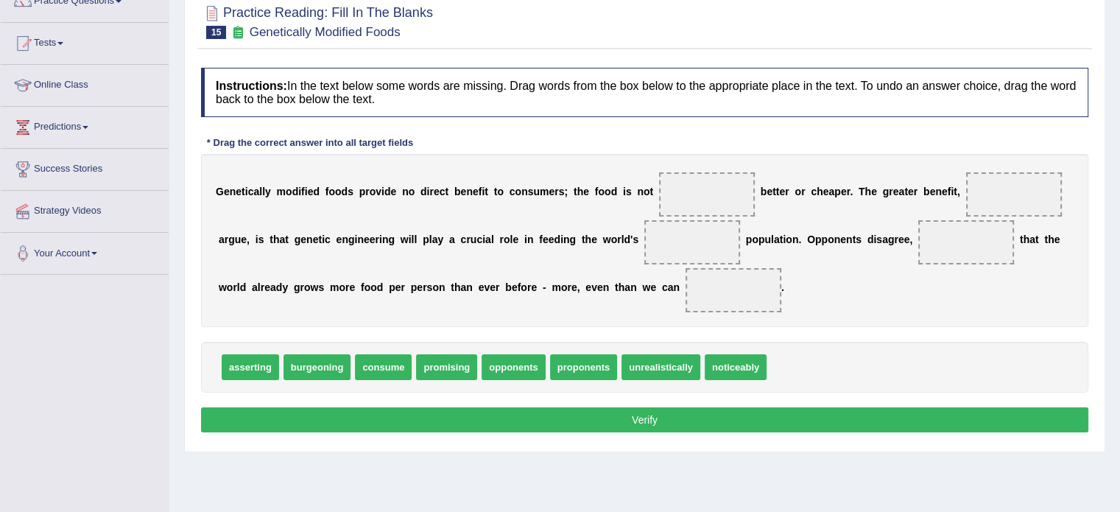
scroll to position [132, 0]
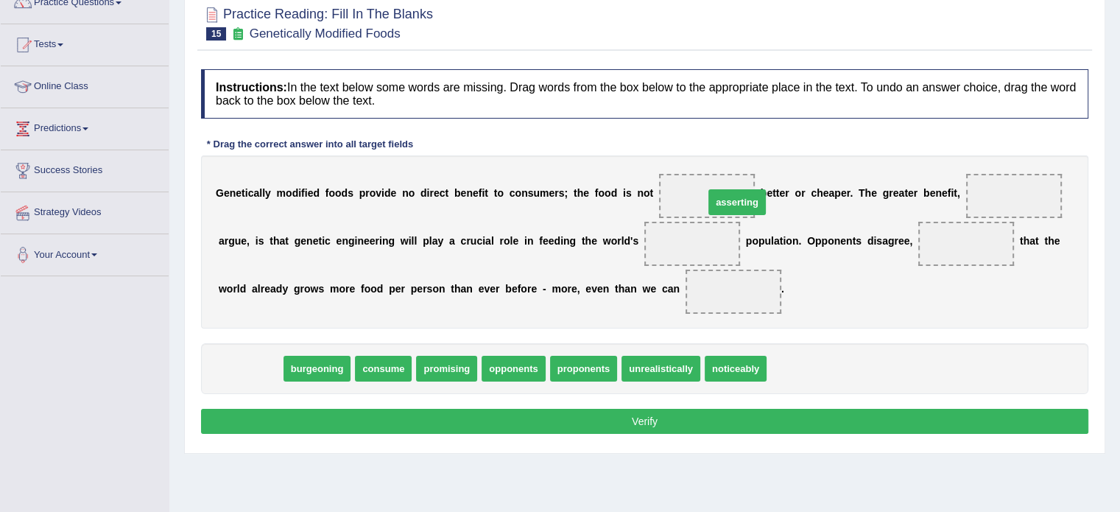
drag, startPoint x: 250, startPoint y: 367, endPoint x: 729, endPoint y: 200, distance: 508.1
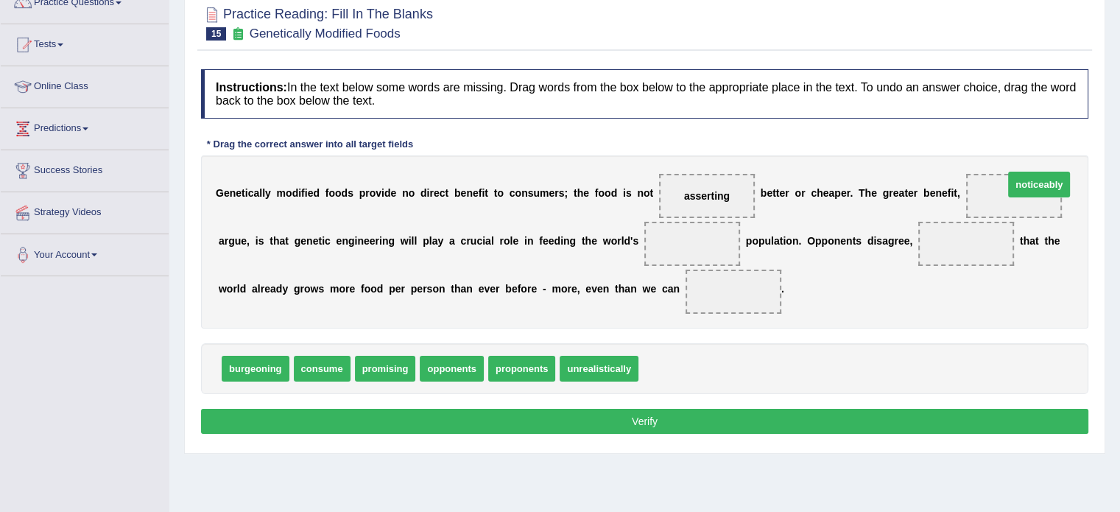
drag, startPoint x: 666, startPoint y: 361, endPoint x: 1031, endPoint y: 177, distance: 409.2
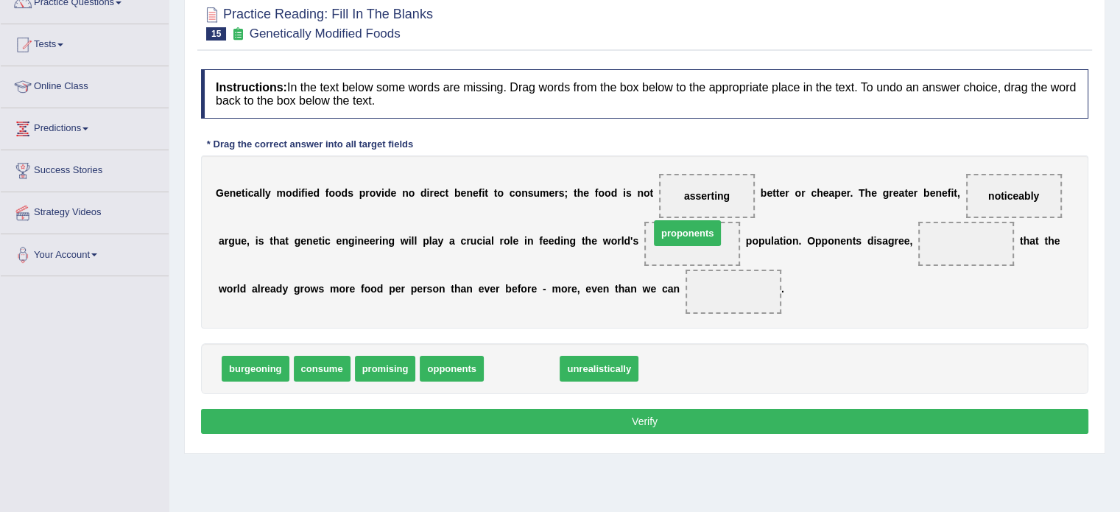
drag, startPoint x: 524, startPoint y: 364, endPoint x: 690, endPoint y: 228, distance: 214.5
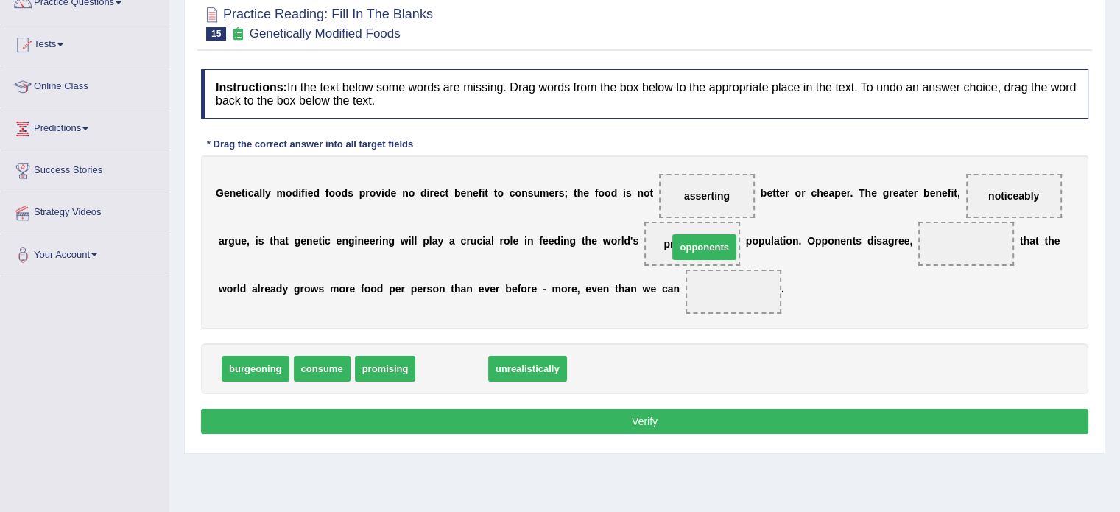
drag, startPoint x: 445, startPoint y: 367, endPoint x: 708, endPoint y: 247, distance: 289.5
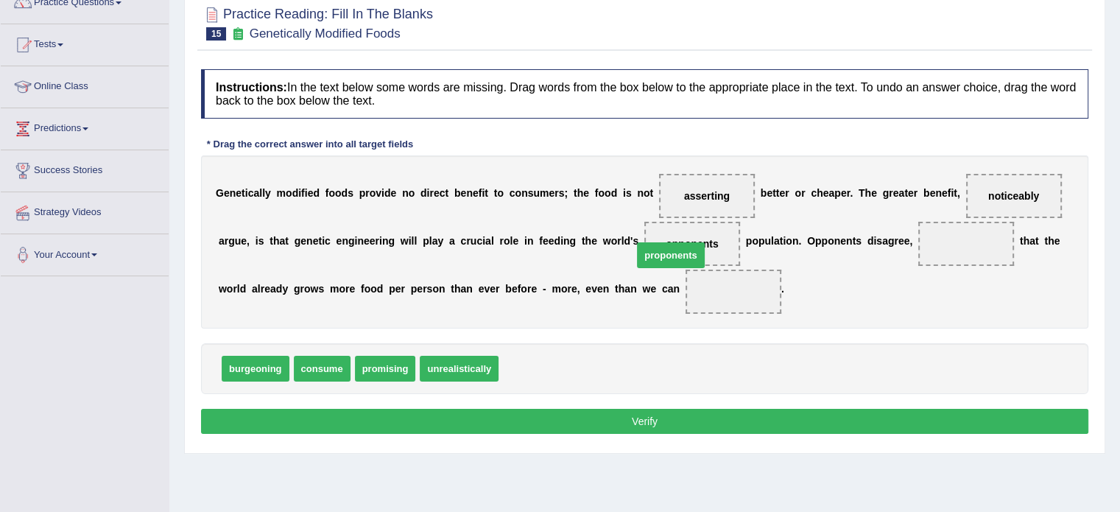
drag, startPoint x: 529, startPoint y: 368, endPoint x: 676, endPoint y: 250, distance: 187.9
drag, startPoint x: 526, startPoint y: 369, endPoint x: 662, endPoint y: 254, distance: 179.2
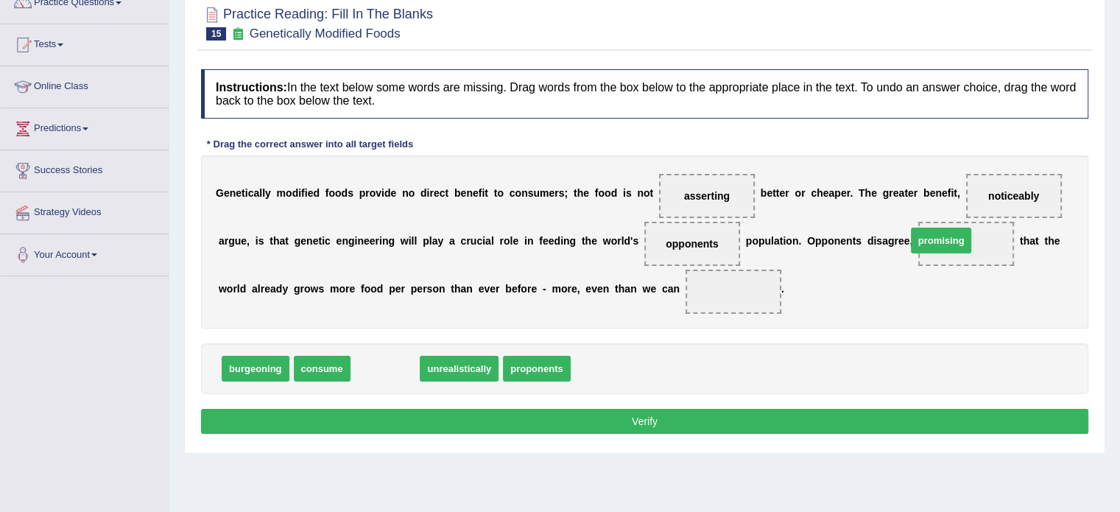
drag, startPoint x: 386, startPoint y: 364, endPoint x: 943, endPoint y: 237, distance: 570.8
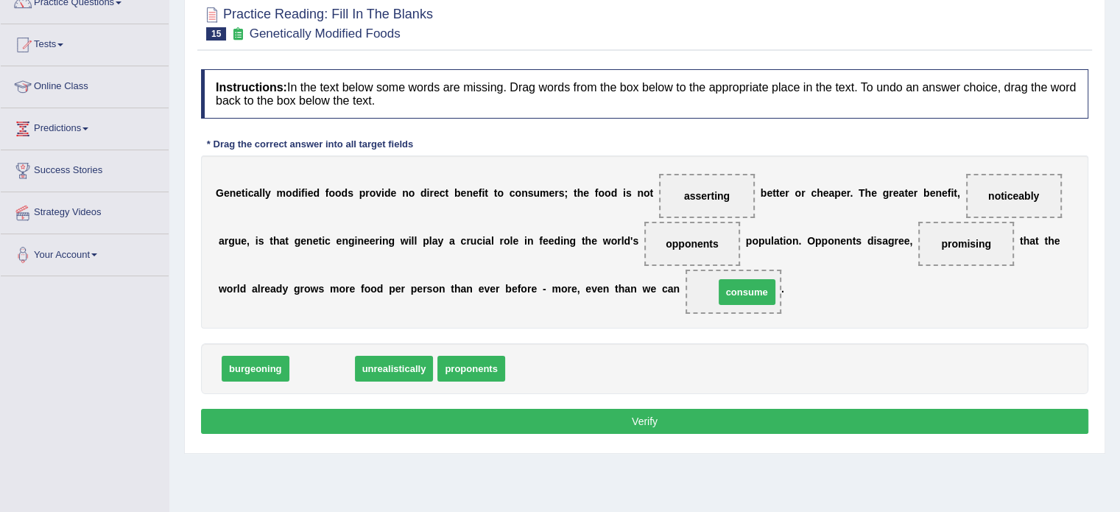
drag, startPoint x: 327, startPoint y: 367, endPoint x: 750, endPoint y: 292, distance: 429.7
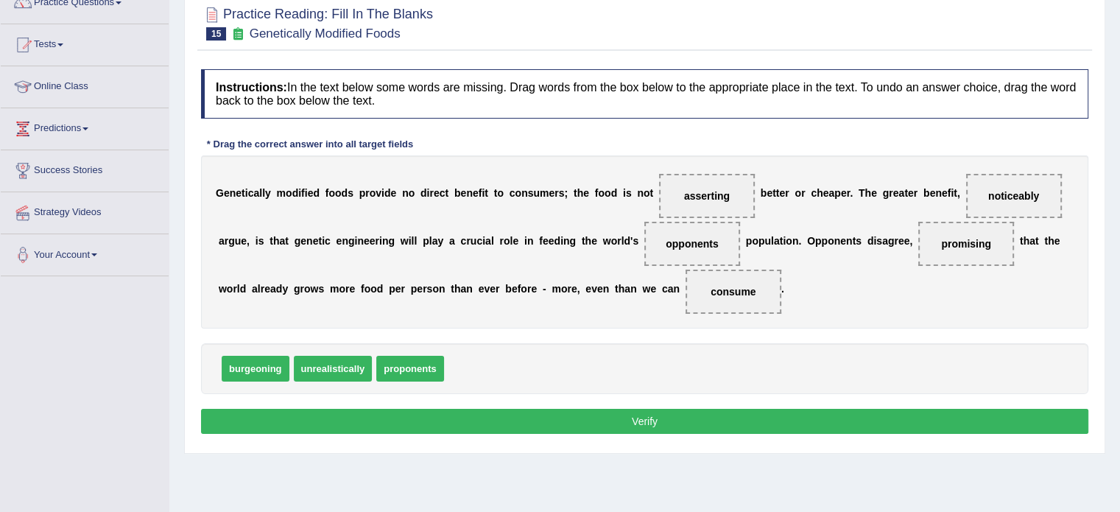
click at [648, 421] on button "Verify" at bounding box center [644, 420] width 887 height 25
